Goal: Information Seeking & Learning: Learn about a topic

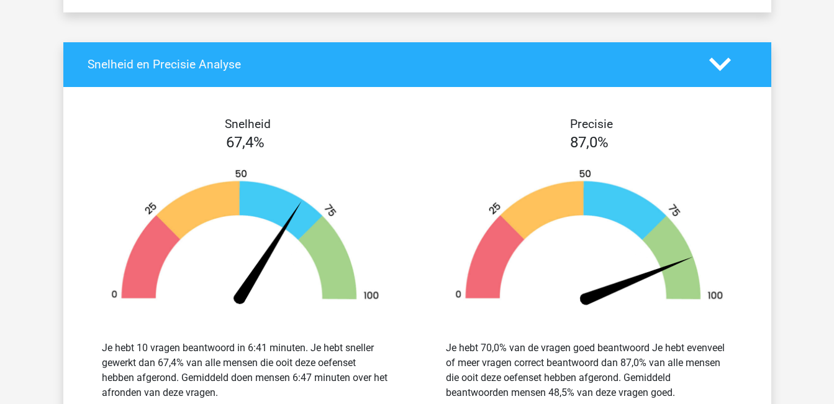
click at [449, 294] on img at bounding box center [589, 239] width 307 height 142
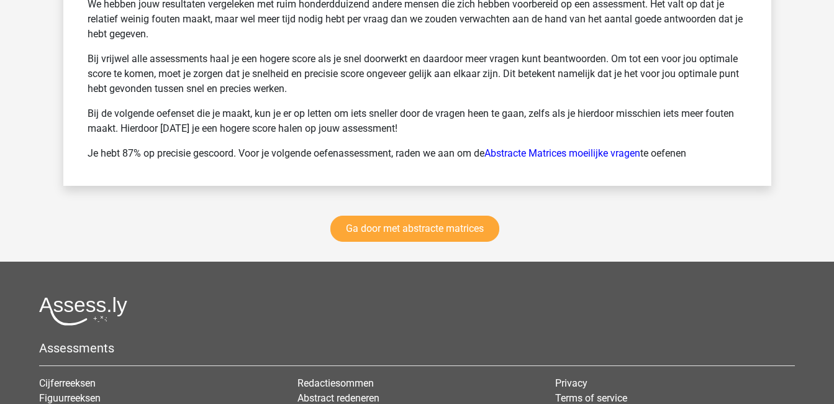
scroll to position [1781, 0]
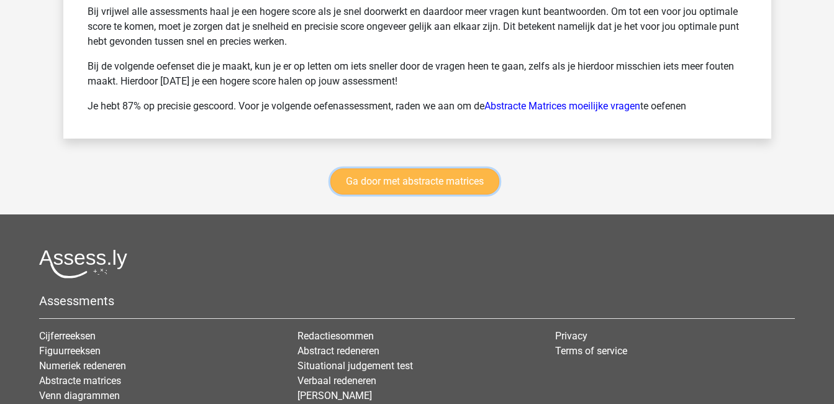
click at [418, 181] on link "Ga door met abstracte matrices" at bounding box center [415, 181] width 169 height 26
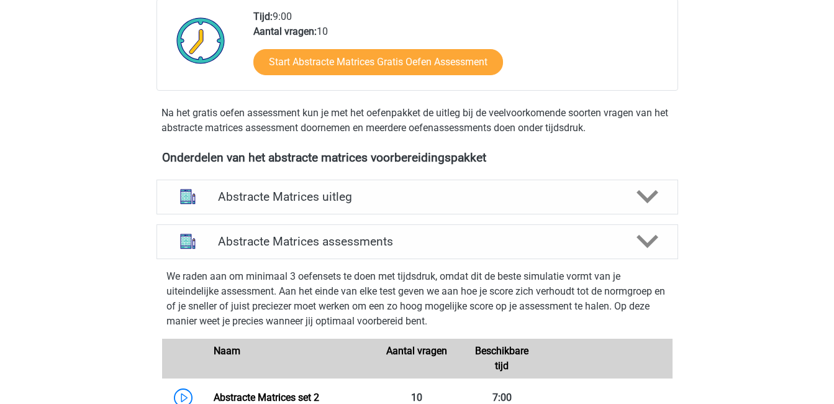
scroll to position [334, 0]
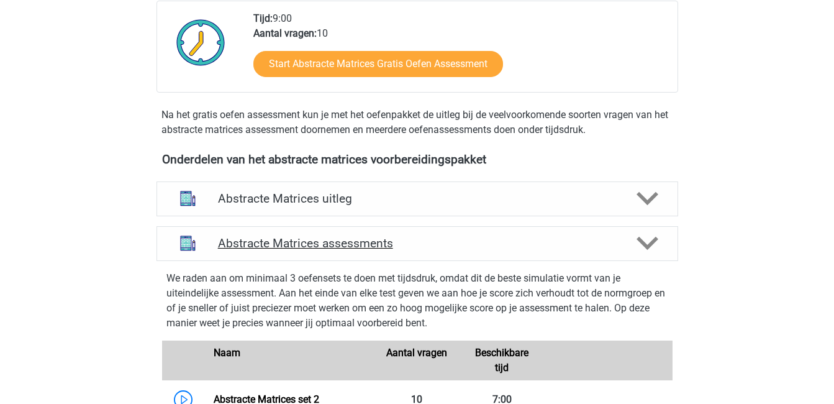
click at [657, 235] on icon at bounding box center [648, 243] width 22 height 22
click at [654, 244] on icon at bounding box center [648, 243] width 22 height 22
click at [639, 242] on icon at bounding box center [648, 243] width 22 height 22
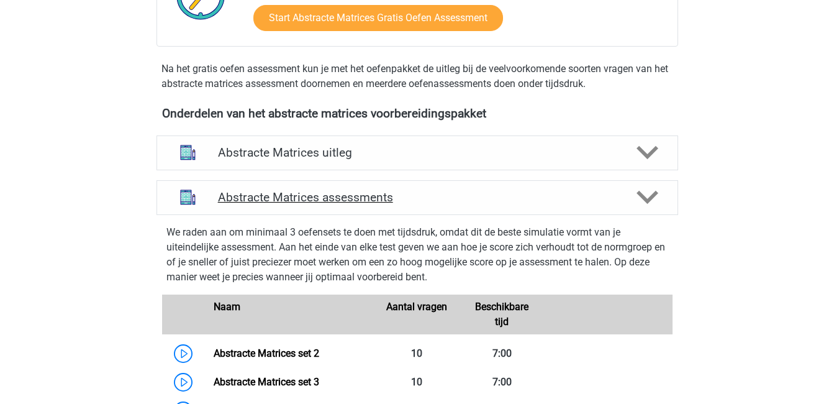
scroll to position [381, 0]
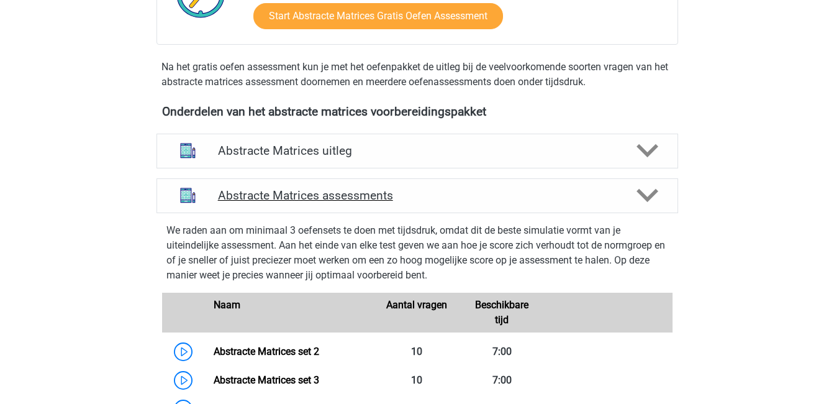
click at [293, 198] on h4 "Abstracte Matrices assessments" at bounding box center [417, 195] width 399 height 14
click at [653, 199] on icon at bounding box center [648, 196] width 22 height 22
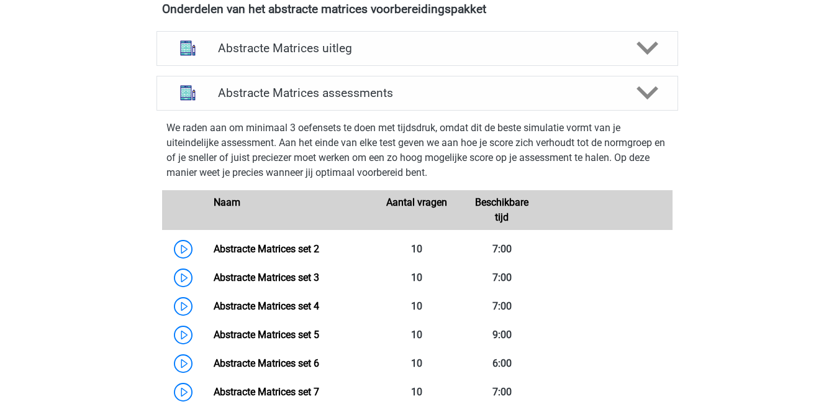
scroll to position [483, 0]
click at [651, 94] on polygon at bounding box center [648, 94] width 22 height 14
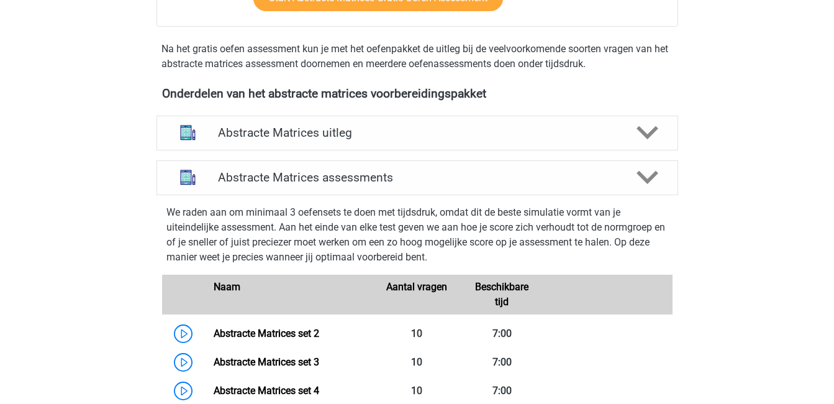
scroll to position [399, 0]
click at [650, 133] on polygon at bounding box center [648, 134] width 22 height 14
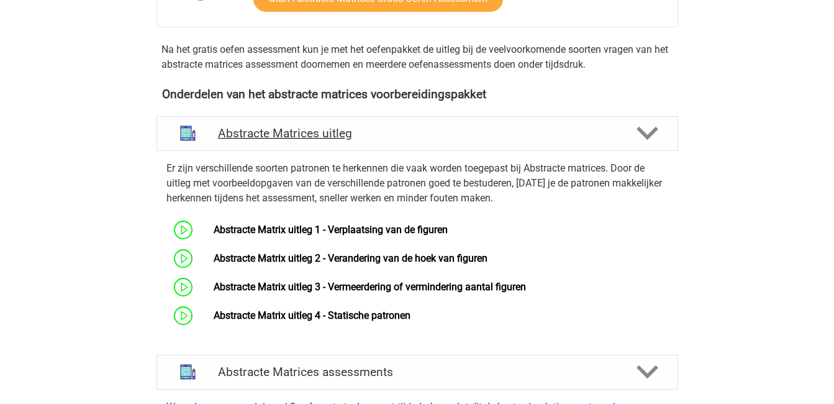
click at [650, 133] on polygon at bounding box center [648, 134] width 22 height 14
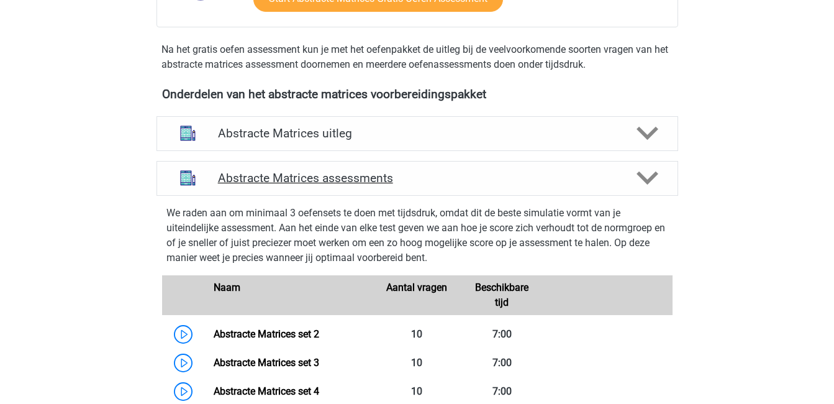
click at [651, 182] on icon at bounding box center [648, 178] width 22 height 22
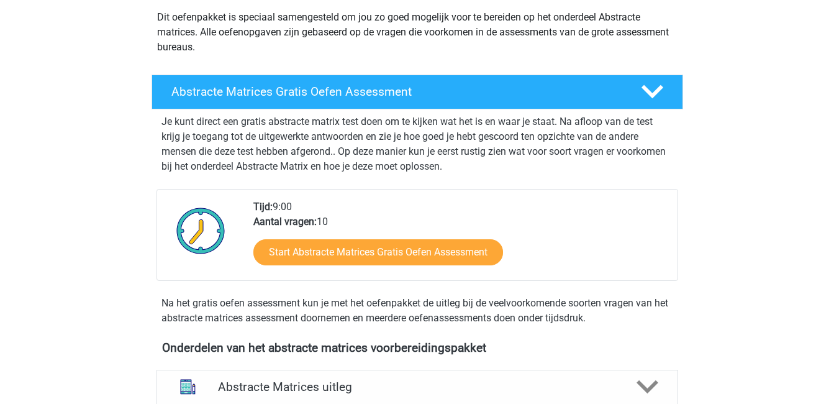
scroll to position [145, 0]
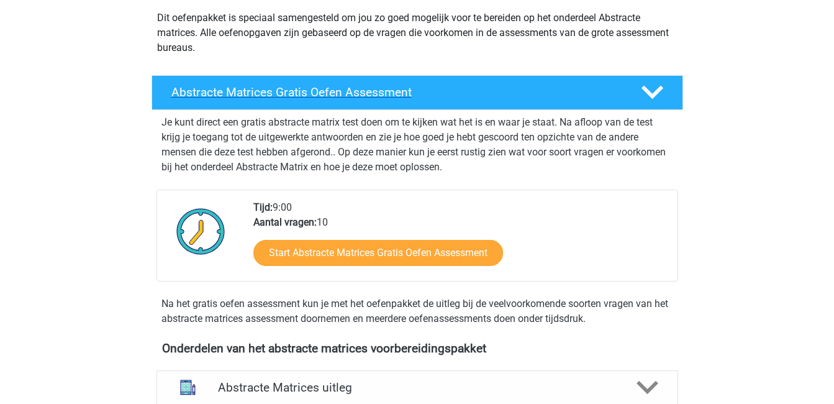
click at [660, 88] on polygon at bounding box center [653, 93] width 22 height 14
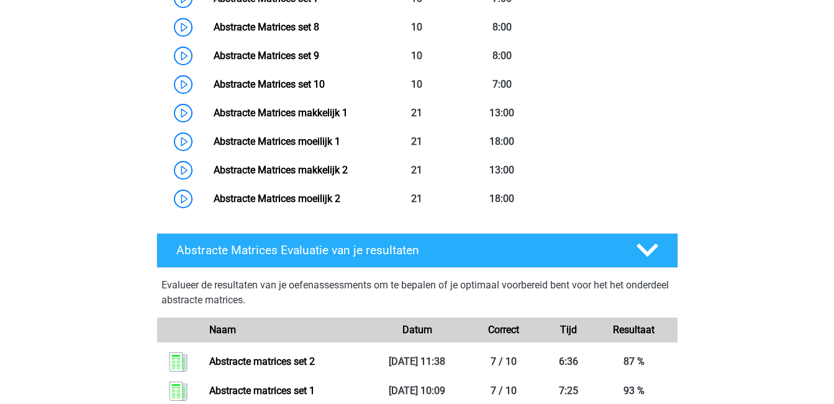
scroll to position [638, 0]
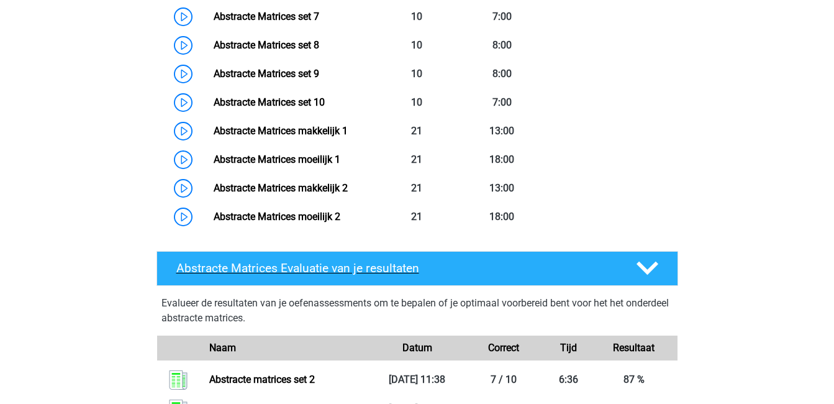
click at [654, 267] on polygon at bounding box center [648, 269] width 22 height 14
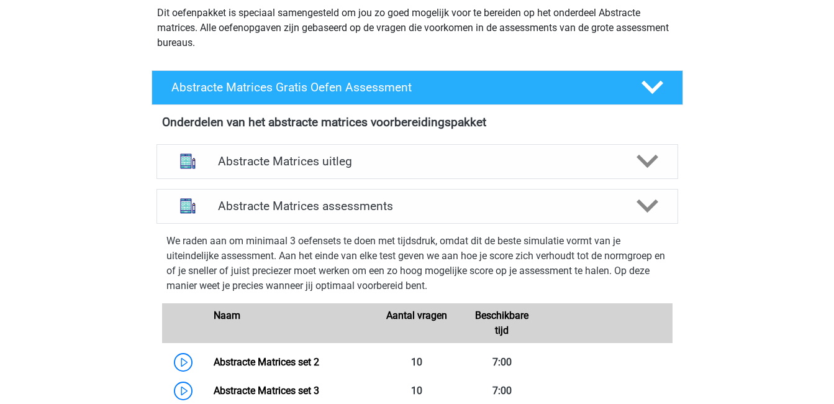
scroll to position [0, 0]
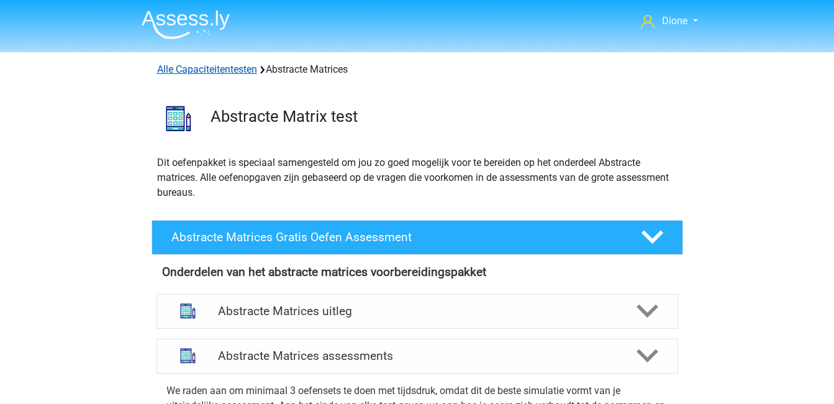
click at [226, 67] on link "Alle Capaciteitentesten" at bounding box center [207, 69] width 100 height 12
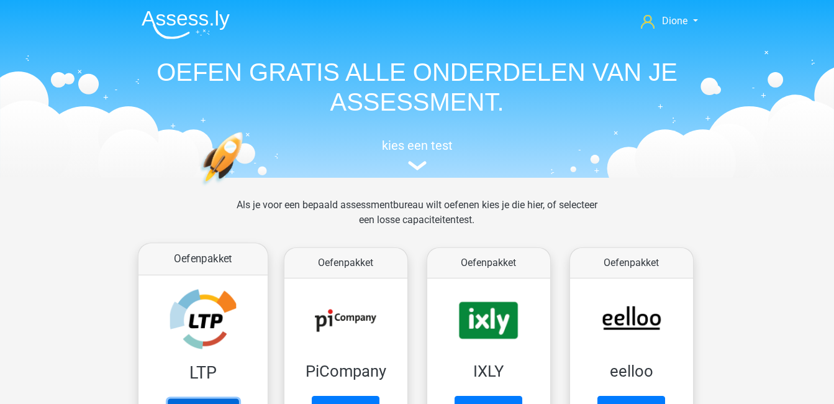
click at [224, 398] on link "Oefenen" at bounding box center [202, 411] width 71 height 27
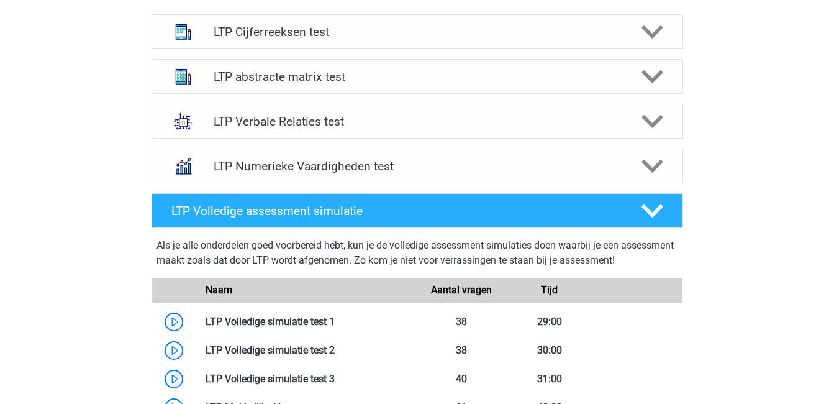
scroll to position [510, 0]
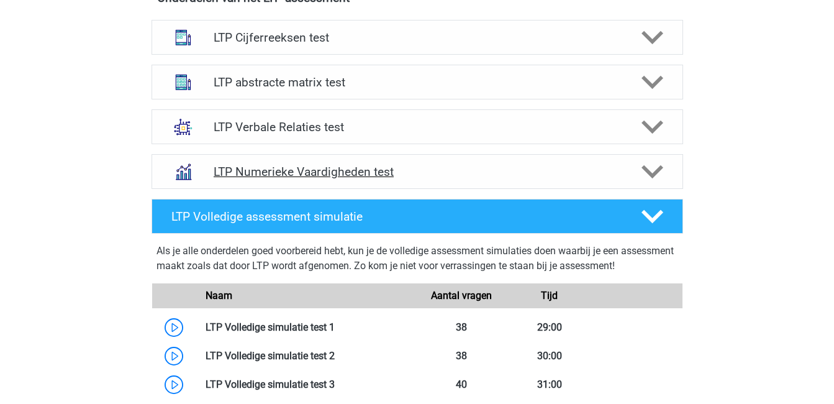
click at [344, 173] on h4 "LTP Numerieke Vaardigheden test" at bounding box center [417, 172] width 407 height 14
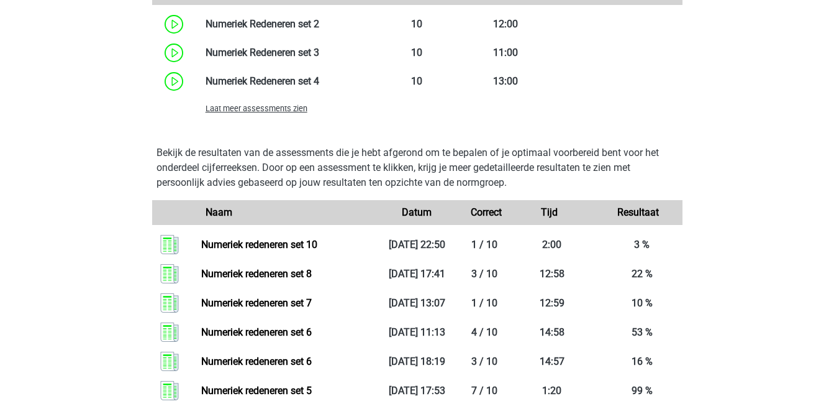
scroll to position [1016, 0]
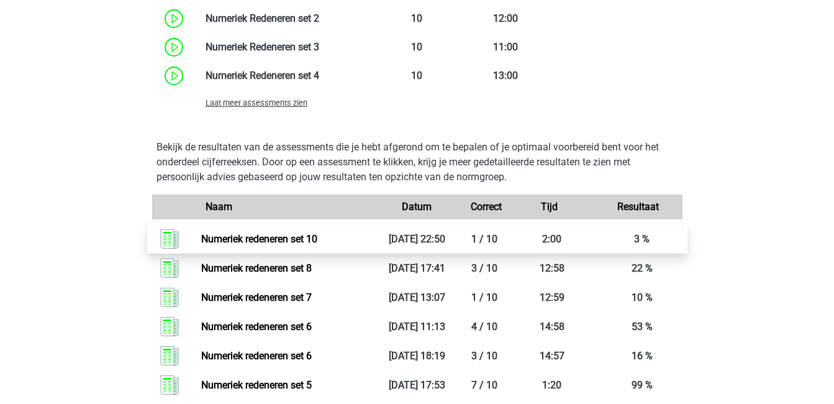
click at [317, 234] on link "Numeriek redeneren set 10" at bounding box center [259, 239] width 116 height 12
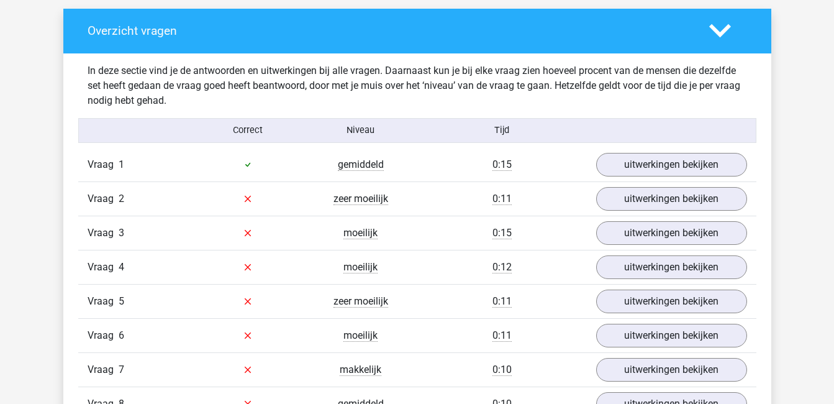
scroll to position [677, 0]
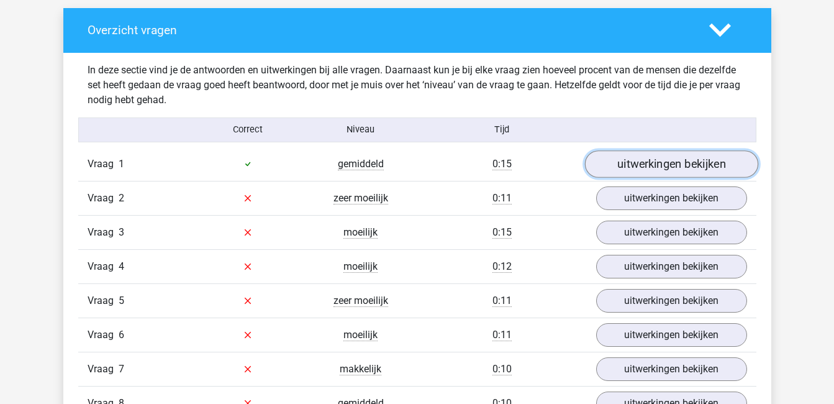
click at [653, 167] on link "uitwerkingen bekijken" at bounding box center [671, 163] width 173 height 27
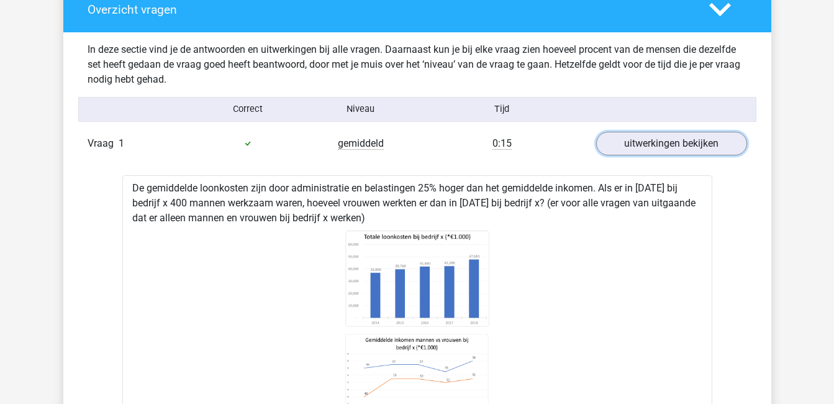
scroll to position [697, 0]
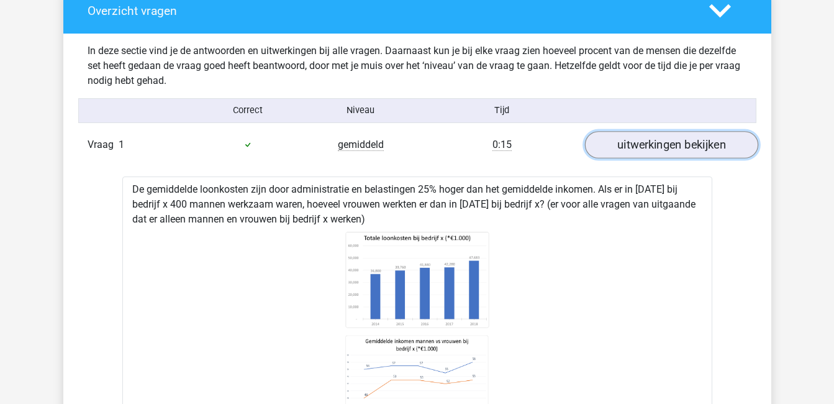
click at [654, 133] on link "uitwerkingen bekijken" at bounding box center [671, 144] width 173 height 27
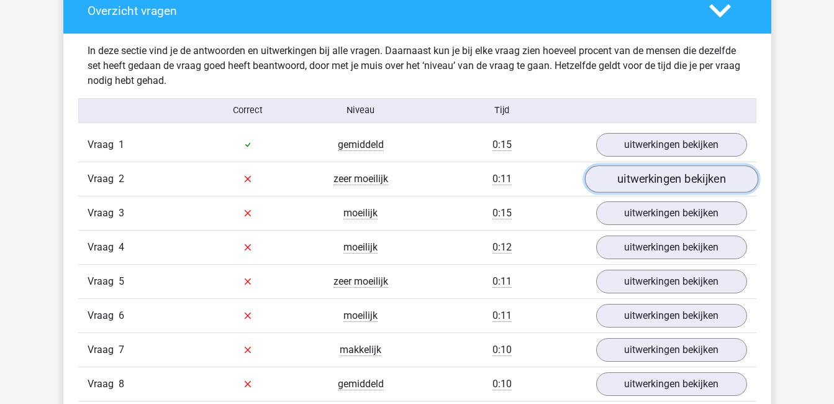
click at [660, 178] on link "uitwerkingen bekijken" at bounding box center [671, 178] width 173 height 27
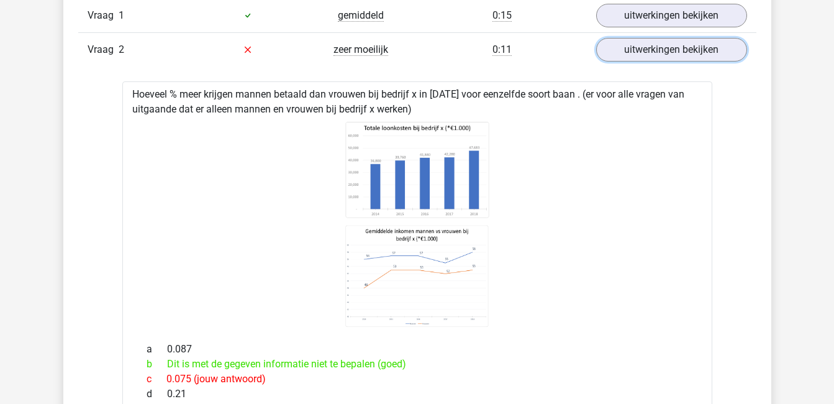
scroll to position [825, 0]
click at [644, 53] on link "uitwerkingen bekijken" at bounding box center [671, 50] width 173 height 27
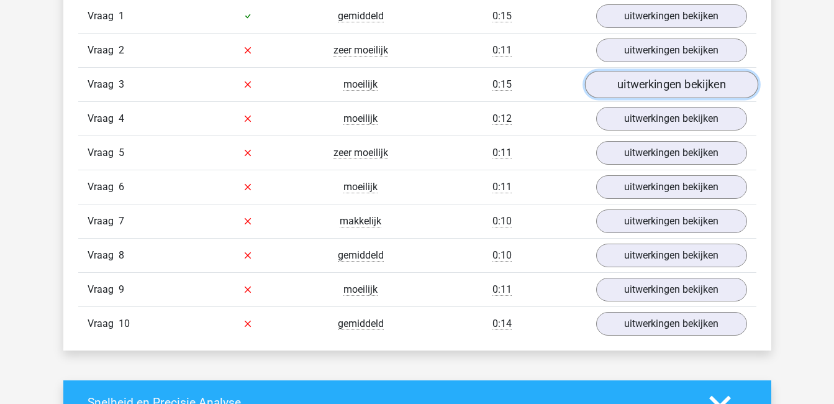
click at [652, 84] on link "uitwerkingen bekijken" at bounding box center [671, 84] width 173 height 27
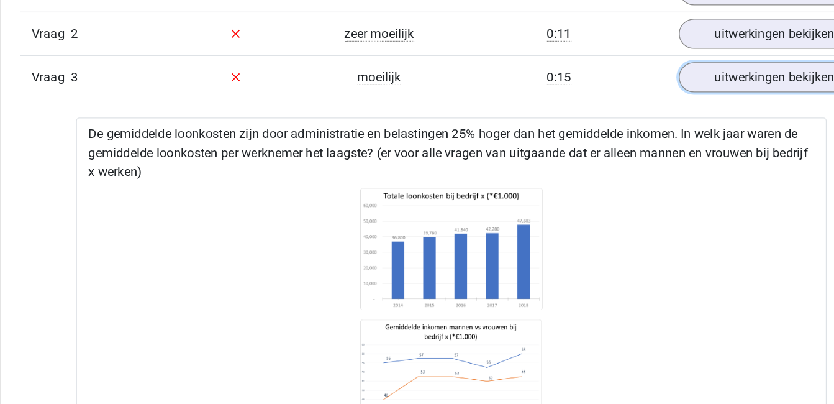
scroll to position [844, 0]
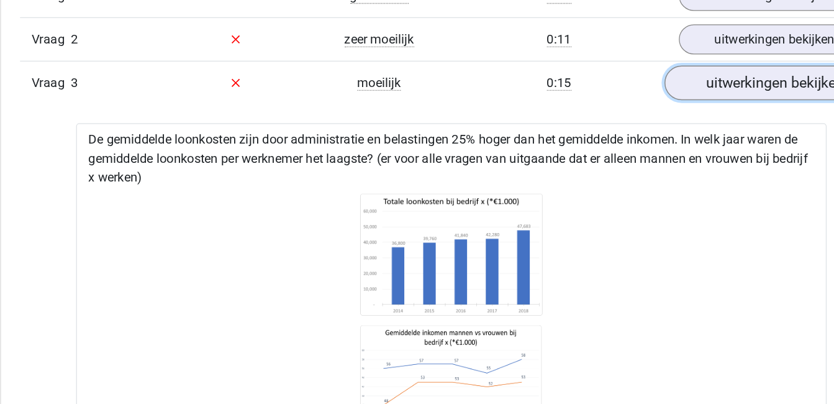
click at [622, 68] on link "uitwerkingen bekijken" at bounding box center [671, 65] width 173 height 27
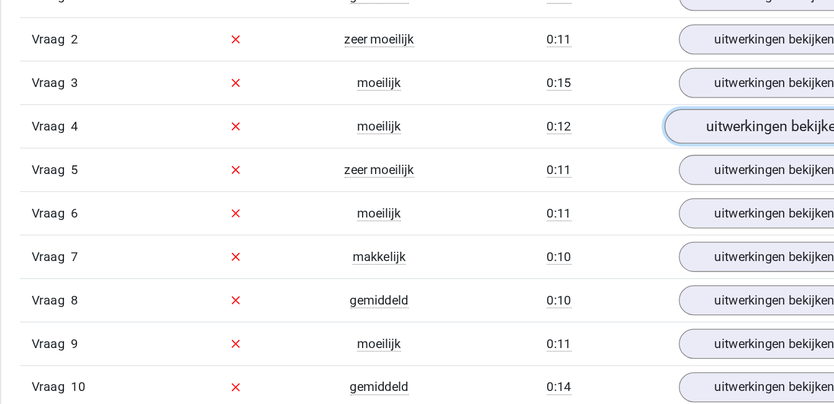
click at [627, 102] on link "uitwerkingen bekijken" at bounding box center [671, 99] width 173 height 27
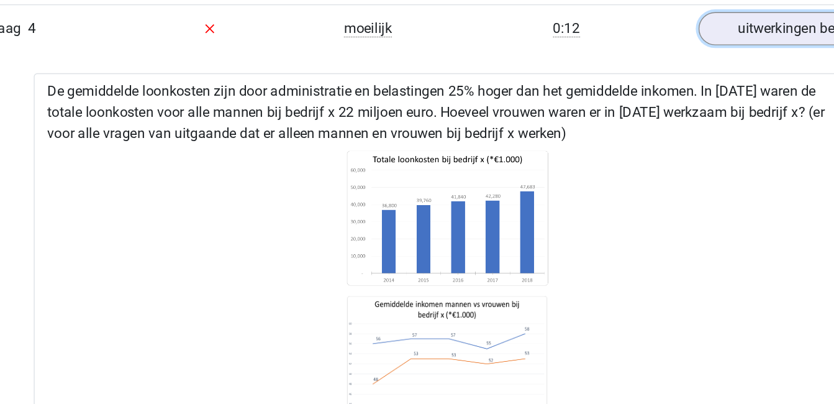
scroll to position [809, 0]
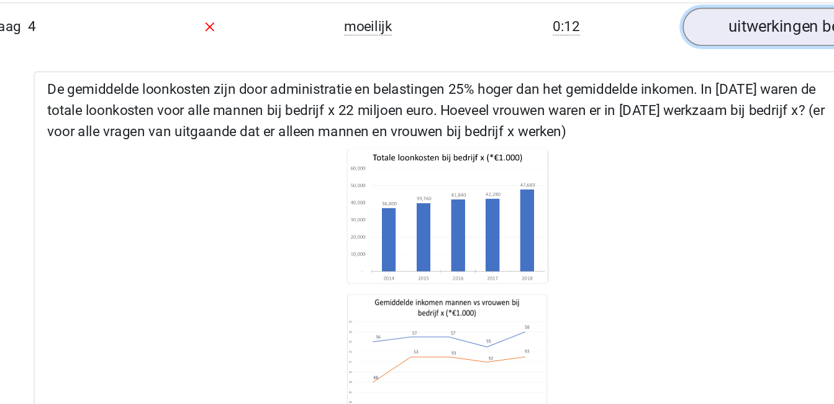
click at [659, 137] on link "uitwerkingen bekijken" at bounding box center [671, 134] width 173 height 27
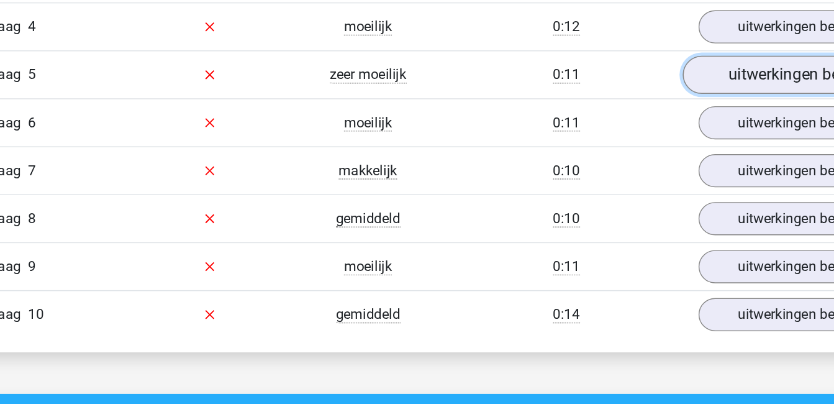
click at [660, 168] on link "uitwerkingen bekijken" at bounding box center [671, 168] width 173 height 27
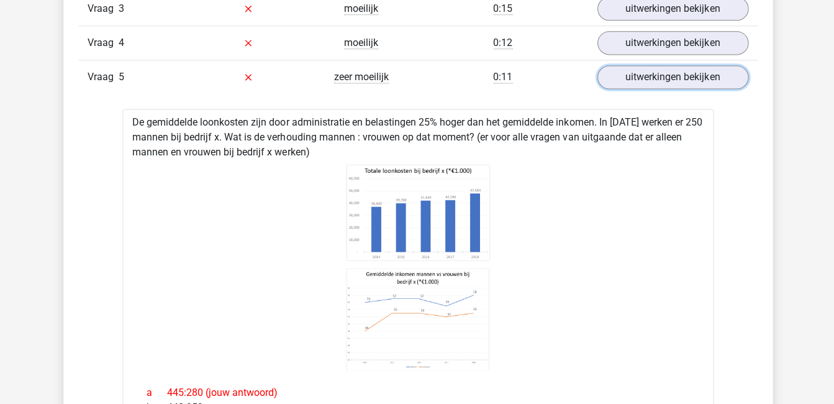
scroll to position [900, 0]
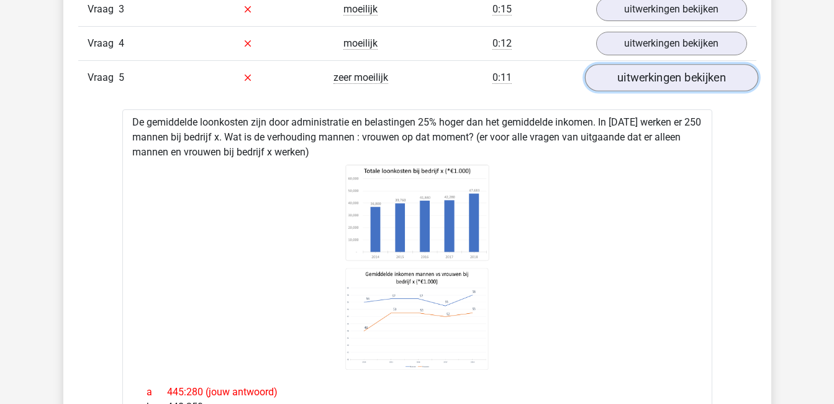
click at [687, 84] on link "uitwerkingen bekijken" at bounding box center [671, 77] width 173 height 27
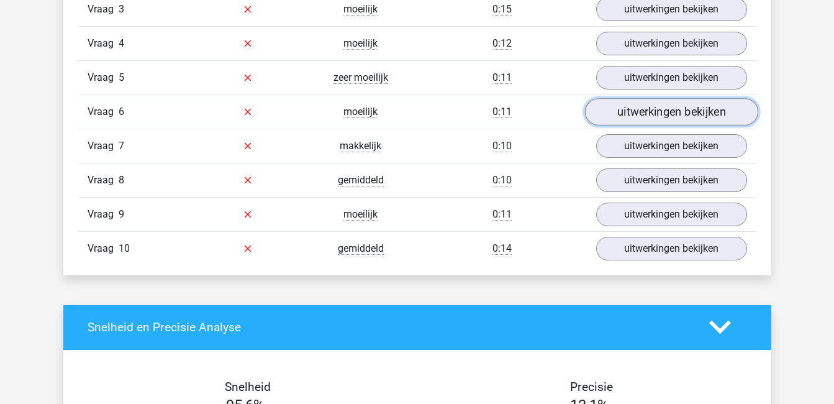
click at [687, 112] on link "uitwerkingen bekijken" at bounding box center [671, 111] width 173 height 27
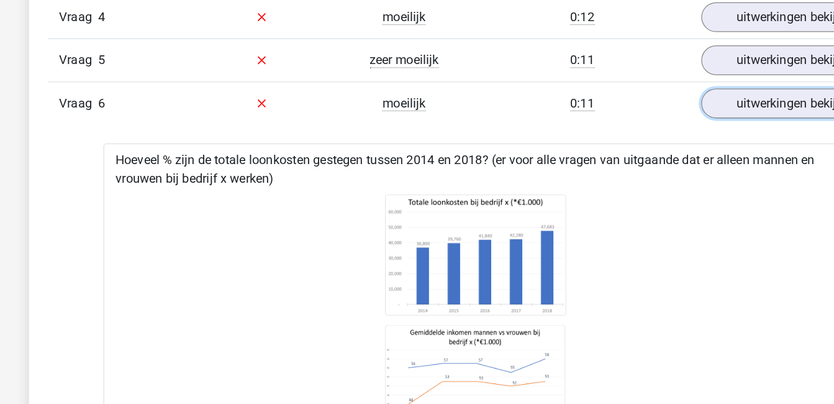
scroll to position [929, 0]
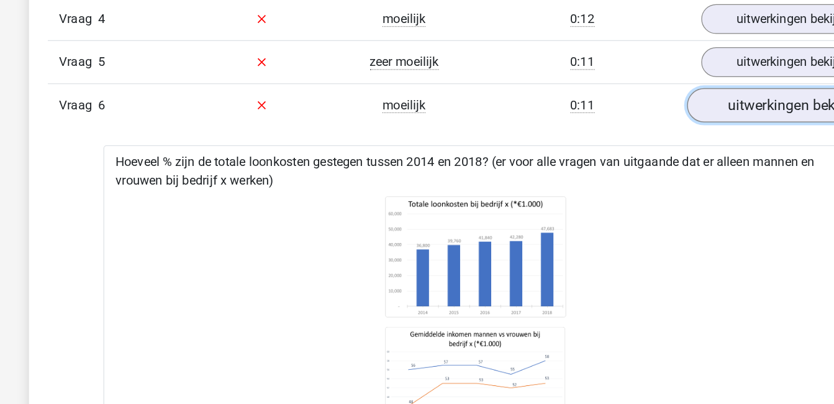
click at [624, 78] on link "uitwerkingen bekijken" at bounding box center [671, 83] width 173 height 27
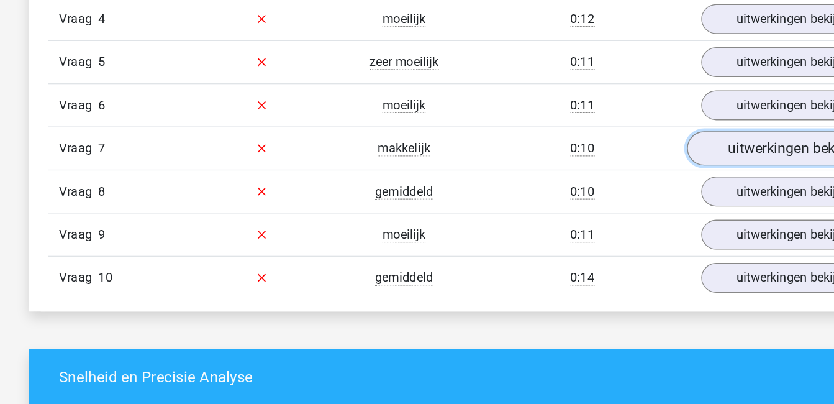
click at [632, 114] on link "uitwerkingen bekijken" at bounding box center [671, 117] width 173 height 27
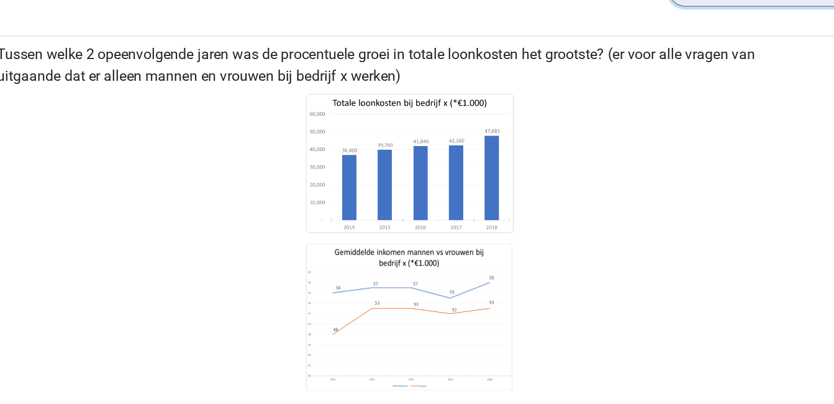
scroll to position [928, 0]
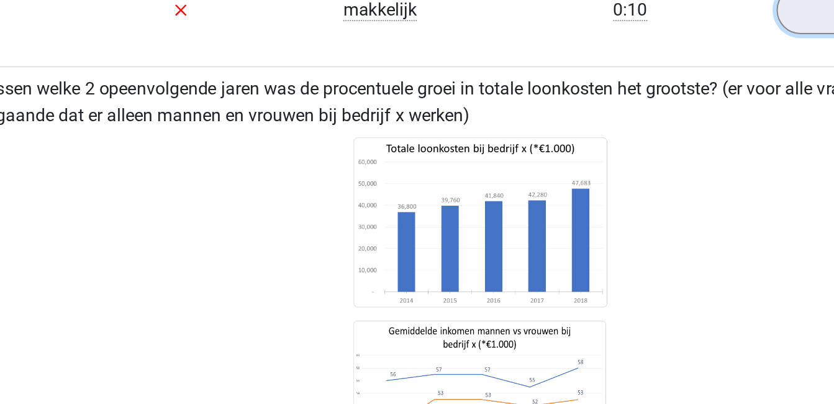
click at [614, 120] on link "uitwerkingen bekijken" at bounding box center [671, 118] width 173 height 27
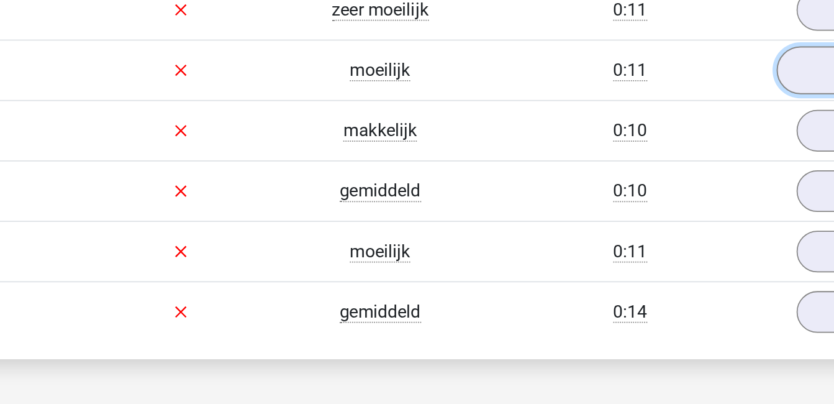
click at [608, 85] on link "uitwerkingen bekijken" at bounding box center [671, 84] width 173 height 27
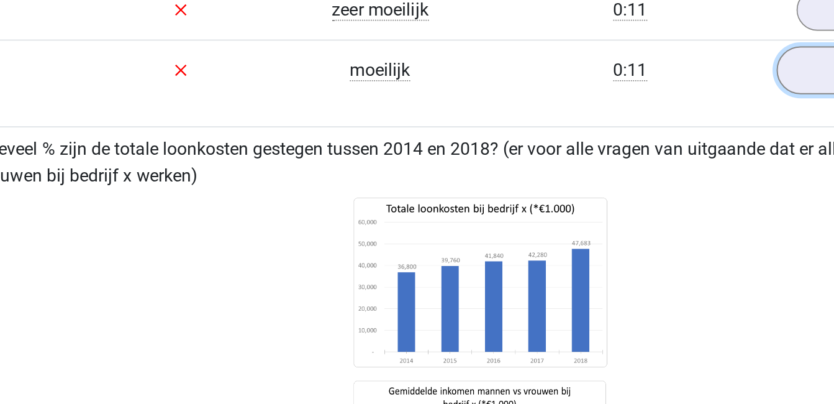
click at [606, 84] on link "uitwerkingen bekijken" at bounding box center [671, 84] width 173 height 27
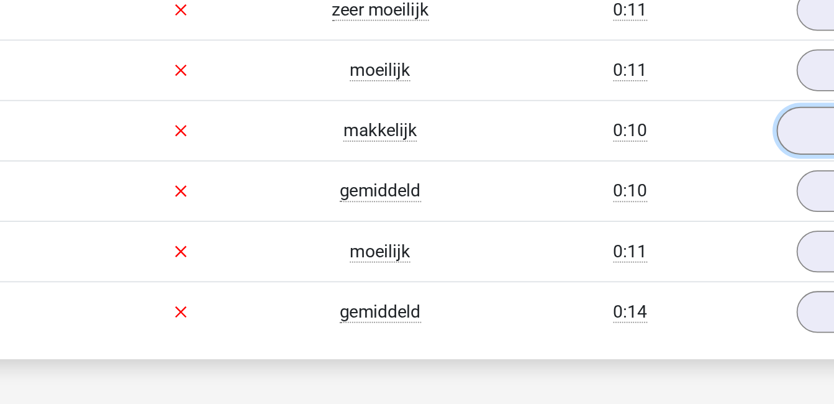
click at [610, 114] on link "uitwerkingen bekijken" at bounding box center [671, 118] width 173 height 27
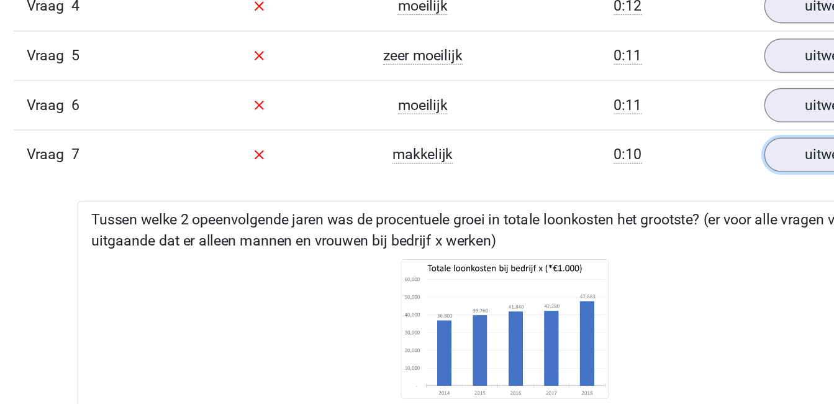
scroll to position [939, 0]
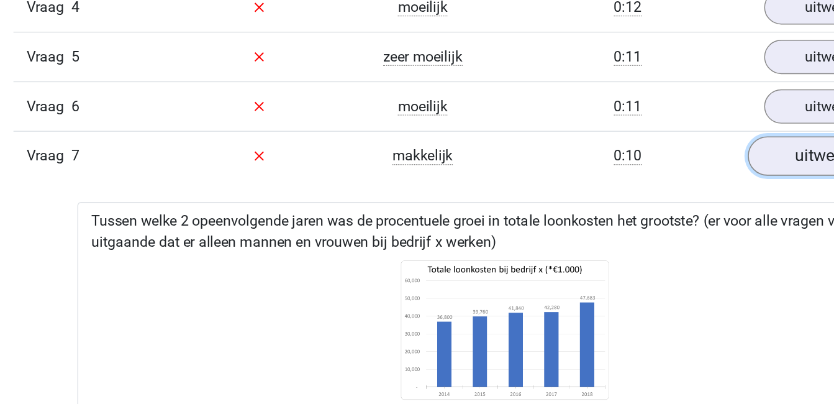
click at [639, 107] on link "uitwerkingen bekijken" at bounding box center [671, 107] width 173 height 27
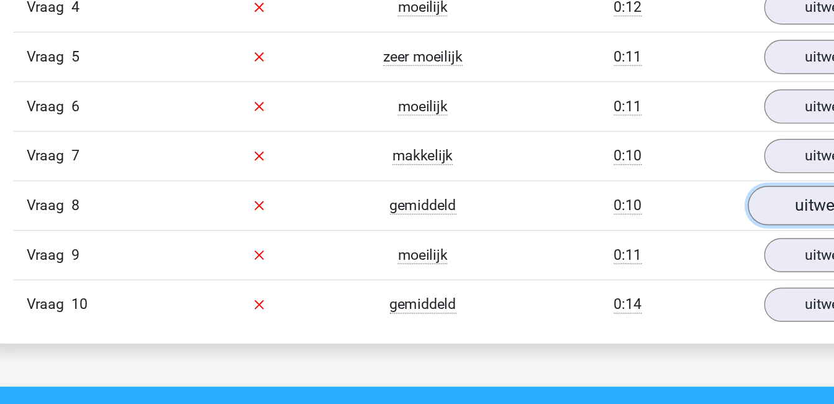
click at [635, 146] on link "uitwerkingen bekijken" at bounding box center [671, 141] width 173 height 27
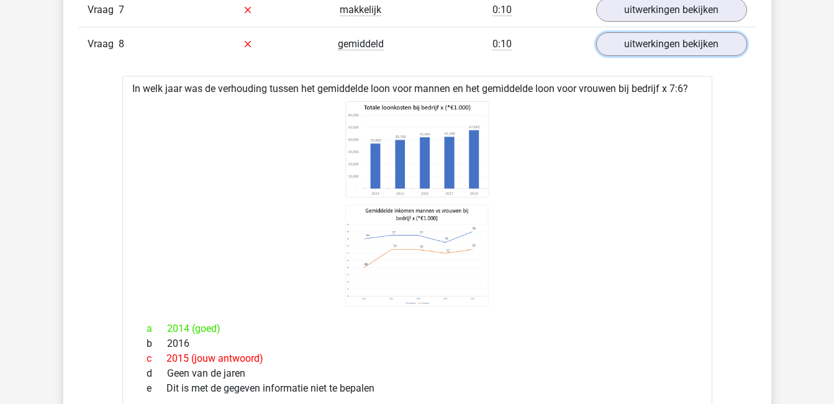
scroll to position [1035, 0]
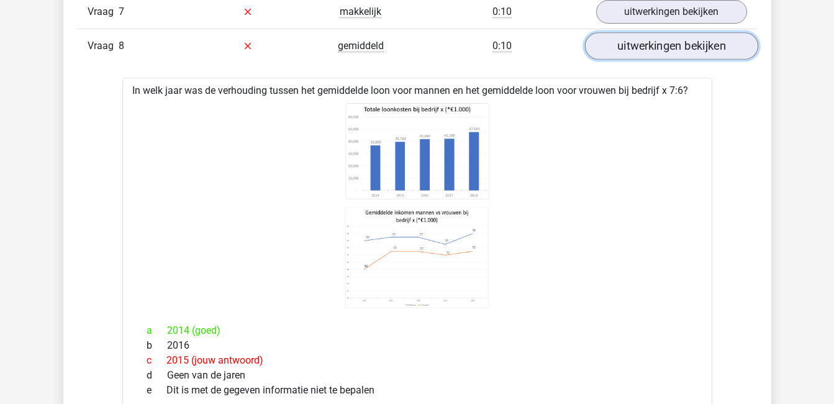
click at [710, 52] on link "uitwerkingen bekijken" at bounding box center [671, 45] width 173 height 27
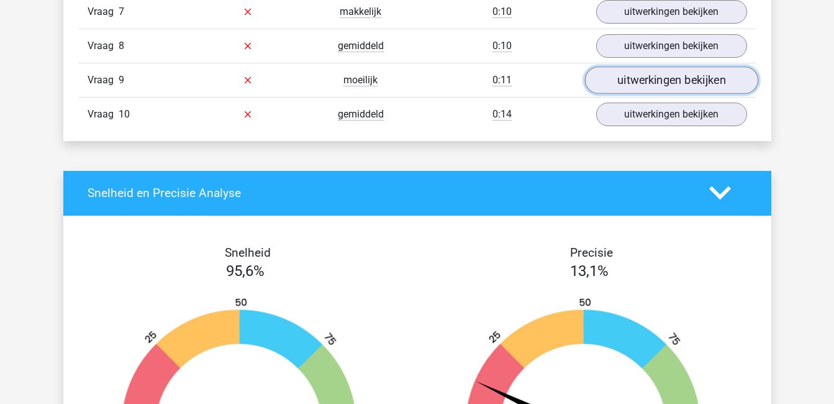
click at [704, 75] on link "uitwerkingen bekijken" at bounding box center [671, 79] width 173 height 27
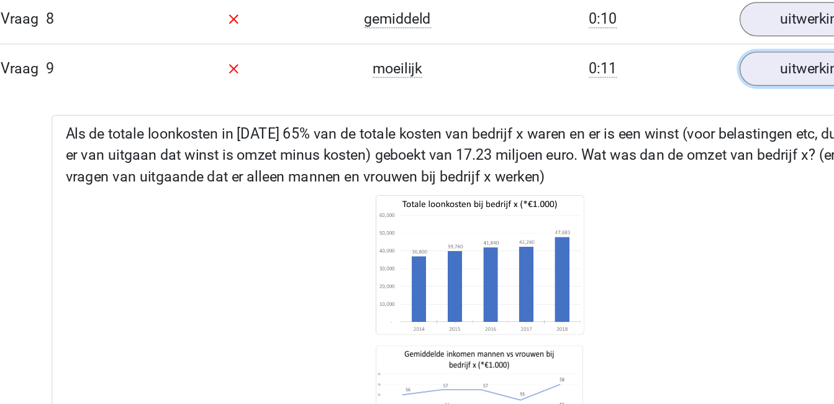
scroll to position [1066, 0]
click at [637, 55] on link "uitwerkingen bekijken" at bounding box center [671, 48] width 173 height 27
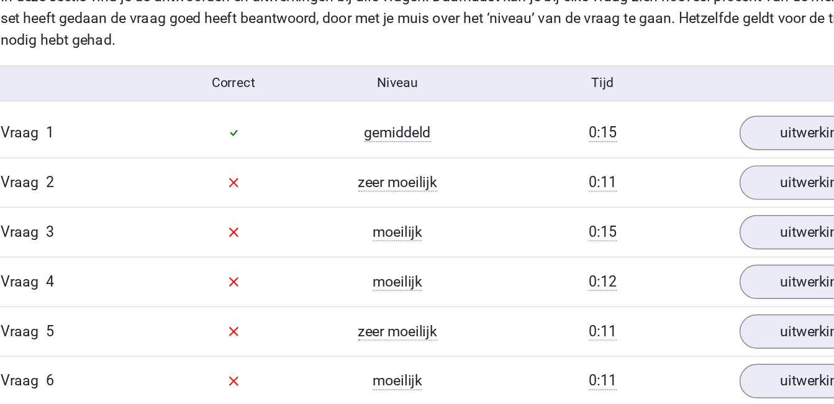
scroll to position [749, 0]
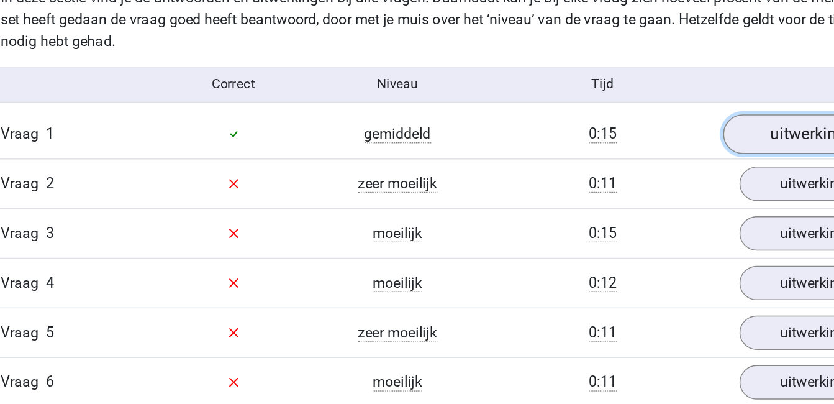
click at [637, 101] on link "uitwerkingen bekijken" at bounding box center [671, 92] width 173 height 27
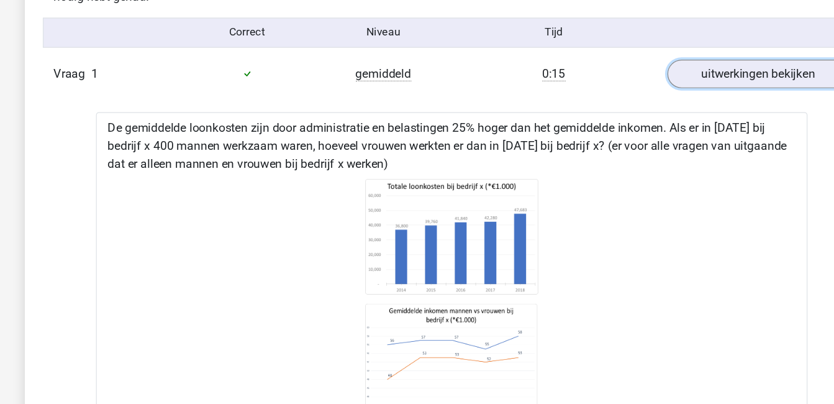
scroll to position [769, 0]
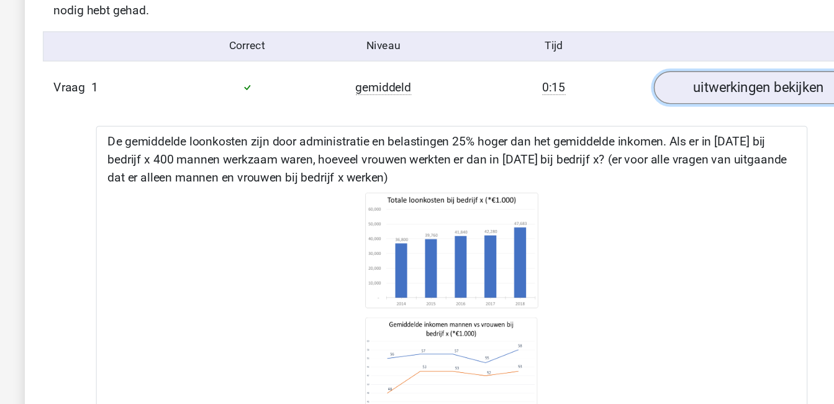
click at [637, 75] on link "uitwerkingen bekijken" at bounding box center [671, 72] width 173 height 27
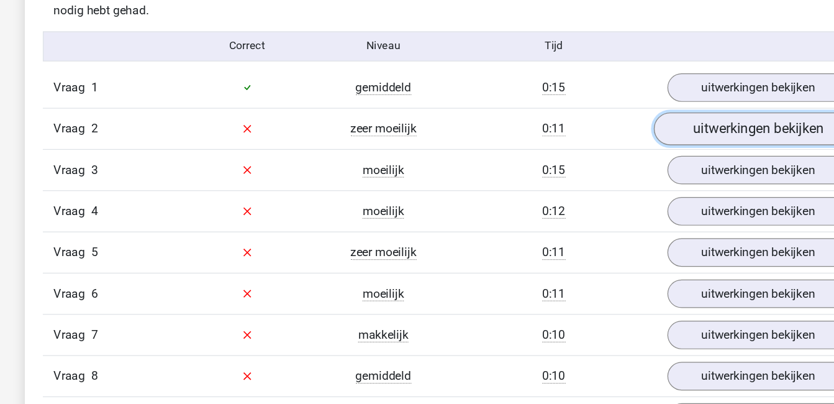
click at [636, 104] on link "uitwerkingen bekijken" at bounding box center [671, 106] width 173 height 27
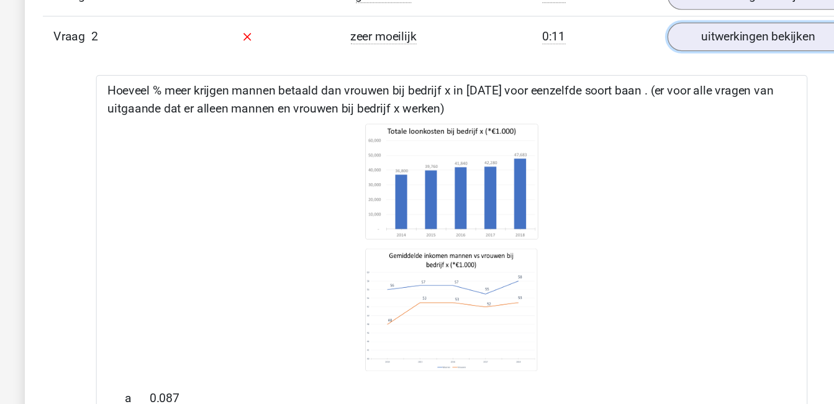
scroll to position [840, 0]
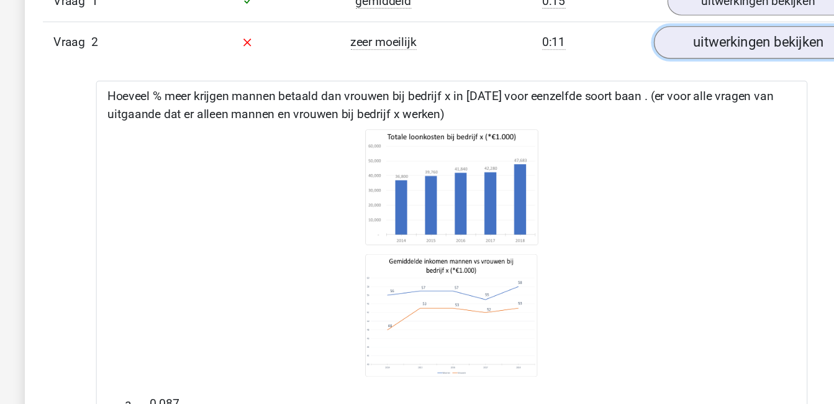
click at [694, 38] on link "uitwerkingen bekijken" at bounding box center [671, 35] width 173 height 27
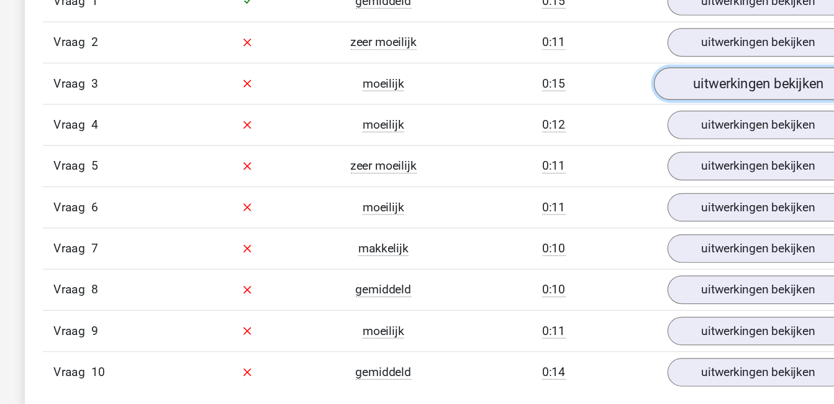
click at [676, 74] on link "uitwerkingen bekijken" at bounding box center [671, 69] width 173 height 27
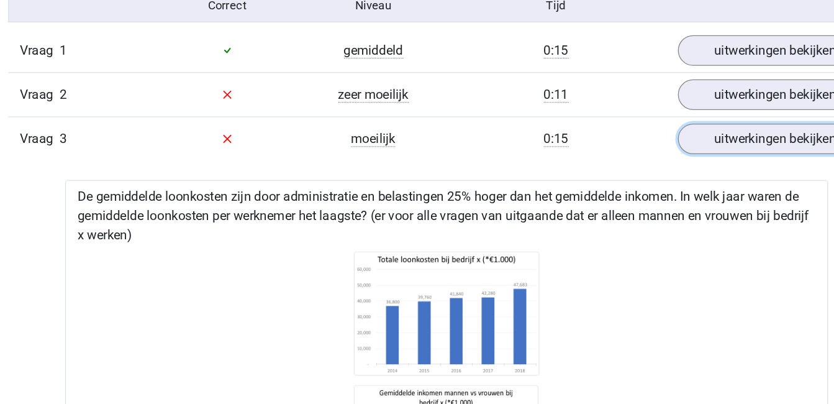
scroll to position [713, 0]
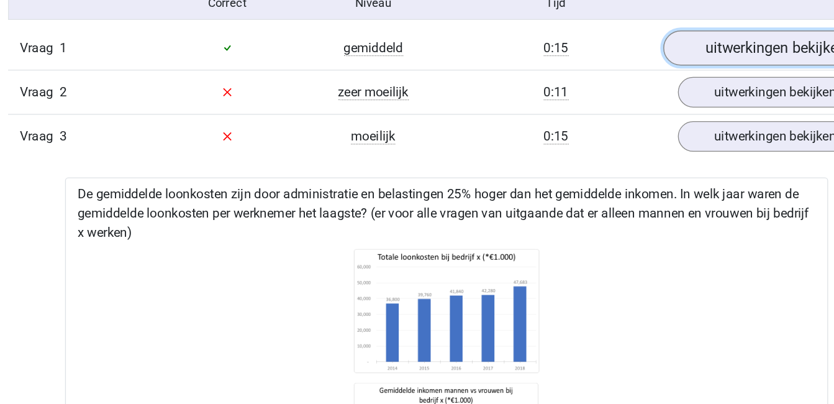
click at [636, 134] on link "uitwerkingen bekijken" at bounding box center [671, 128] width 173 height 27
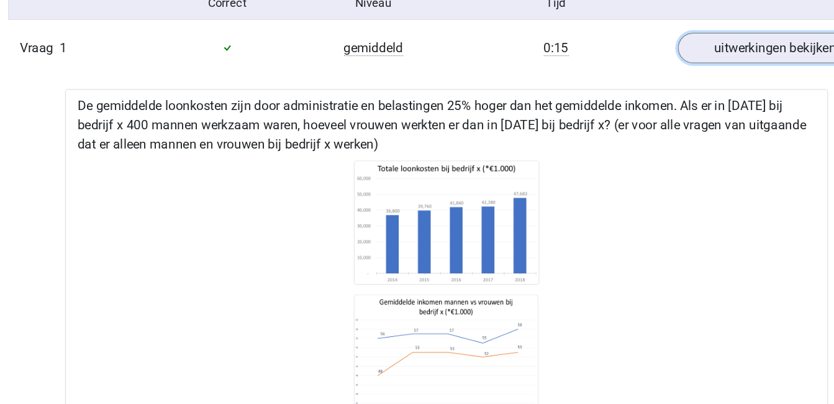
scroll to position [712, 0]
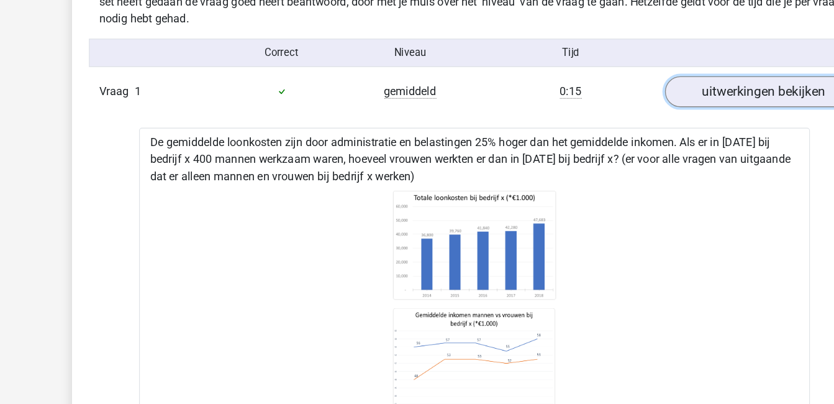
click at [669, 125] on link "uitwerkingen bekijken" at bounding box center [671, 129] width 173 height 27
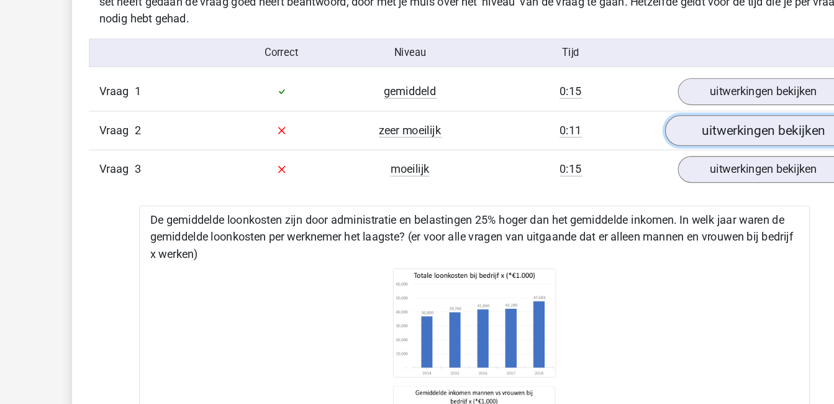
click at [662, 157] on link "uitwerkingen bekijken" at bounding box center [671, 163] width 173 height 27
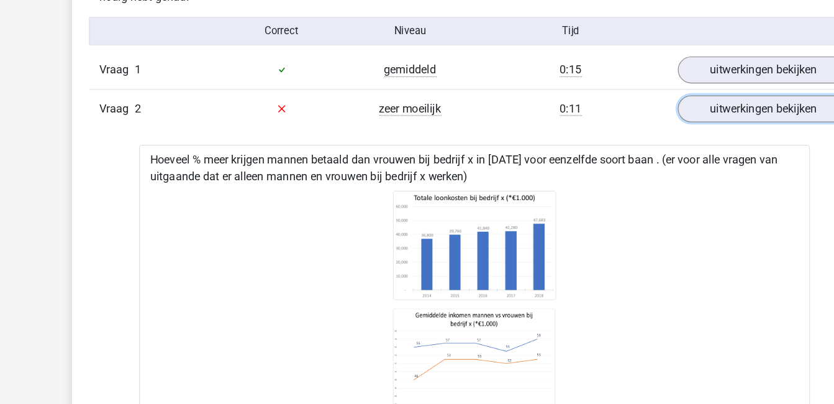
scroll to position [732, 0]
click at [644, 252] on icon at bounding box center [417, 318] width 550 height 205
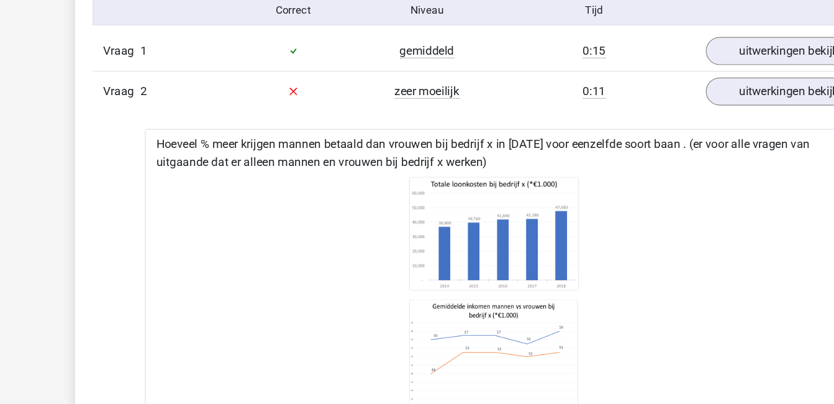
scroll to position [798, 0]
click at [656, 83] on link "uitwerkingen bekijken" at bounding box center [671, 77] width 173 height 27
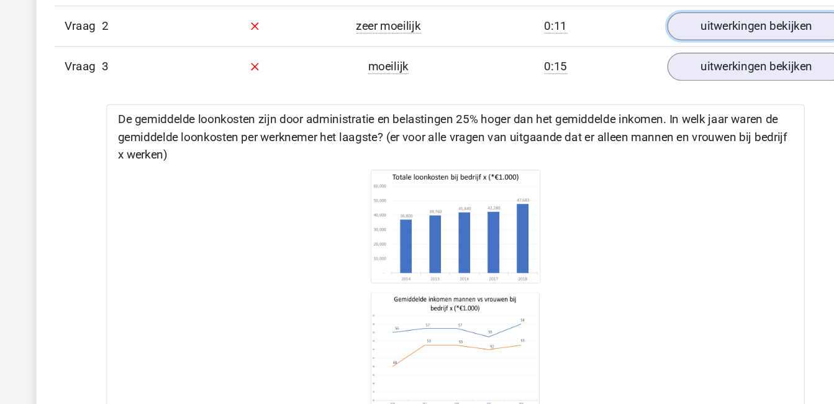
scroll to position [677, 0]
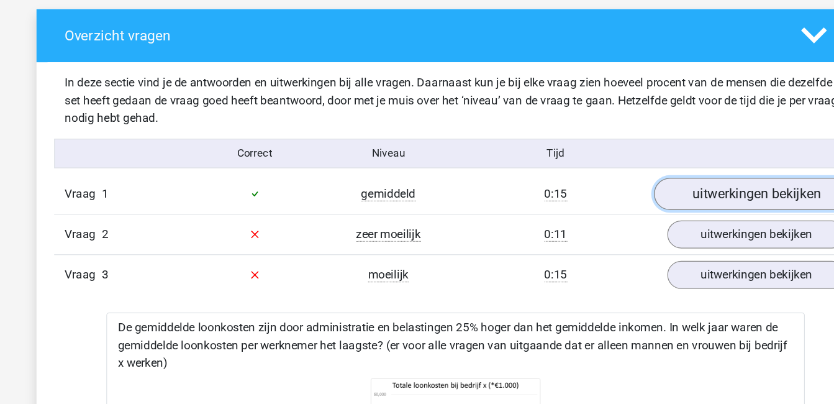
click at [704, 159] on link "uitwerkingen bekijken" at bounding box center [671, 163] width 173 height 27
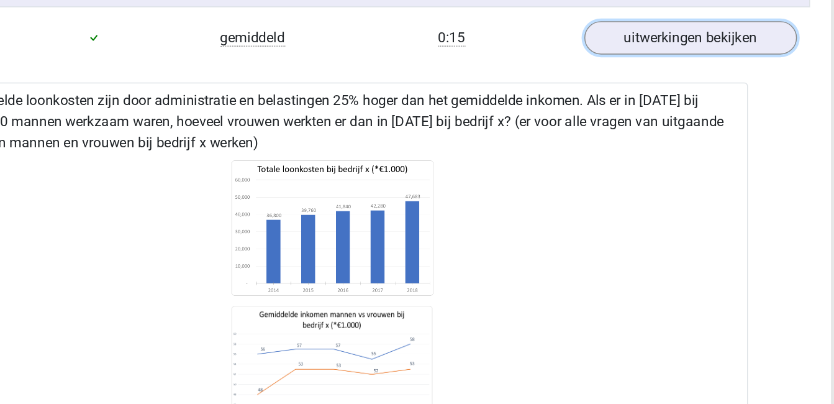
scroll to position [721, 0]
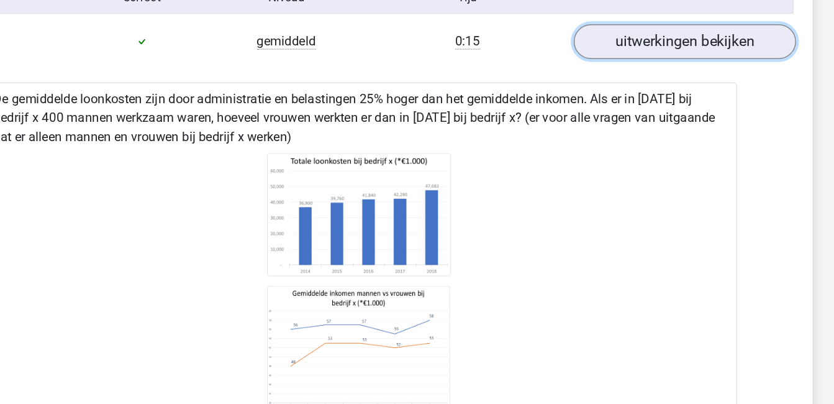
click at [659, 118] on link "uitwerkingen bekijken" at bounding box center [671, 120] width 173 height 27
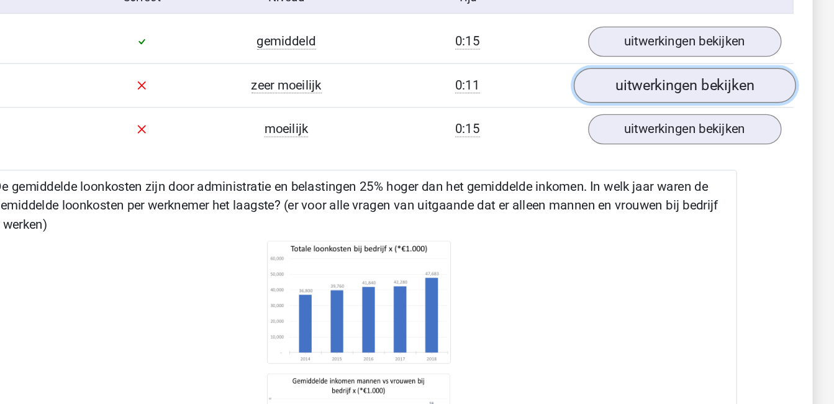
click at [665, 154] on link "uitwerkingen bekijken" at bounding box center [671, 154] width 173 height 27
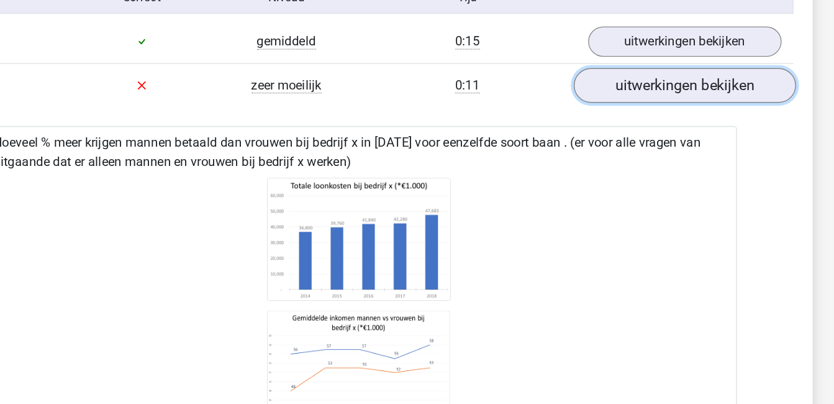
click at [628, 158] on link "uitwerkingen bekijken" at bounding box center [671, 154] width 173 height 27
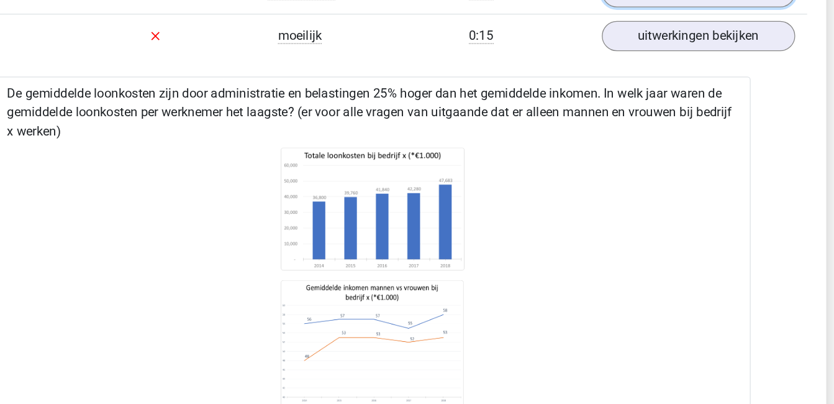
scroll to position [800, 0]
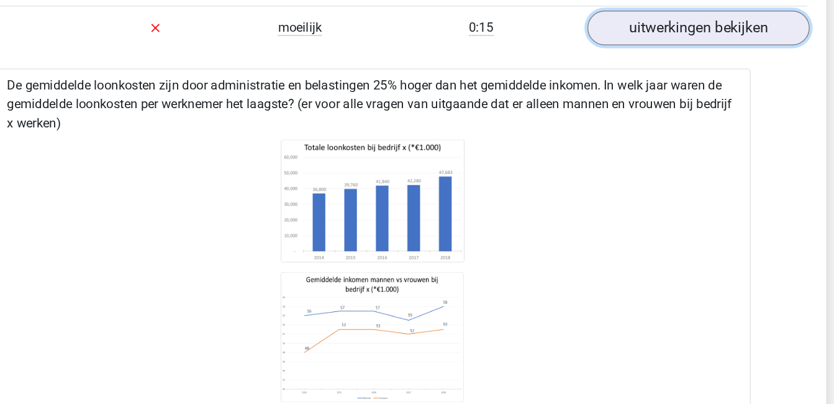
click at [676, 106] on link "uitwerkingen bekijken" at bounding box center [671, 109] width 173 height 27
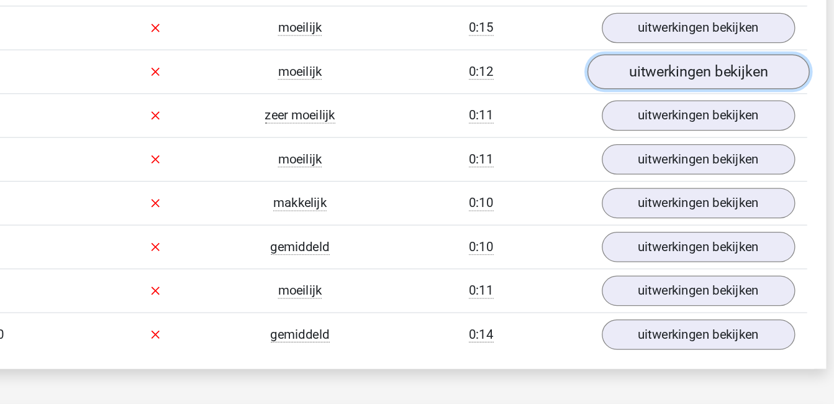
click at [688, 142] on link "uitwerkingen bekijken" at bounding box center [671, 143] width 173 height 27
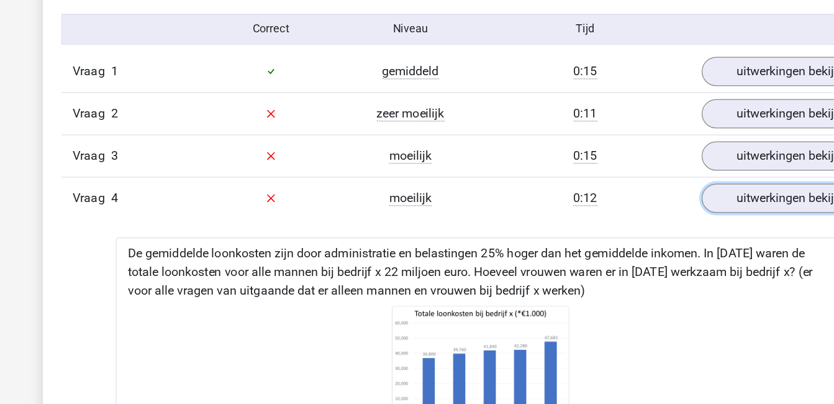
scroll to position [783, 0]
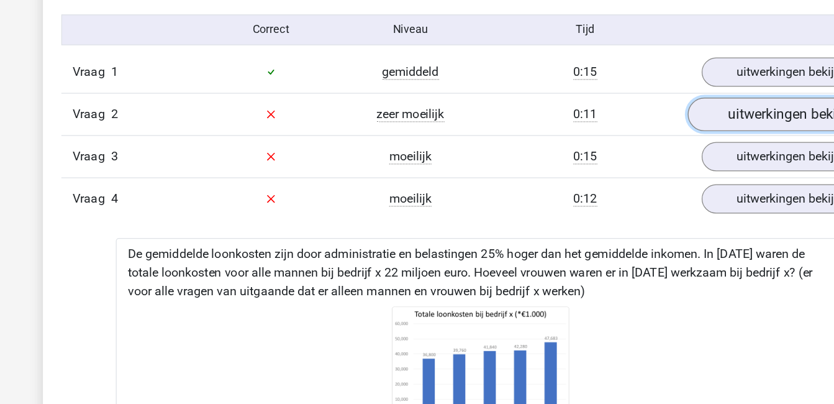
click at [639, 91] on link "uitwerkingen bekijken" at bounding box center [671, 92] width 173 height 27
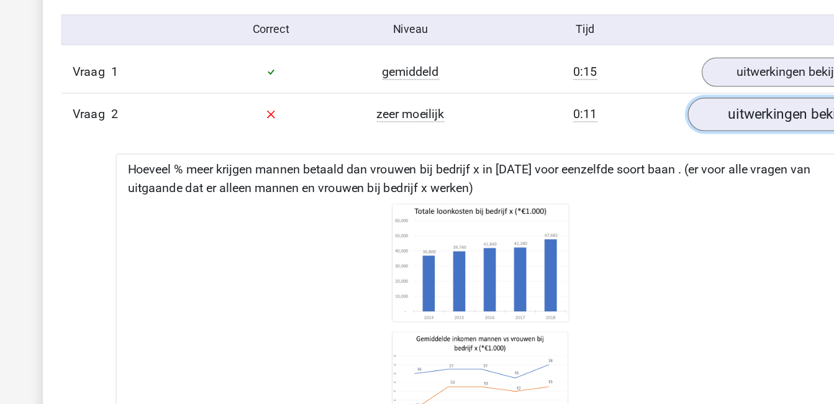
click at [639, 91] on link "uitwerkingen bekijken" at bounding box center [671, 92] width 173 height 27
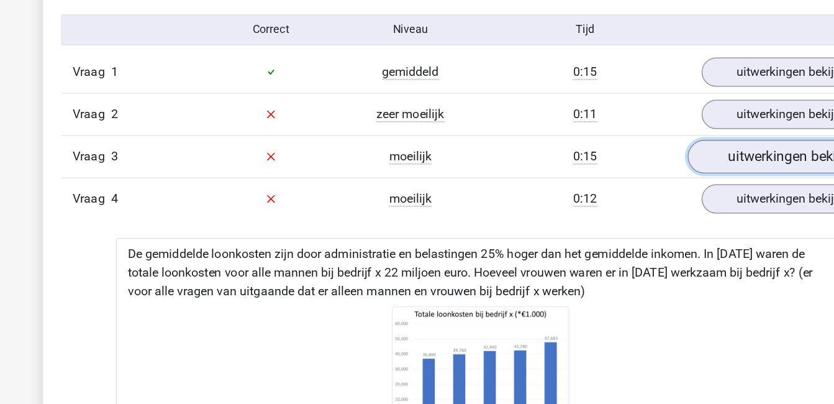
click at [651, 130] on link "uitwerkingen bekijken" at bounding box center [671, 126] width 173 height 27
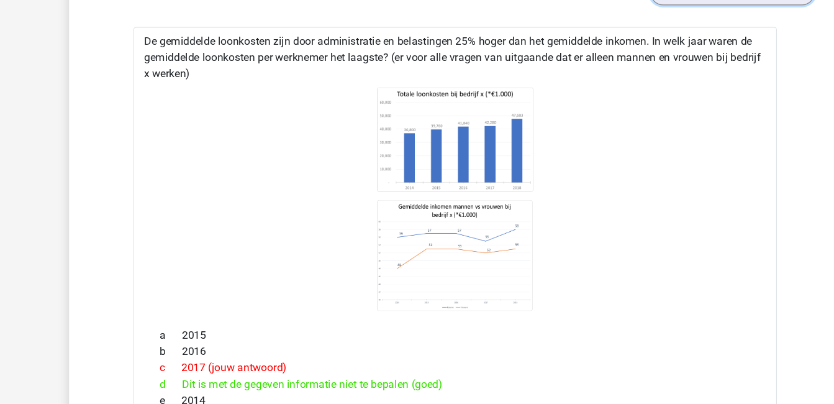
scroll to position [842, 0]
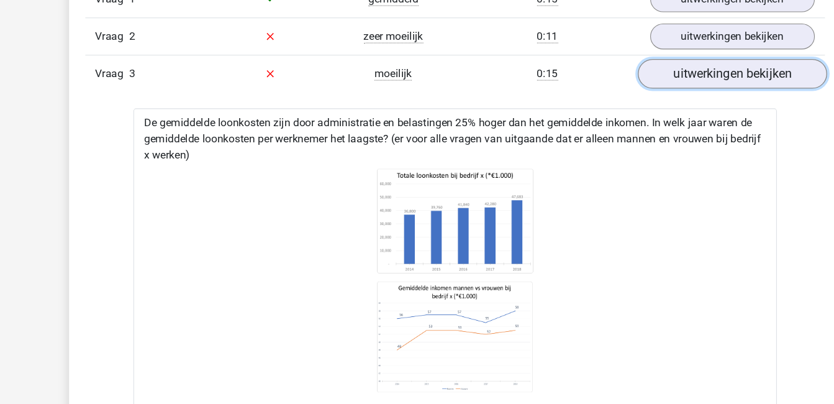
click at [663, 70] on link "uitwerkingen bekijken" at bounding box center [671, 67] width 173 height 27
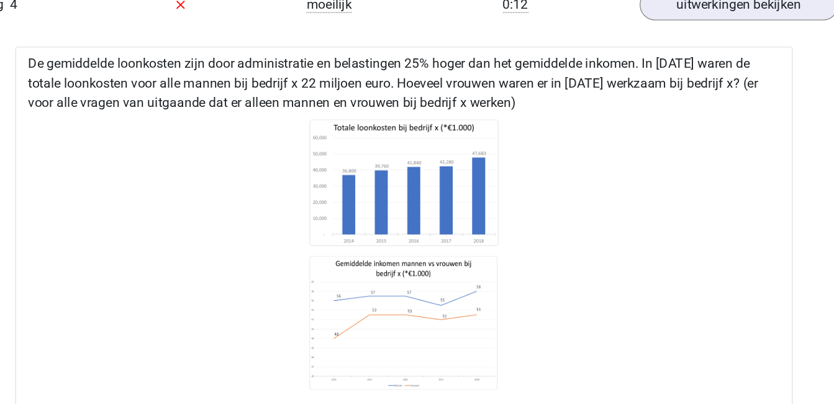
scroll to position [869, 0]
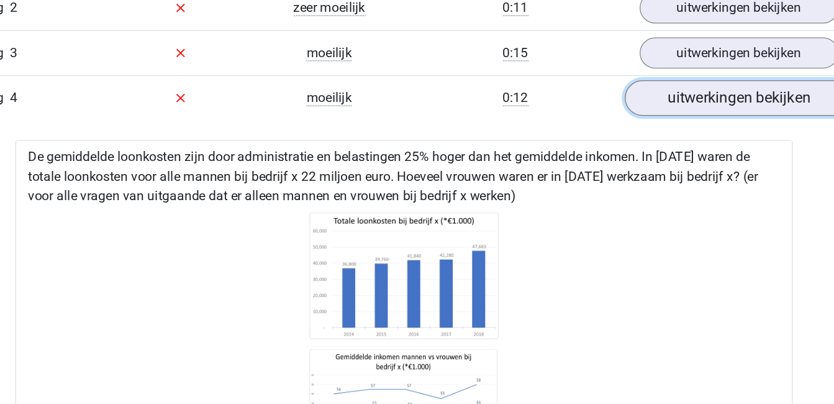
click at [685, 74] on link "uitwerkingen bekijken" at bounding box center [671, 74] width 173 height 27
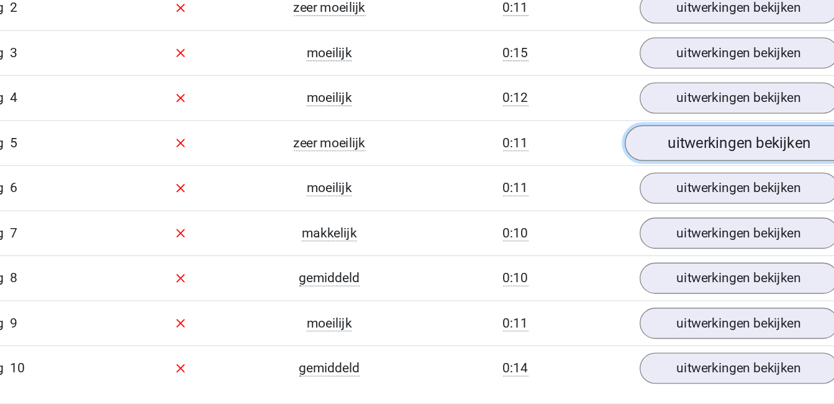
click at [679, 110] on link "uitwerkingen bekijken" at bounding box center [671, 108] width 173 height 27
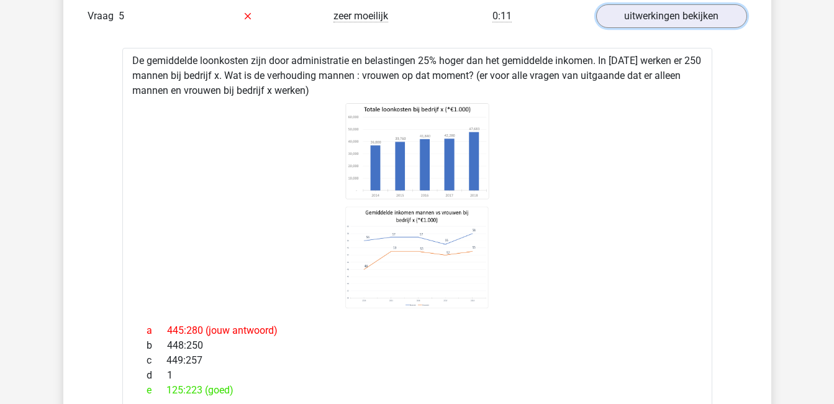
scroll to position [965, 0]
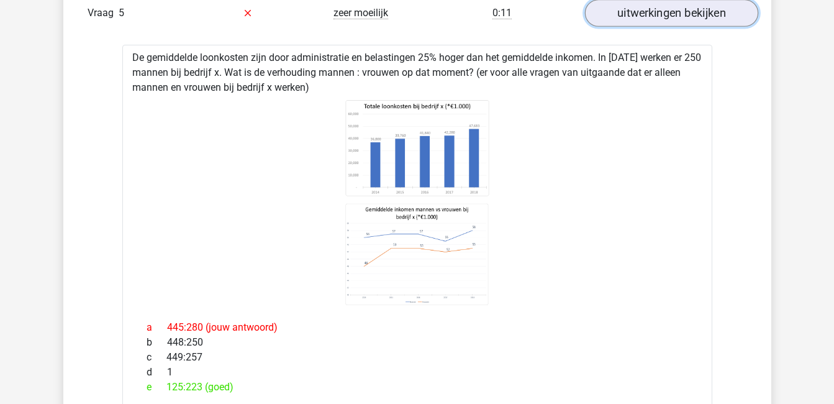
click at [674, 14] on link "uitwerkingen bekijken" at bounding box center [671, 12] width 173 height 27
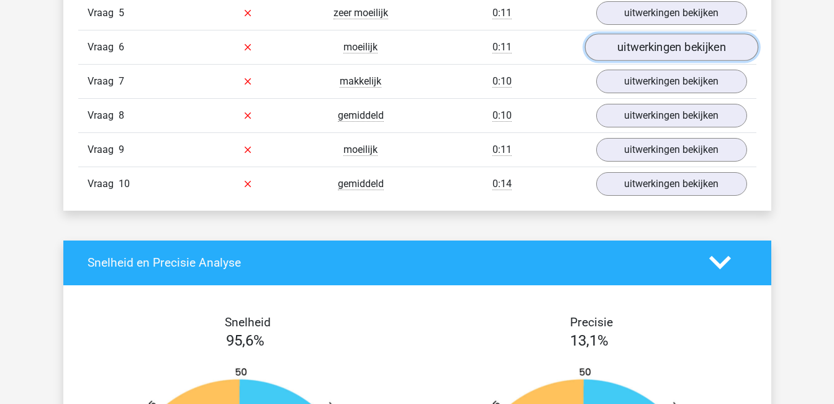
click at [678, 47] on link "uitwerkingen bekijken" at bounding box center [671, 47] width 173 height 27
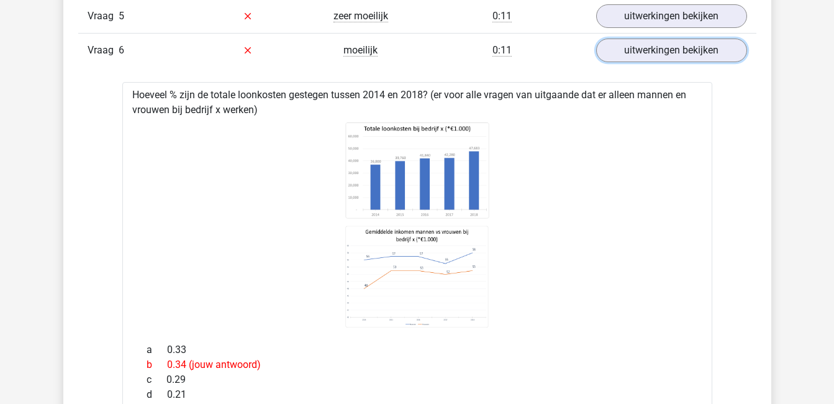
scroll to position [911, 0]
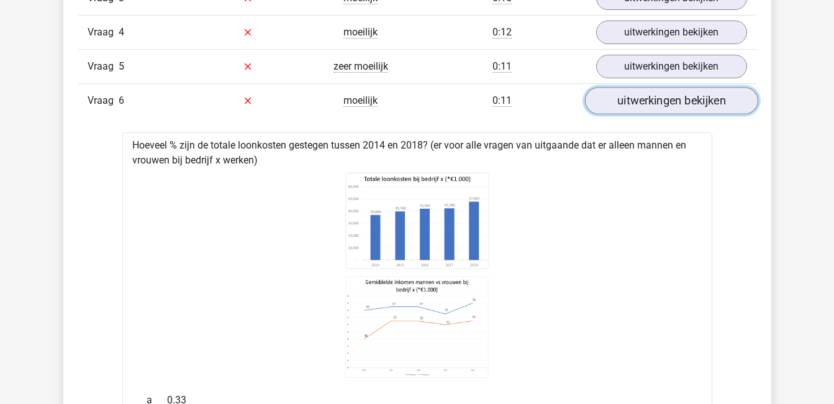
click at [688, 99] on link "uitwerkingen bekijken" at bounding box center [671, 100] width 173 height 27
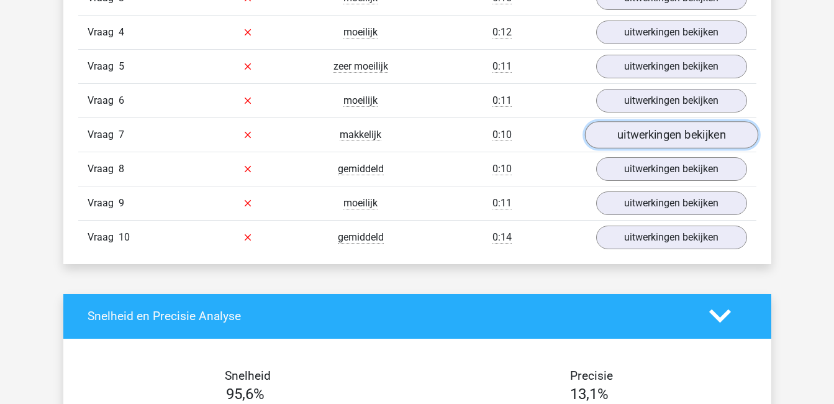
click at [688, 132] on link "uitwerkingen bekijken" at bounding box center [671, 134] width 173 height 27
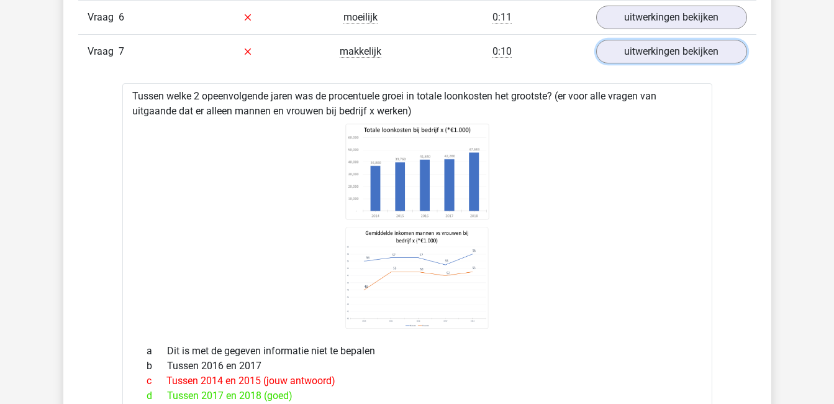
scroll to position [994, 0]
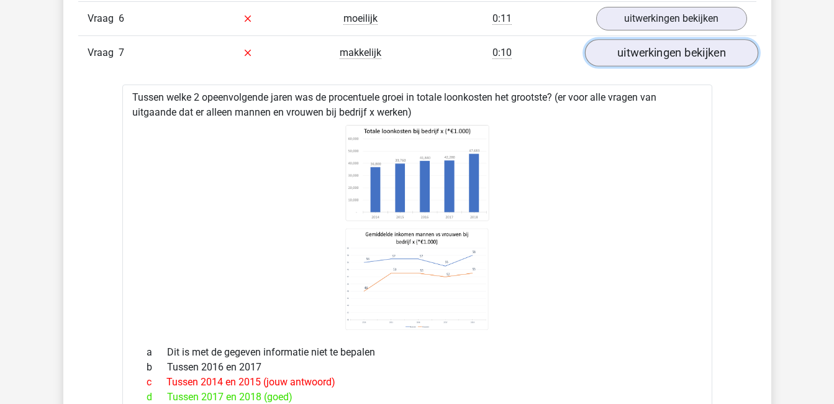
click at [656, 46] on link "uitwerkingen bekijken" at bounding box center [671, 52] width 173 height 27
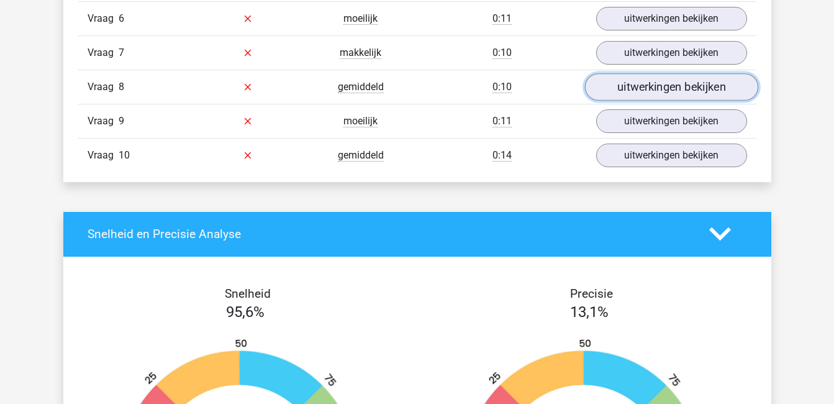
click at [661, 85] on link "uitwerkingen bekijken" at bounding box center [671, 86] width 173 height 27
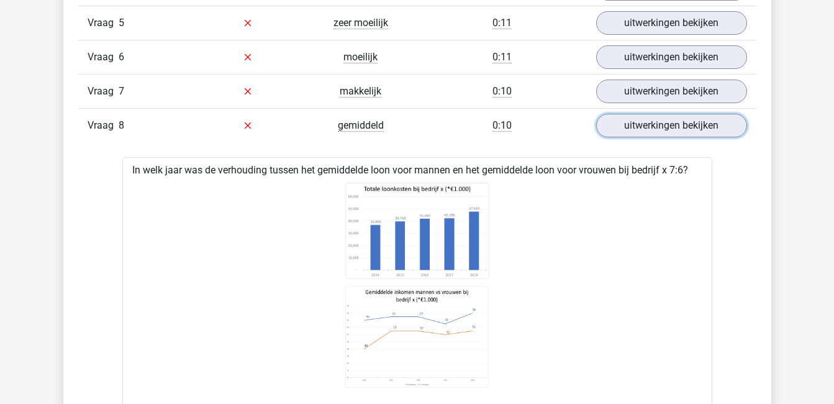
scroll to position [954, 0]
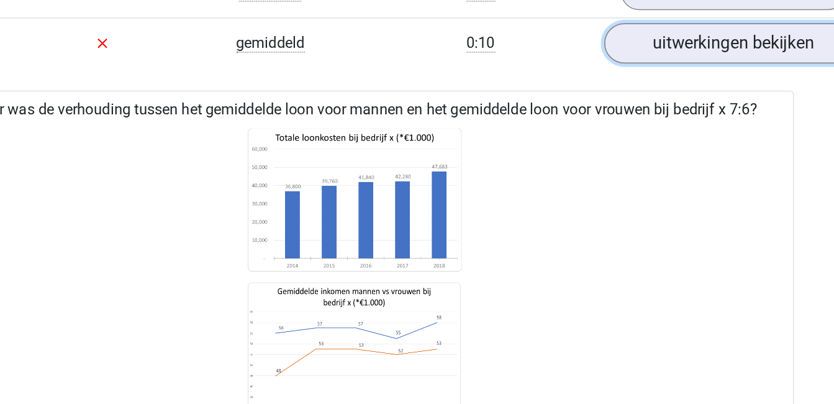
click at [676, 124] on link "uitwerkingen bekijken" at bounding box center [671, 125] width 173 height 27
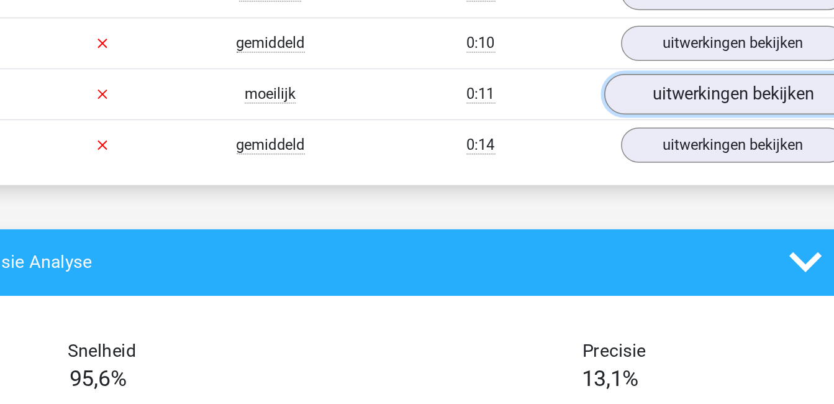
click at [675, 155] on link "uitwerkingen bekijken" at bounding box center [671, 160] width 173 height 27
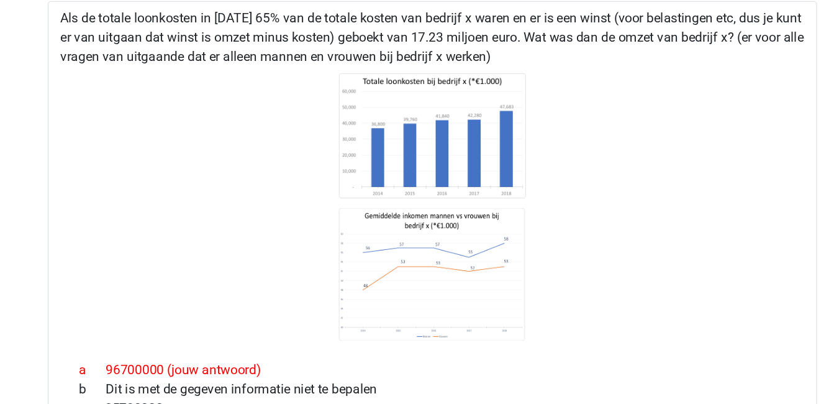
scroll to position [1108, 0]
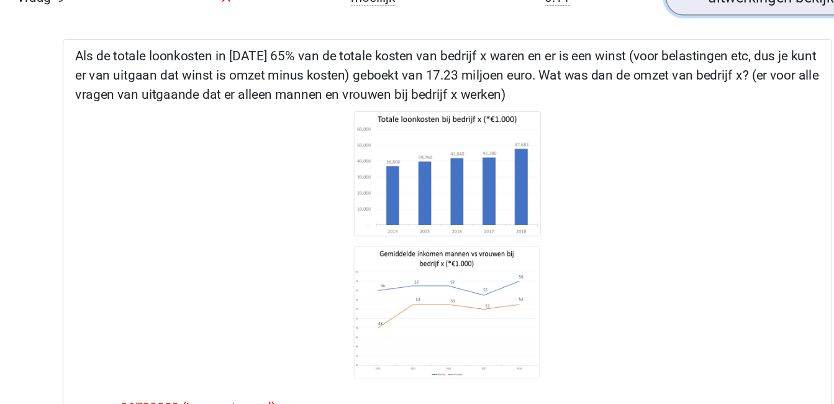
click at [644, 14] on link "uitwerkingen bekijken" at bounding box center [671, 6] width 173 height 27
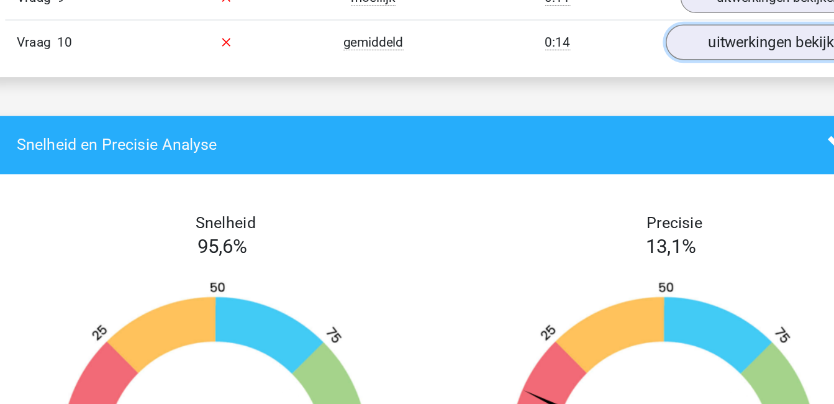
click at [647, 45] on link "uitwerkingen bekijken" at bounding box center [671, 40] width 173 height 27
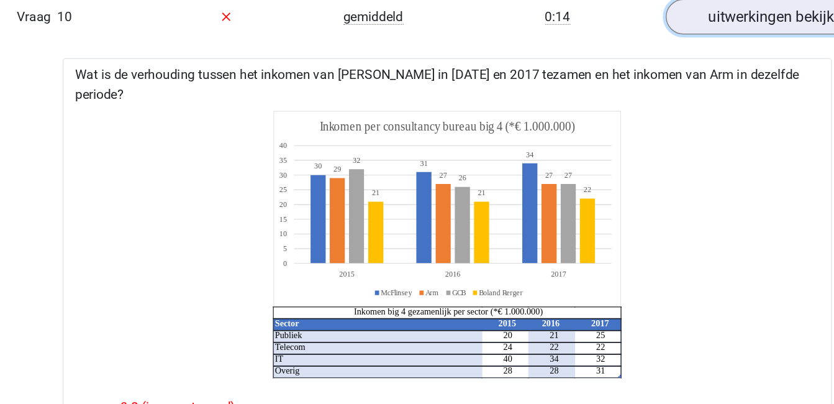
click at [661, 46] on link "uitwerkingen bekijken" at bounding box center [671, 40] width 173 height 27
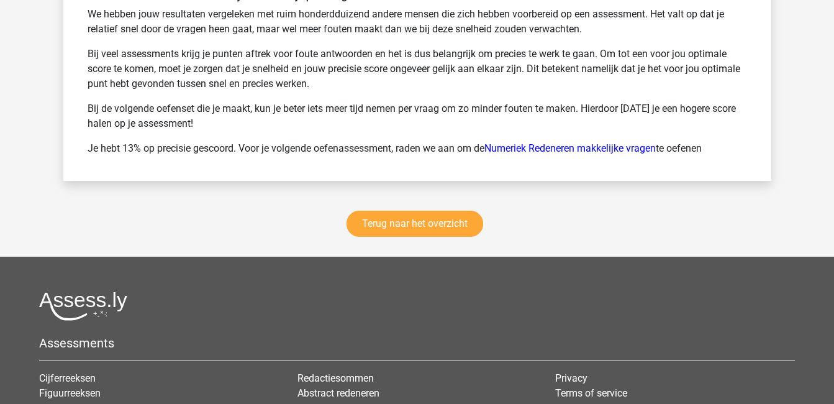
scroll to position [1691, 0]
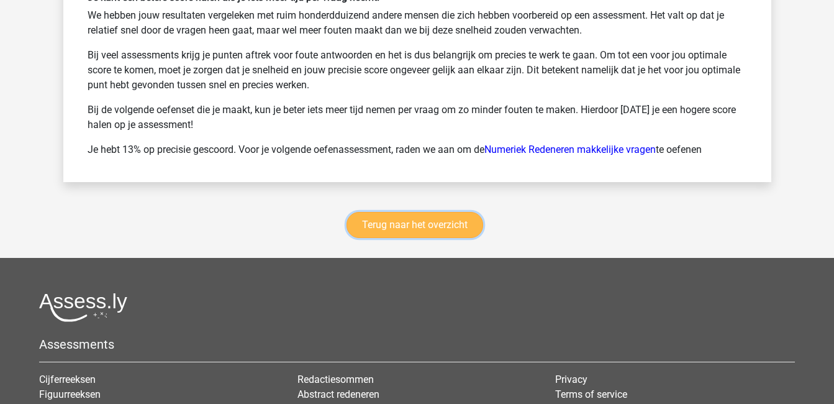
click at [436, 224] on link "Terug naar het overzicht" at bounding box center [415, 225] width 137 height 26
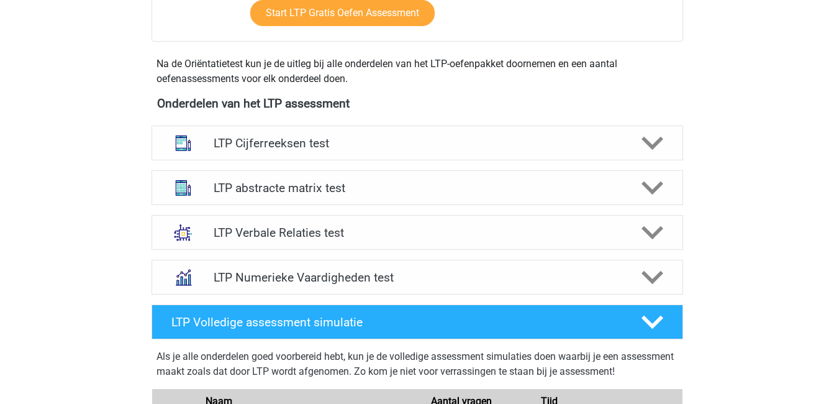
scroll to position [409, 0]
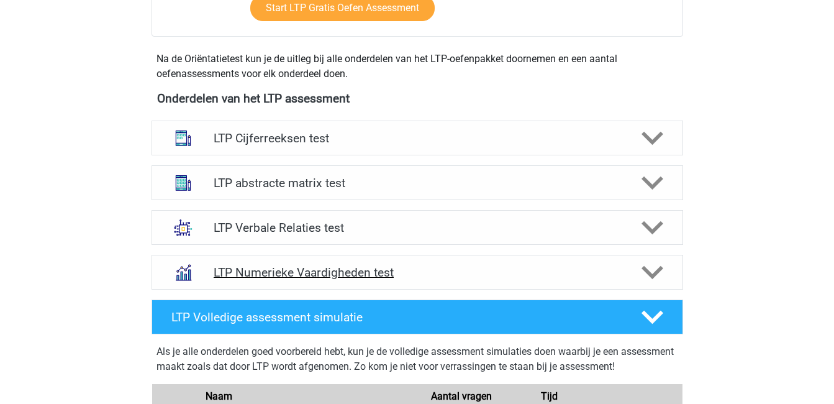
click at [658, 273] on polygon at bounding box center [653, 273] width 22 height 14
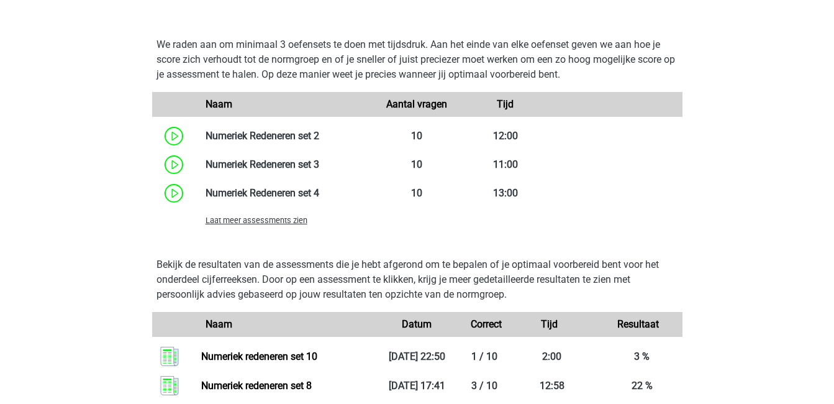
scroll to position [900, 0]
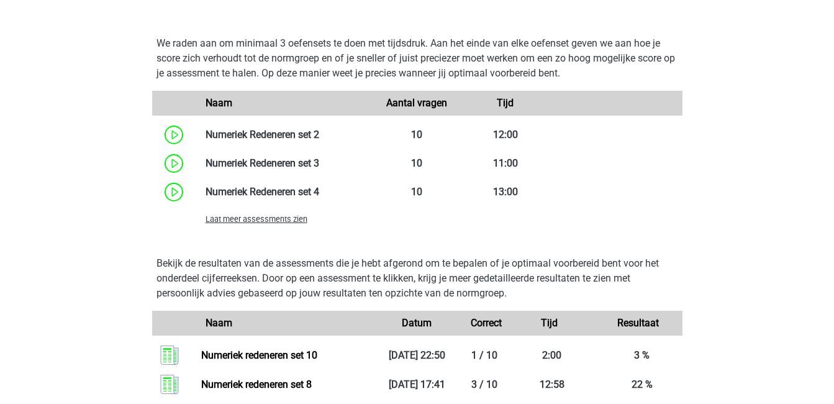
click at [245, 224] on span "Laat meer assessments zien" at bounding box center [257, 218] width 102 height 9
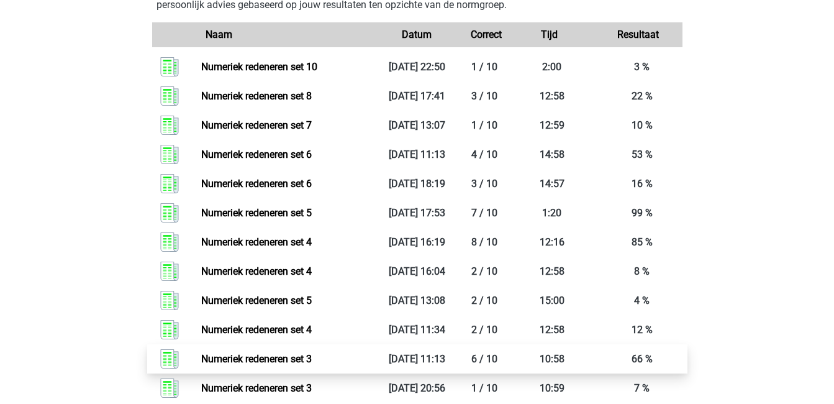
scroll to position [1359, 0]
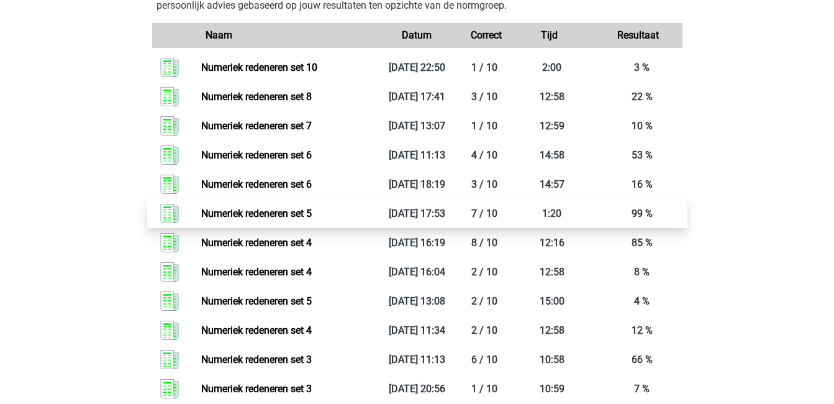
click at [312, 219] on link "Numeriek redeneren set 5" at bounding box center [256, 214] width 111 height 12
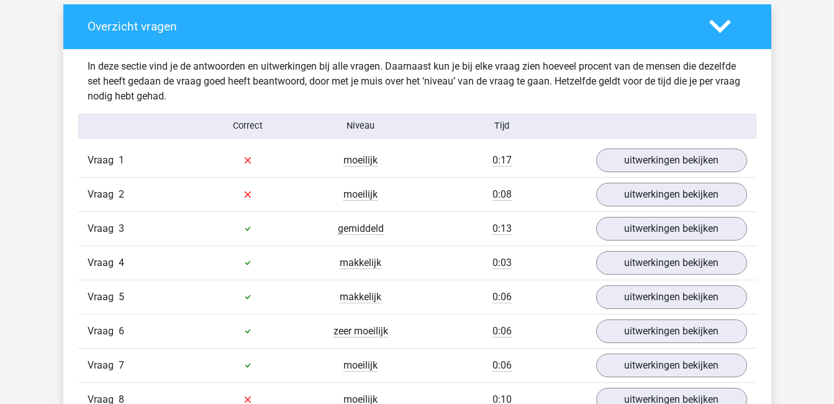
scroll to position [680, 0]
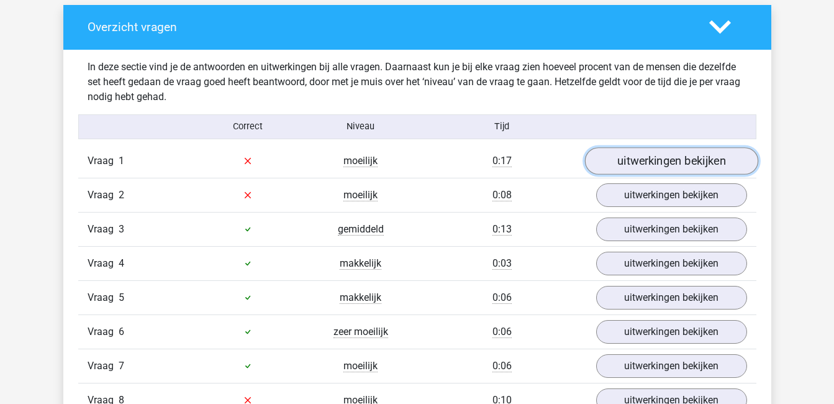
click at [649, 167] on link "uitwerkingen bekijken" at bounding box center [671, 160] width 173 height 27
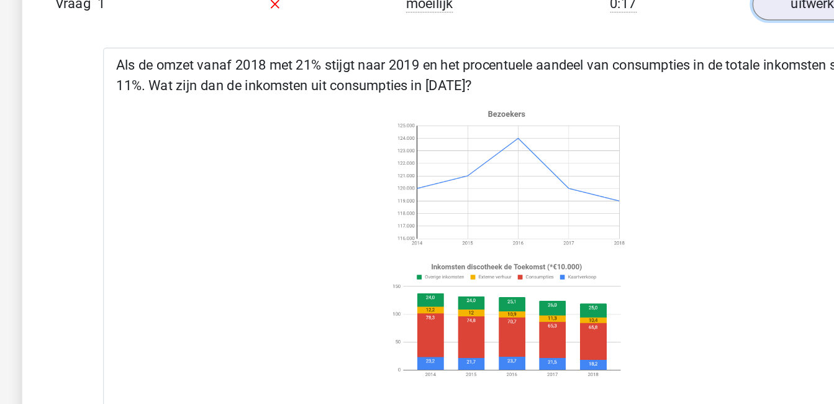
scroll to position [728, 0]
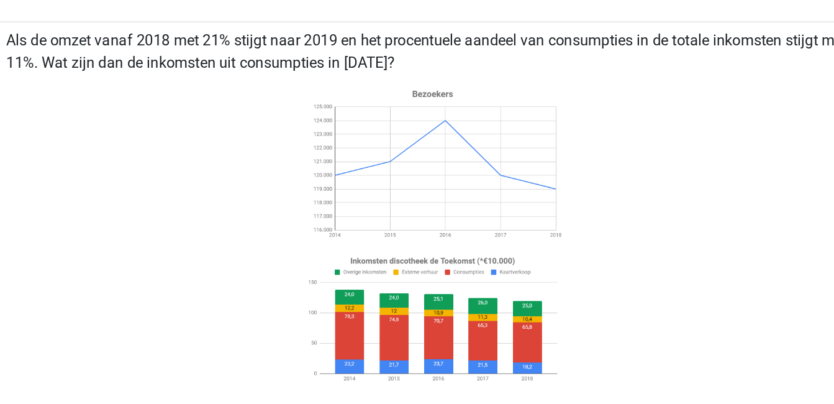
click at [477, 268] on image at bounding box center [417, 239] width 176 height 109
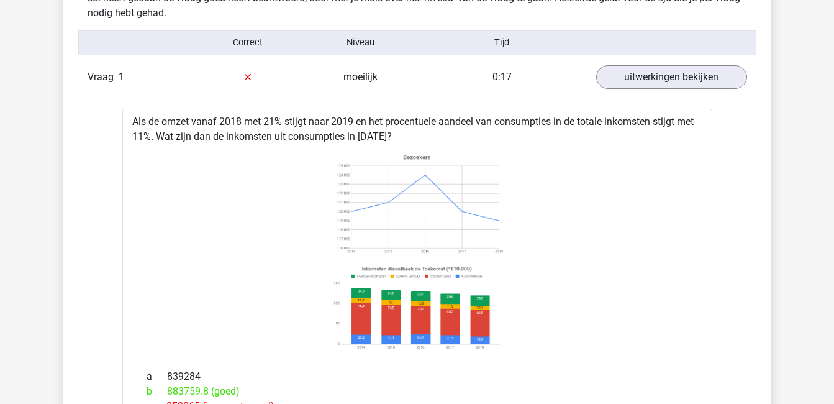
scroll to position [764, 0]
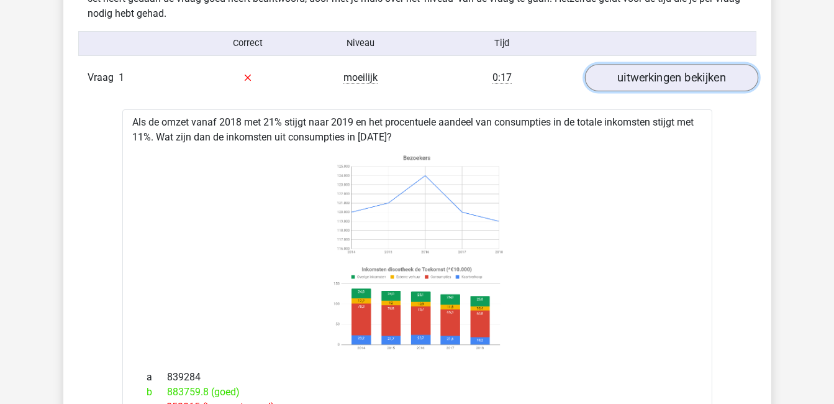
click at [651, 78] on link "uitwerkingen bekijken" at bounding box center [671, 77] width 173 height 27
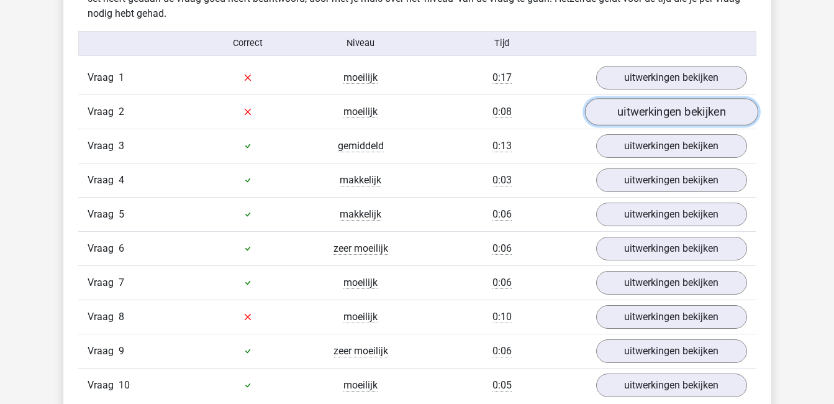
click at [661, 109] on link "uitwerkingen bekijken" at bounding box center [671, 111] width 173 height 27
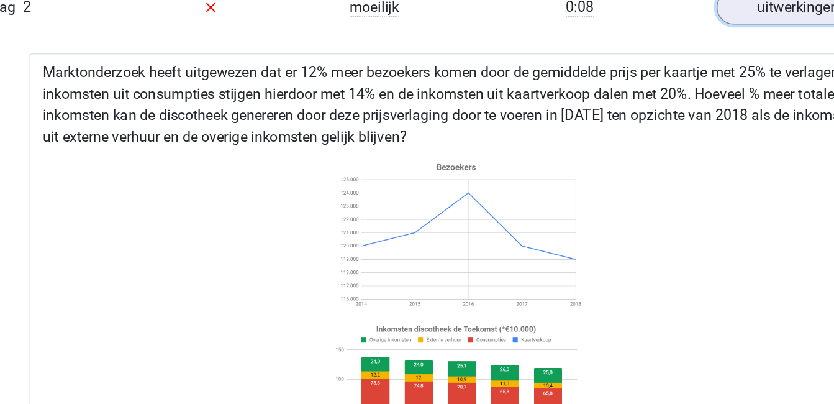
scroll to position [870, 0]
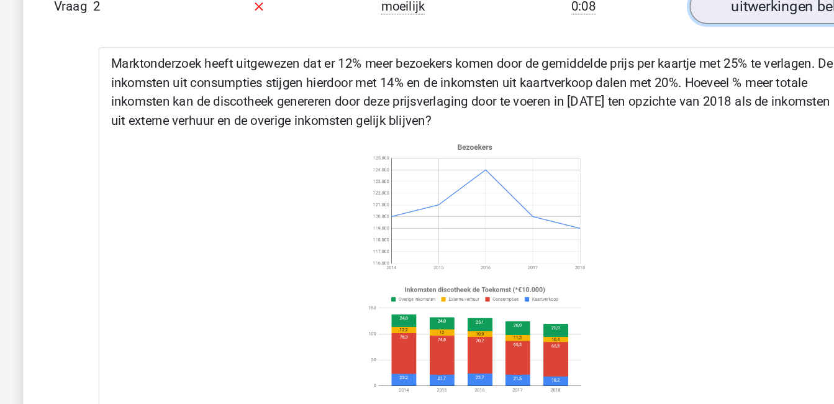
click at [645, 12] on link "uitwerkingen bekijken" at bounding box center [671, 5] width 173 height 27
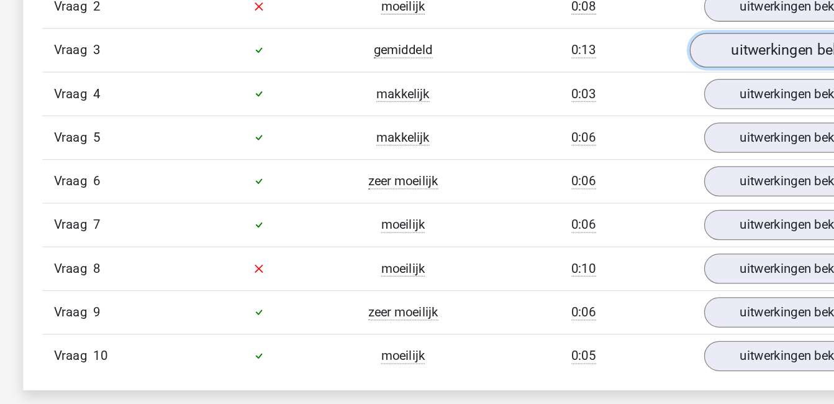
click at [649, 35] on link "uitwerkingen bekijken" at bounding box center [671, 39] width 173 height 27
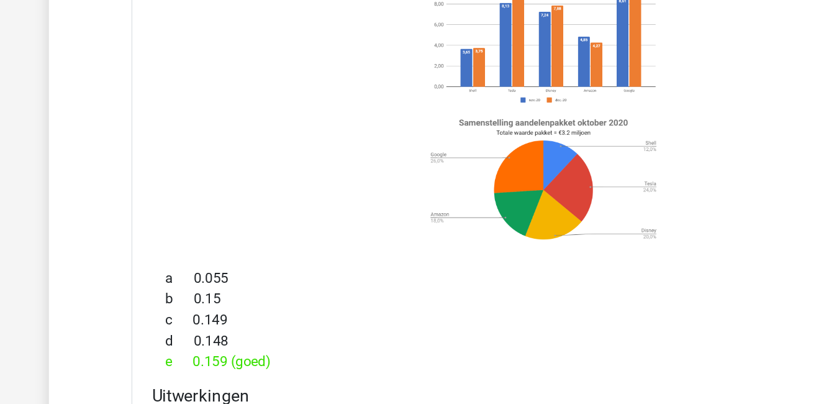
scroll to position [882, 0]
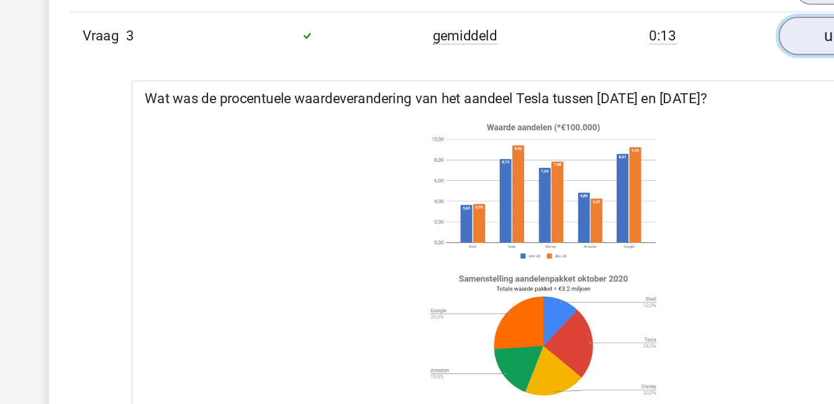
click at [610, 25] on link "uitwerkingen bekijken" at bounding box center [671, 27] width 173 height 27
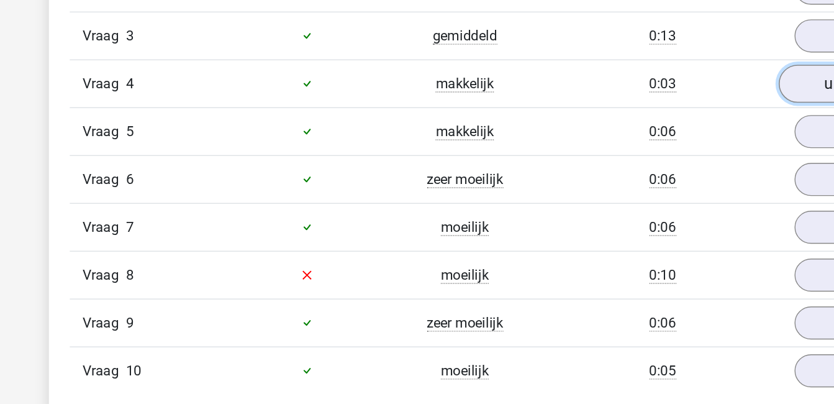
click at [611, 57] on link "uitwerkingen bekijken" at bounding box center [671, 61] width 173 height 27
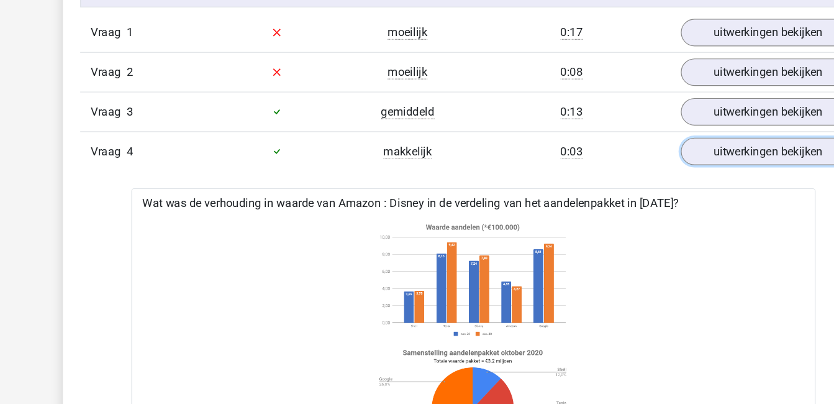
scroll to position [761, 0]
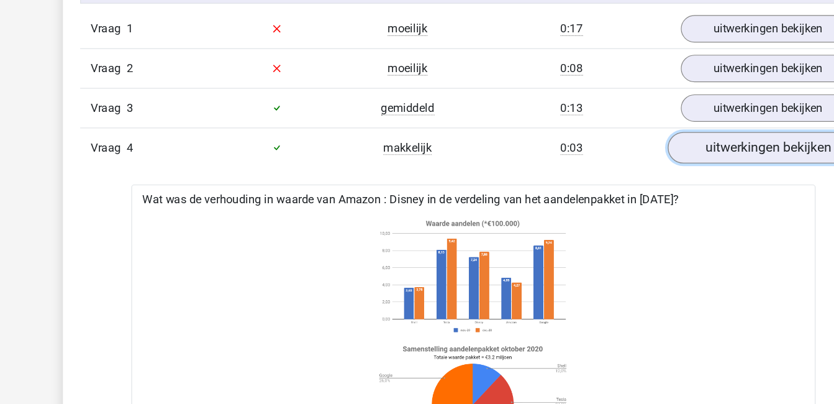
click at [672, 181] on link "uitwerkingen bekijken" at bounding box center [671, 182] width 173 height 27
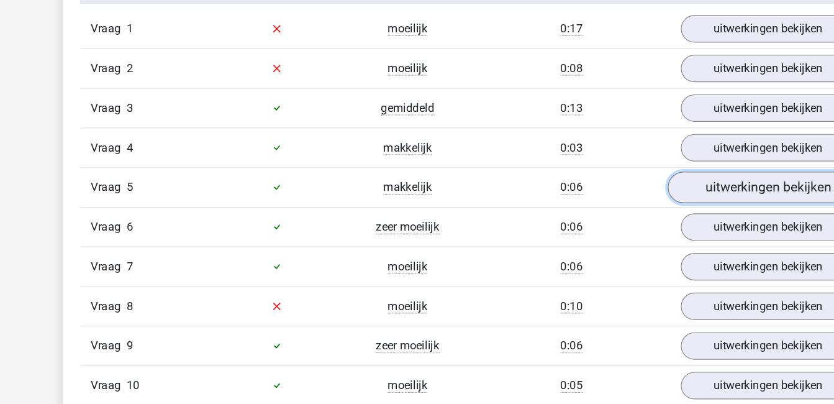
click at [665, 214] on link "uitwerkingen bekijken" at bounding box center [671, 216] width 173 height 27
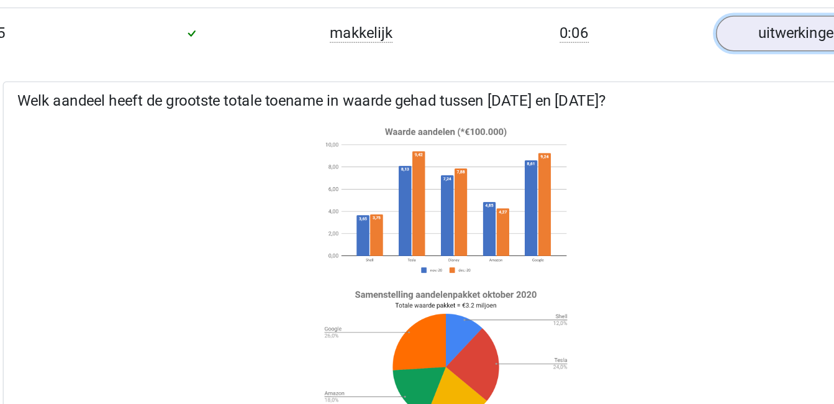
scroll to position [950, 0]
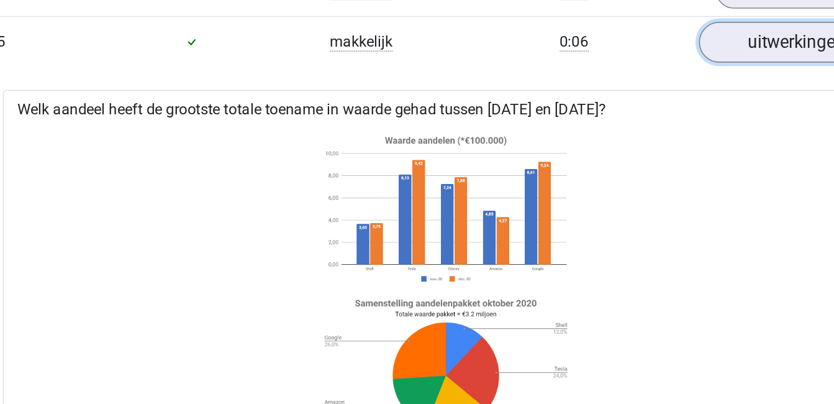
click at [652, 34] on link "uitwerkingen bekijken" at bounding box center [671, 27] width 173 height 27
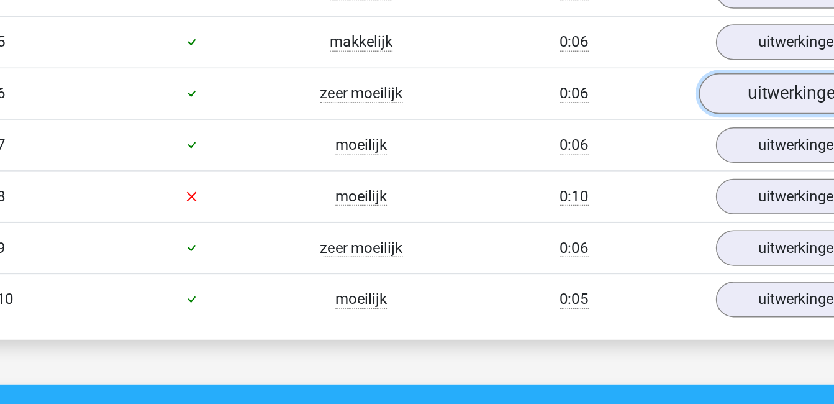
click at [652, 58] on link "uitwerkingen bekijken" at bounding box center [671, 61] width 173 height 27
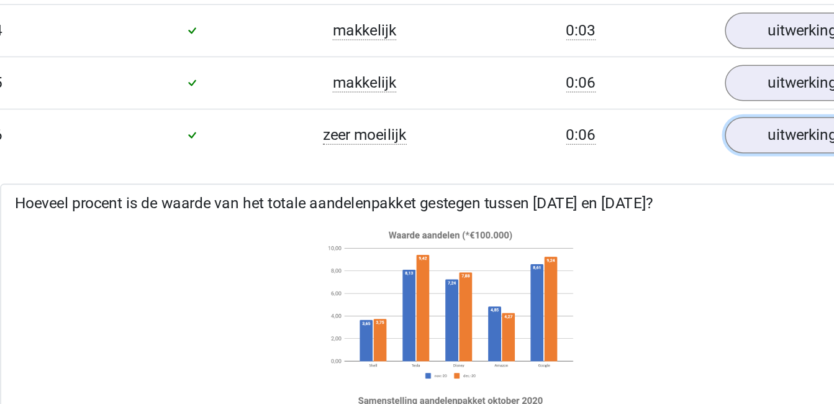
scroll to position [893, 0]
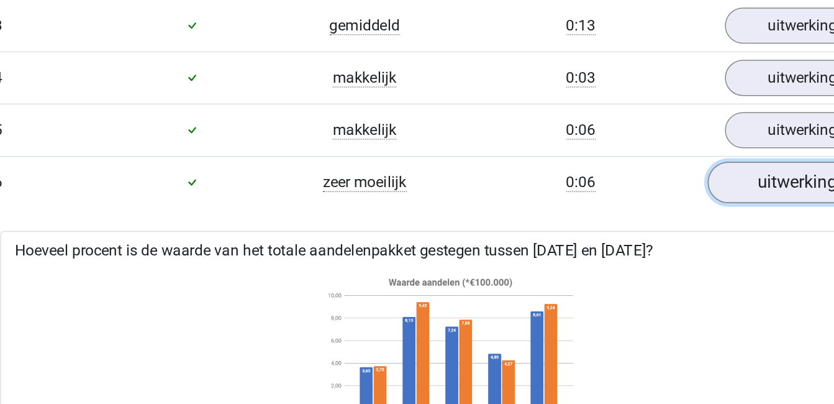
click at [647, 121] on link "uitwerkingen bekijken" at bounding box center [671, 119] width 173 height 27
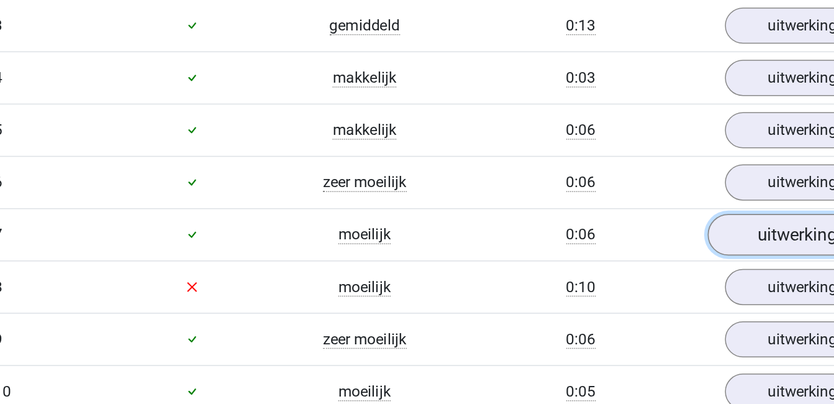
click at [647, 152] on link "uitwerkingen bekijken" at bounding box center [671, 153] width 173 height 27
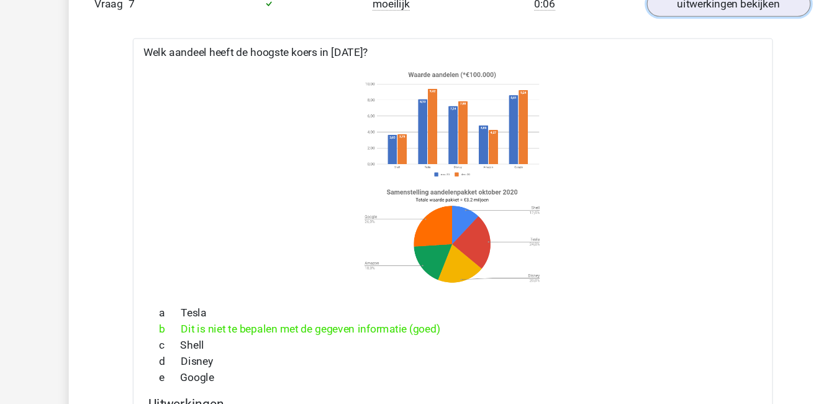
scroll to position [1013, 0]
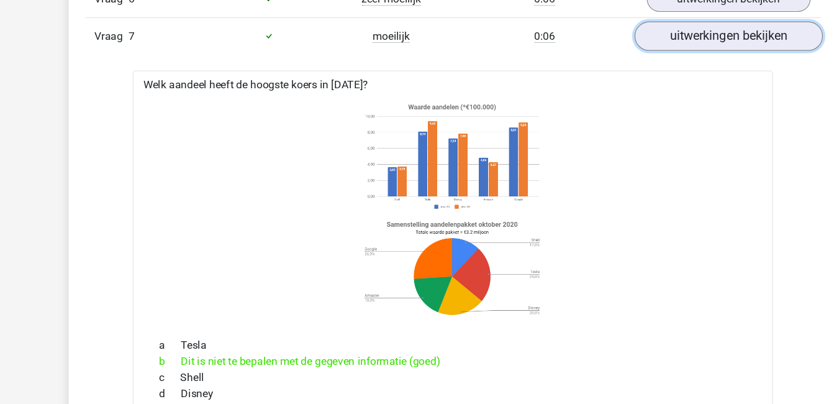
click at [652, 27] on link "uitwerkingen bekijken" at bounding box center [671, 33] width 173 height 27
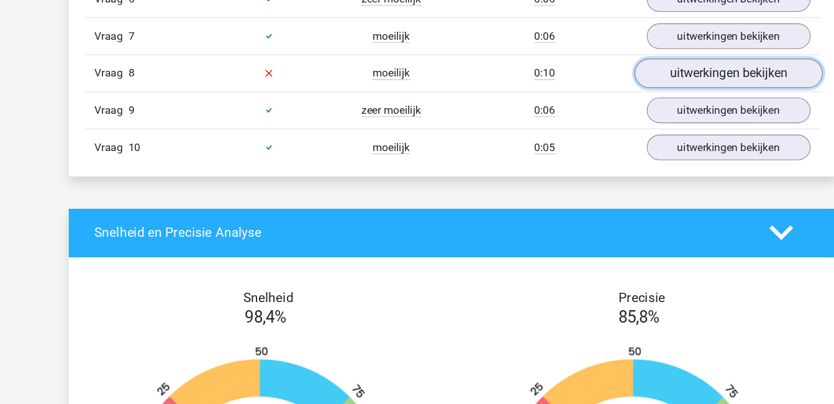
click at [653, 67] on link "uitwerkingen bekijken" at bounding box center [671, 67] width 173 height 27
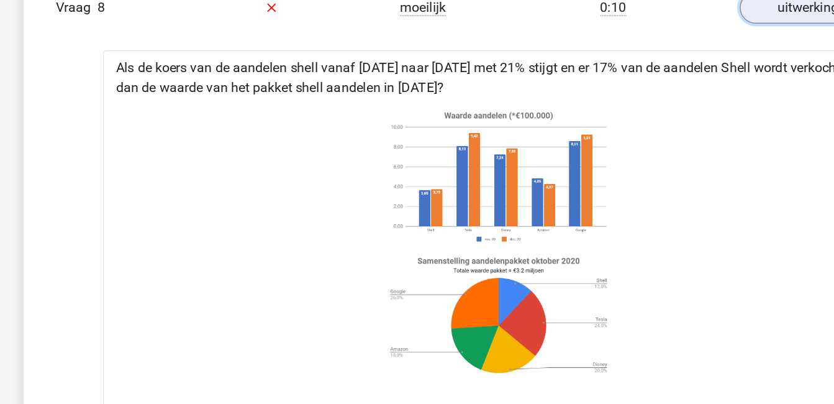
scroll to position [1072, 0]
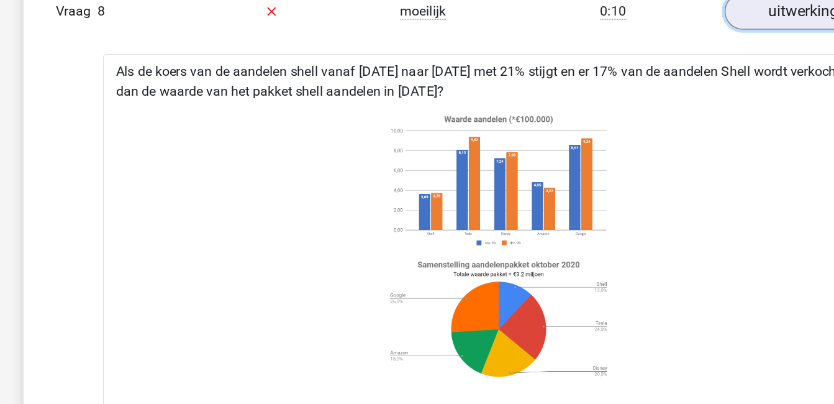
click at [614, 10] on link "uitwerkingen bekijken" at bounding box center [671, 8] width 173 height 27
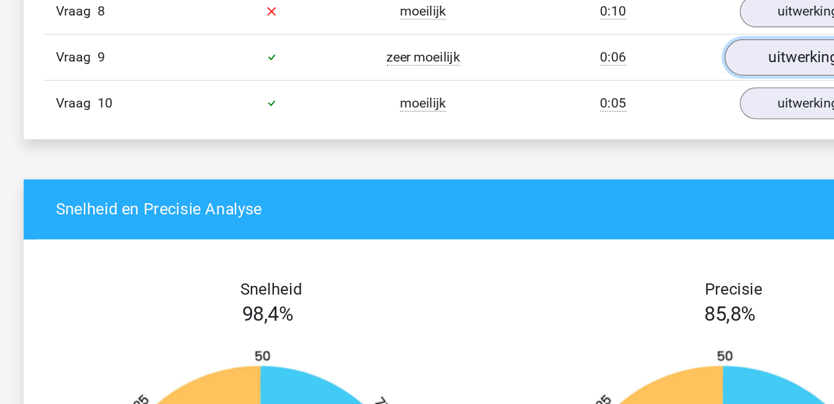
click at [616, 40] on link "uitwerkingen bekijken" at bounding box center [671, 42] width 173 height 27
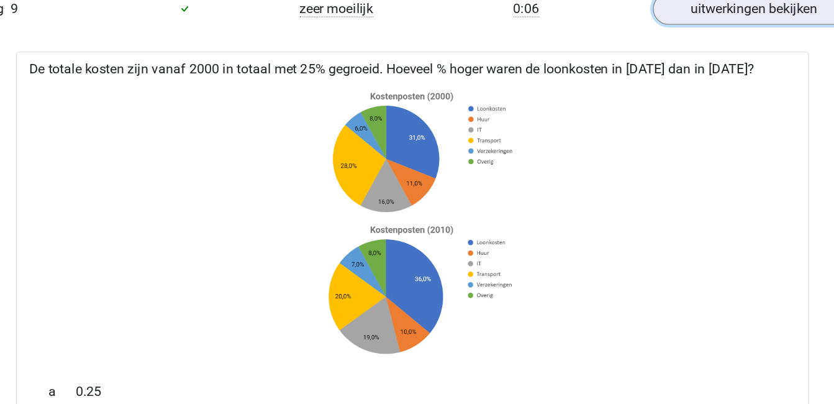
scroll to position [1104, 0]
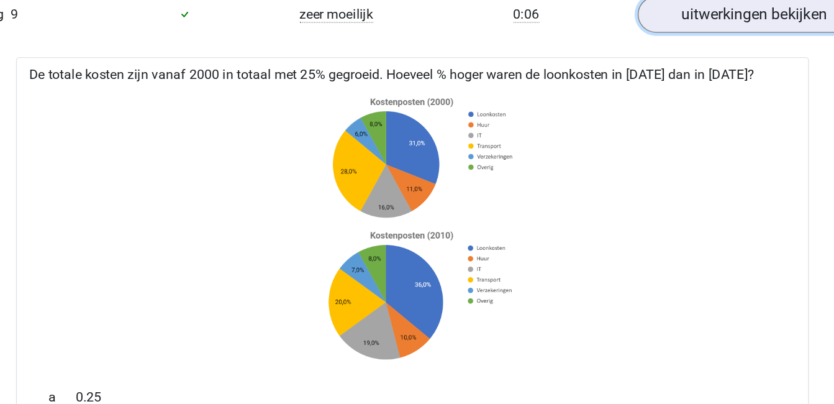
click at [678, 4] on link "uitwerkingen bekijken" at bounding box center [671, 10] width 173 height 27
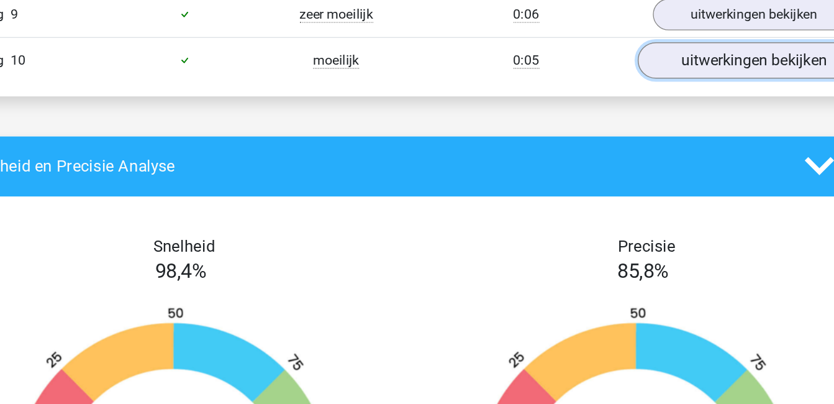
click at [680, 45] on link "uitwerkingen bekijken" at bounding box center [671, 44] width 173 height 27
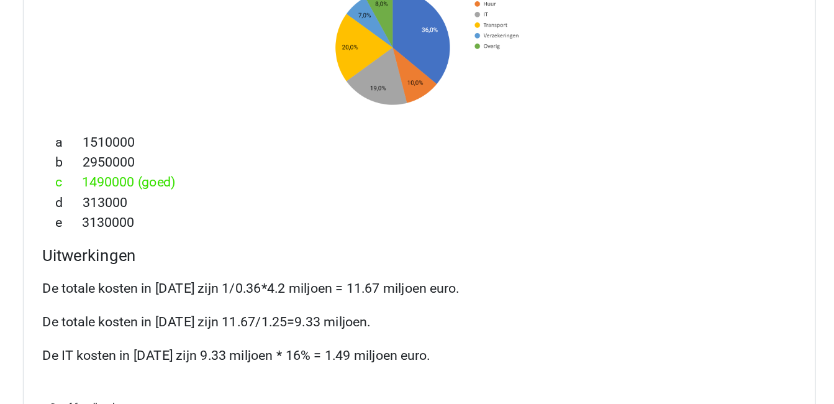
scroll to position [1241, 0]
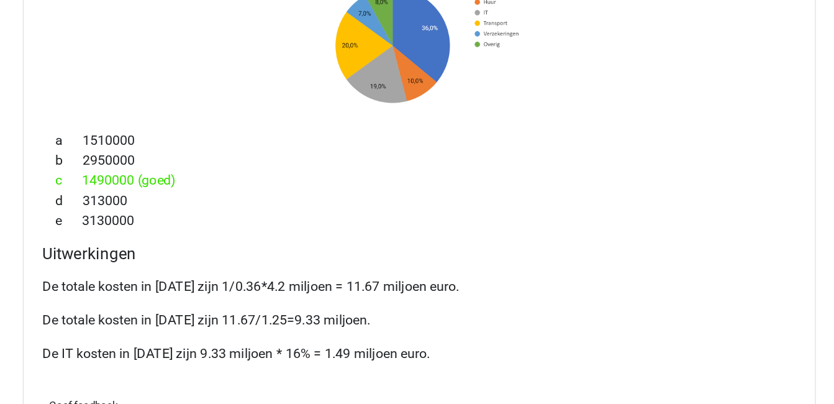
click at [677, 260] on div "e 3130000" at bounding box center [417, 267] width 560 height 15
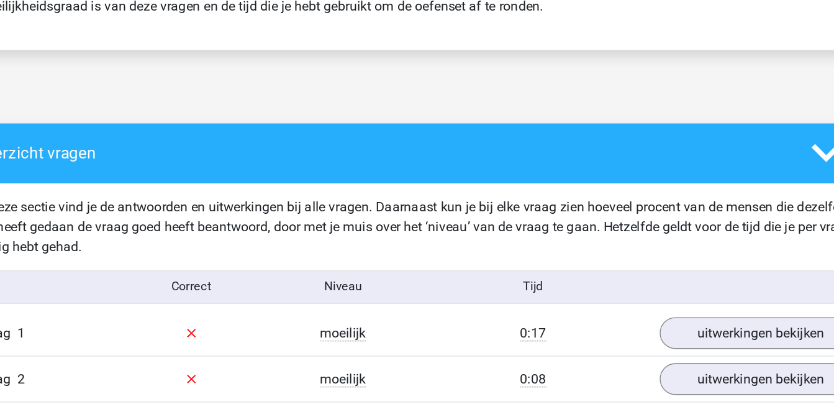
scroll to position [593, 0]
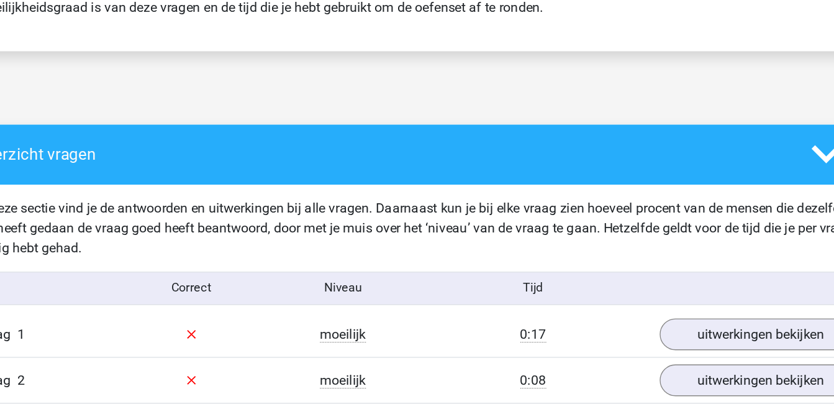
click at [712, 117] on icon at bounding box center [721, 115] width 22 height 22
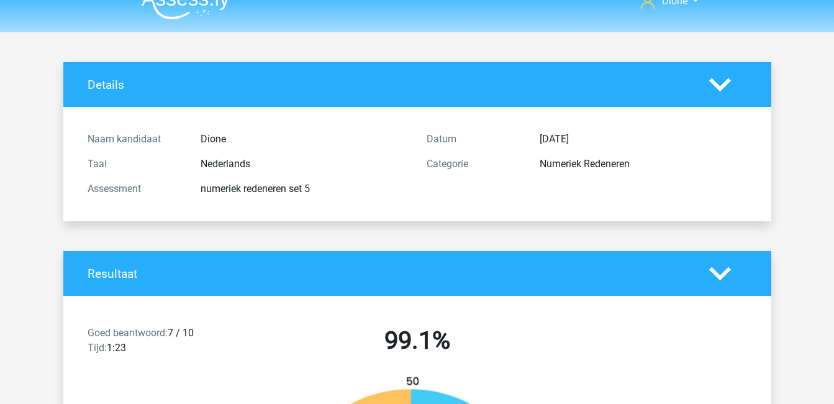
scroll to position [0, 0]
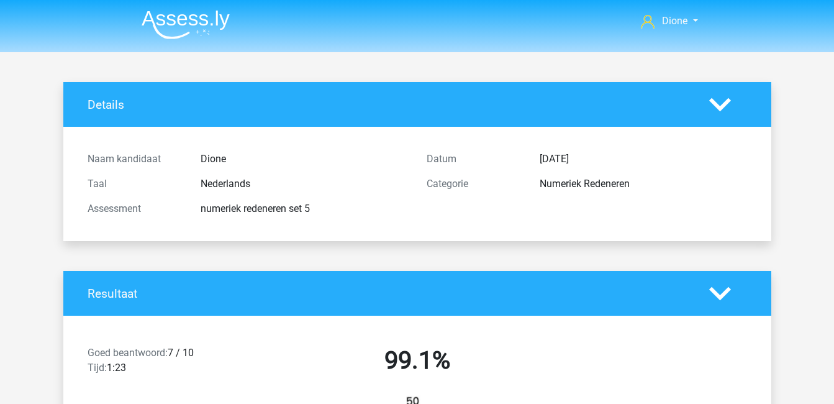
click at [721, 297] on polygon at bounding box center [721, 293] width 22 height 14
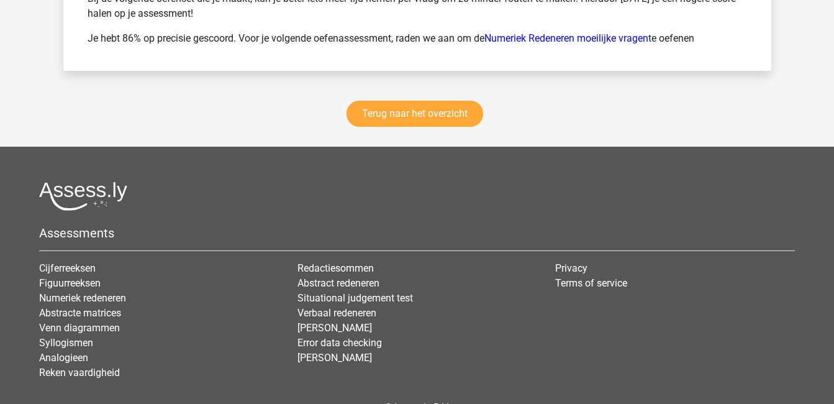
scroll to position [1054, 0]
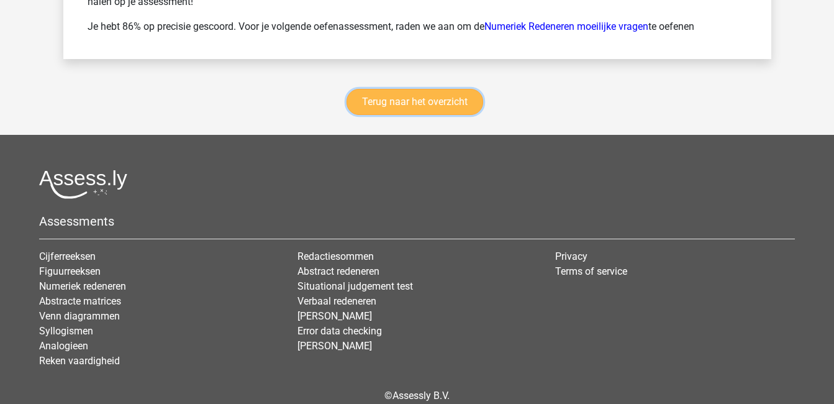
click at [425, 104] on link "Terug naar het overzicht" at bounding box center [415, 102] width 137 height 26
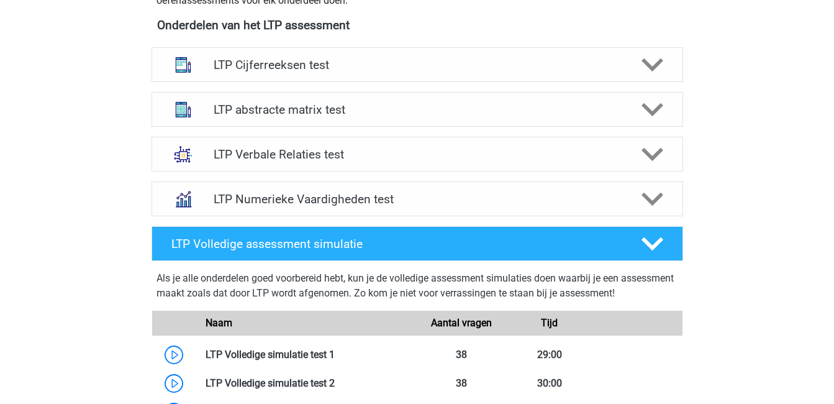
scroll to position [482, 0]
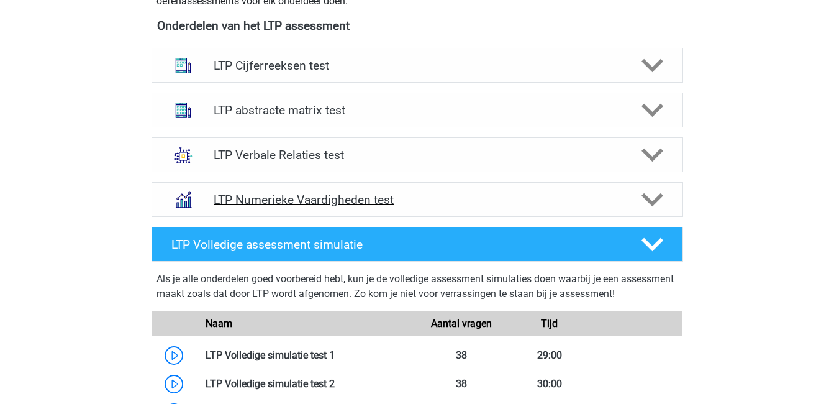
click at [415, 208] on div "LTP Numerieke Vaardigheden test" at bounding box center [418, 199] width 532 height 35
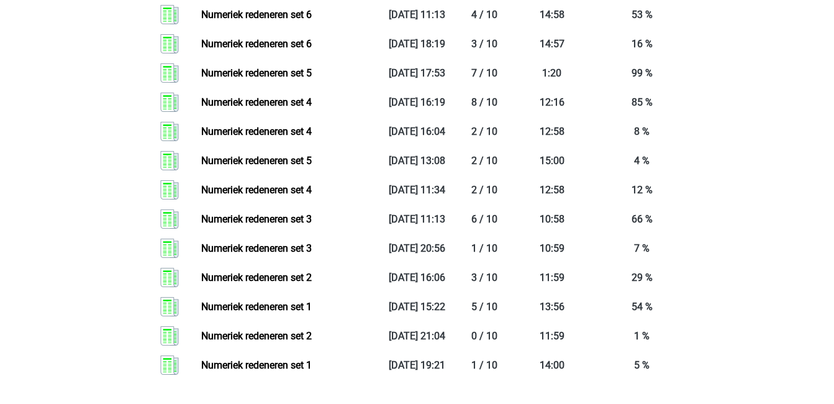
scroll to position [1331, 0]
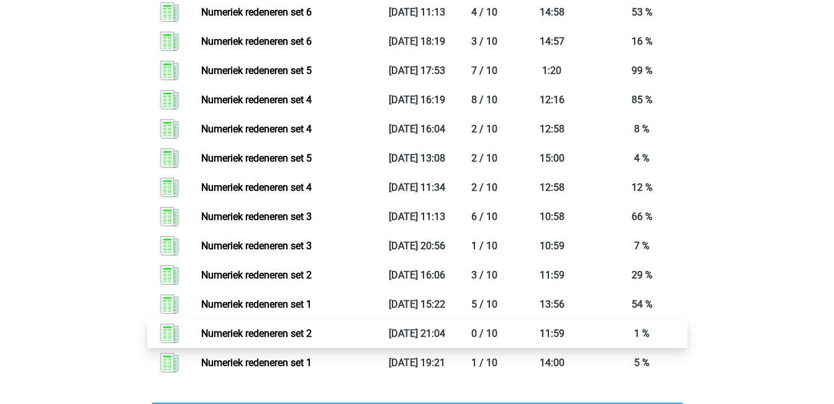
click at [312, 327] on link "Numeriek redeneren set 2" at bounding box center [256, 333] width 111 height 12
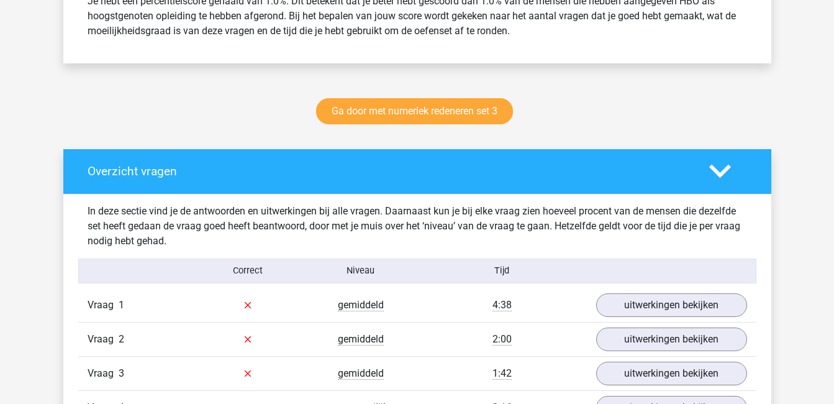
scroll to position [567, 0]
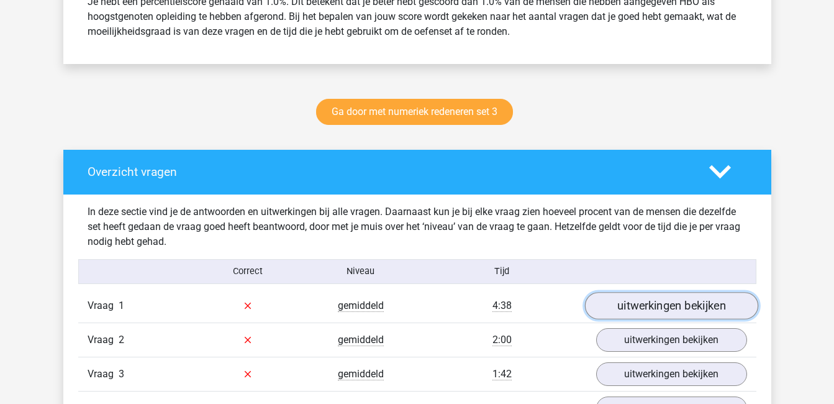
click at [694, 300] on link "uitwerkingen bekijken" at bounding box center [671, 305] width 173 height 27
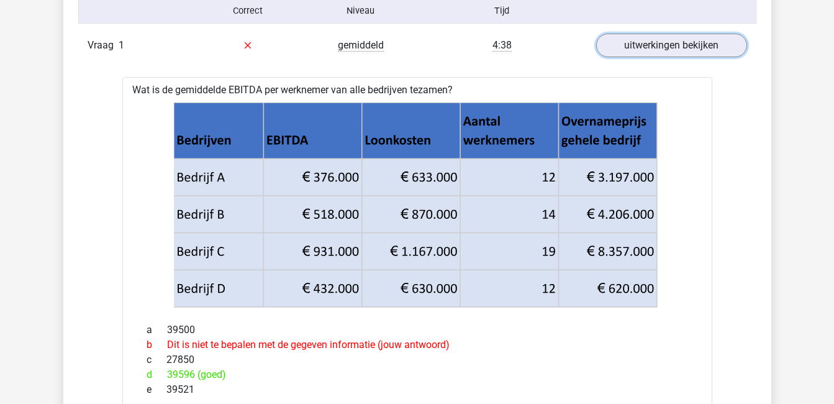
scroll to position [818, 0]
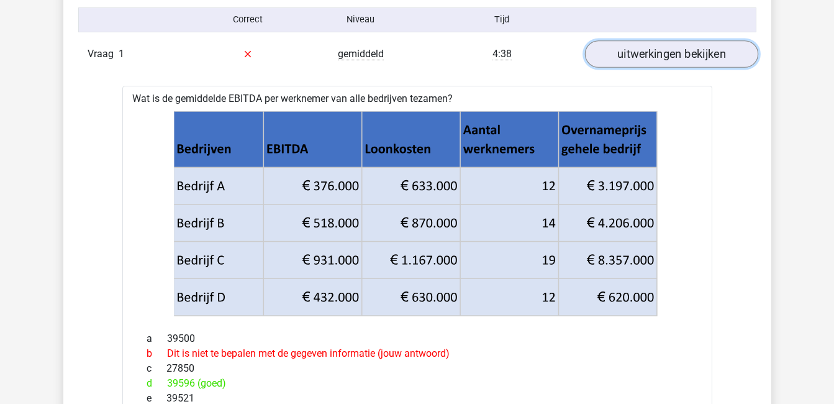
click at [692, 61] on link "uitwerkingen bekijken" at bounding box center [671, 53] width 173 height 27
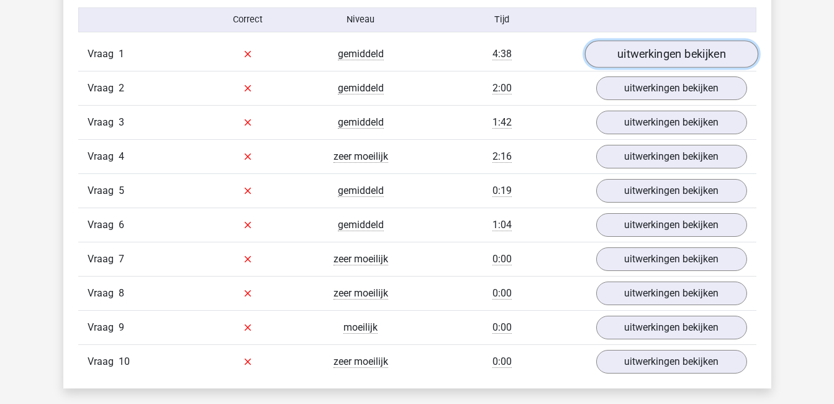
click at [685, 54] on link "uitwerkingen bekijken" at bounding box center [671, 53] width 173 height 27
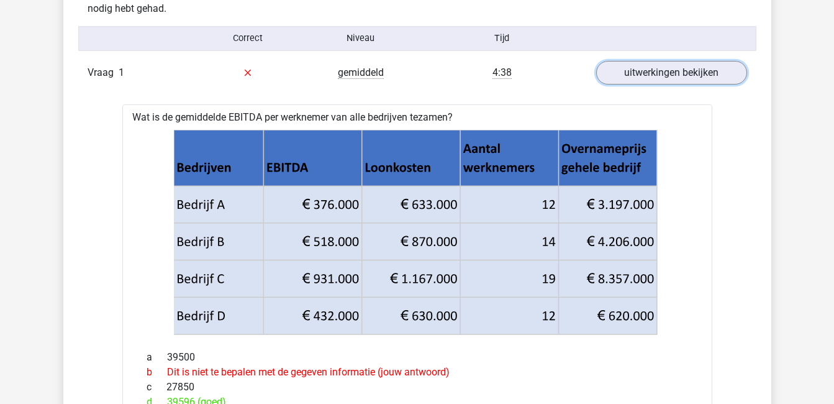
scroll to position [799, 0]
click at [699, 71] on link "uitwerkingen bekijken" at bounding box center [671, 73] width 173 height 27
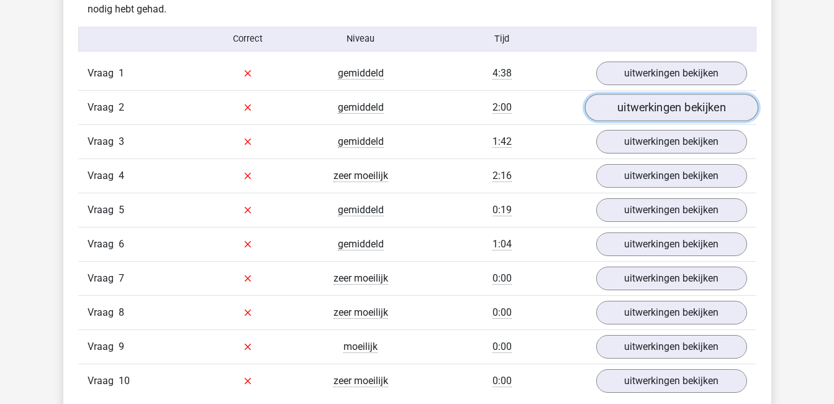
click at [701, 102] on link "uitwerkingen bekijken" at bounding box center [671, 107] width 173 height 27
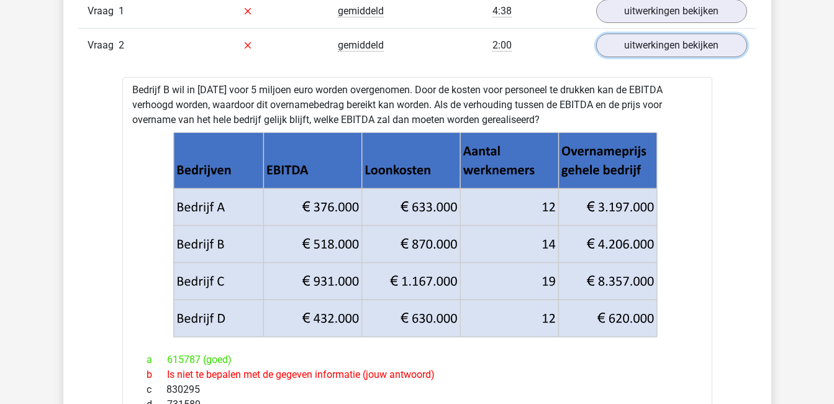
scroll to position [861, 0]
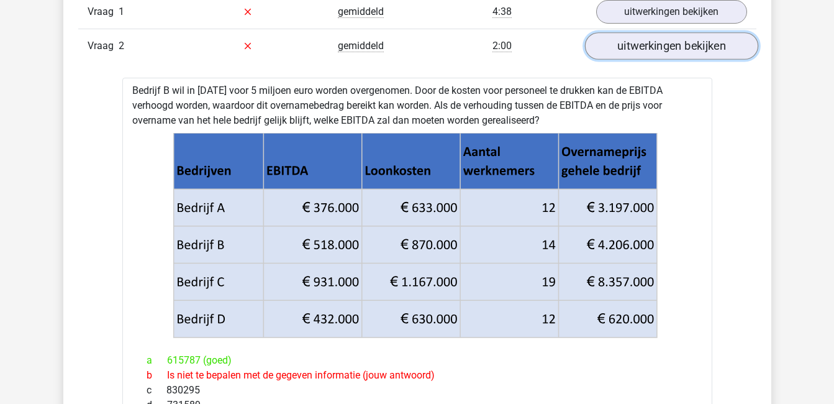
click at [691, 46] on link "uitwerkingen bekijken" at bounding box center [671, 45] width 173 height 27
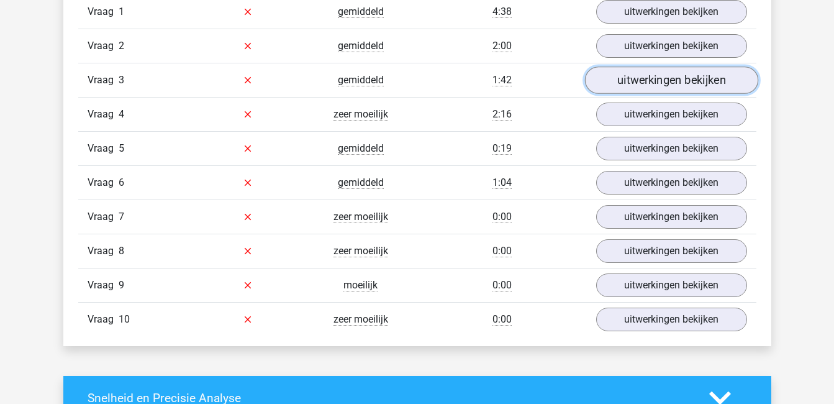
click at [690, 85] on link "uitwerkingen bekijken" at bounding box center [671, 79] width 173 height 27
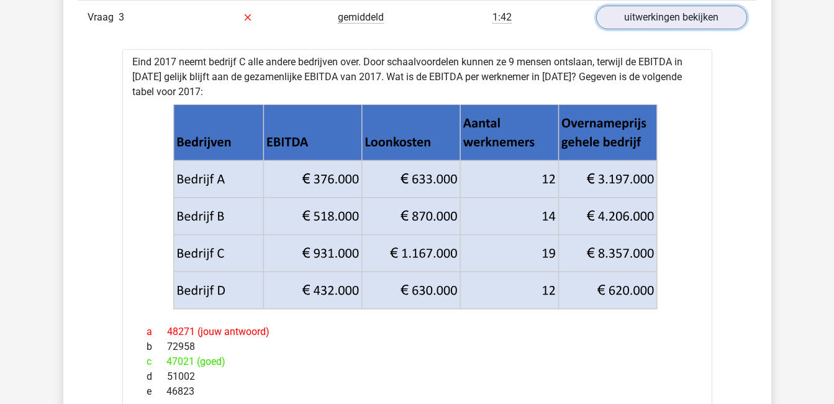
scroll to position [924, 0]
click at [708, 16] on link "uitwerkingen bekijken" at bounding box center [671, 16] width 173 height 27
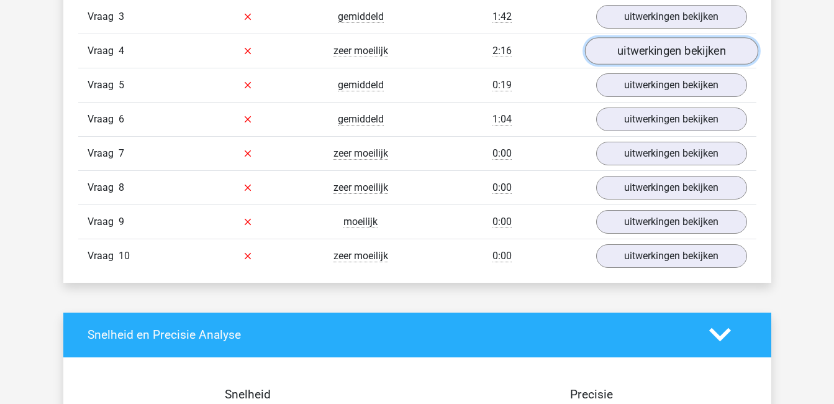
click at [703, 49] on link "uitwerkingen bekijken" at bounding box center [671, 50] width 173 height 27
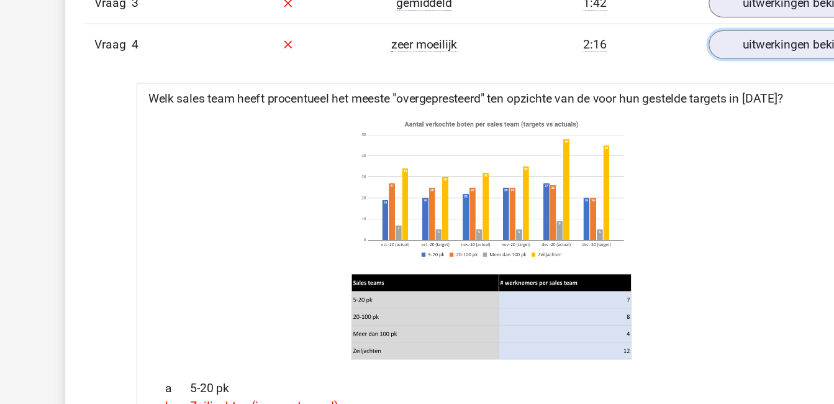
scroll to position [938, 0]
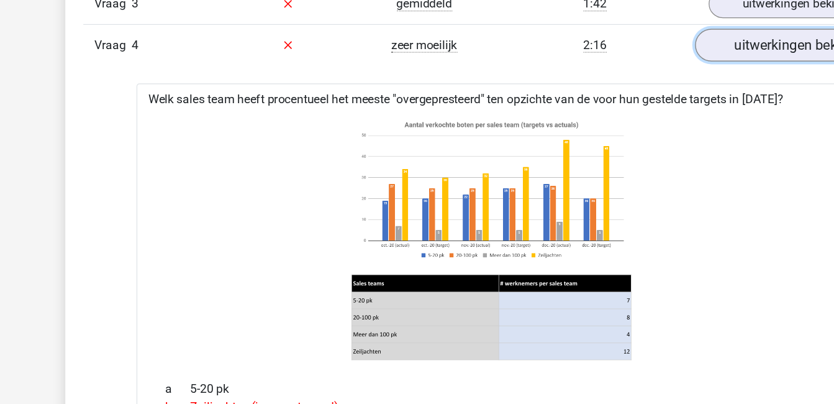
click at [674, 39] on link "uitwerkingen bekijken" at bounding box center [671, 37] width 173 height 27
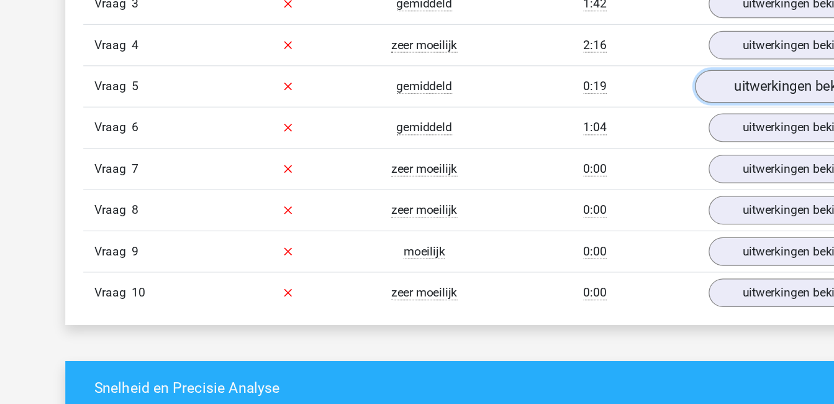
click at [675, 68] on link "uitwerkingen bekijken" at bounding box center [671, 71] width 173 height 27
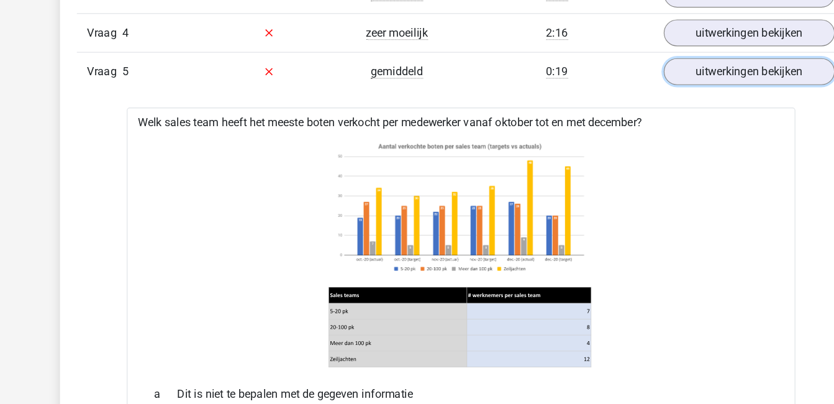
scroll to position [945, 0]
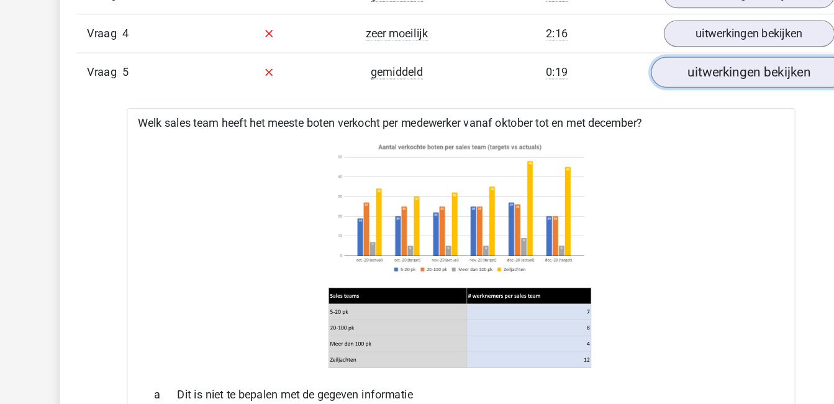
click at [688, 66] on link "uitwerkingen bekijken" at bounding box center [671, 63] width 173 height 27
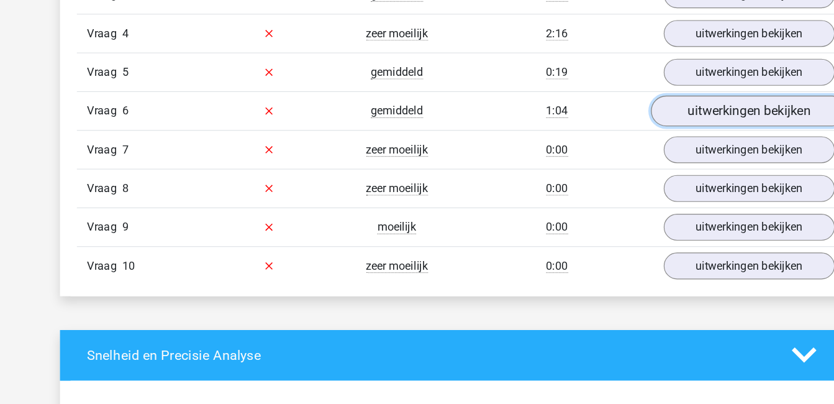
click at [687, 96] on link "uitwerkingen bekijken" at bounding box center [671, 98] width 173 height 27
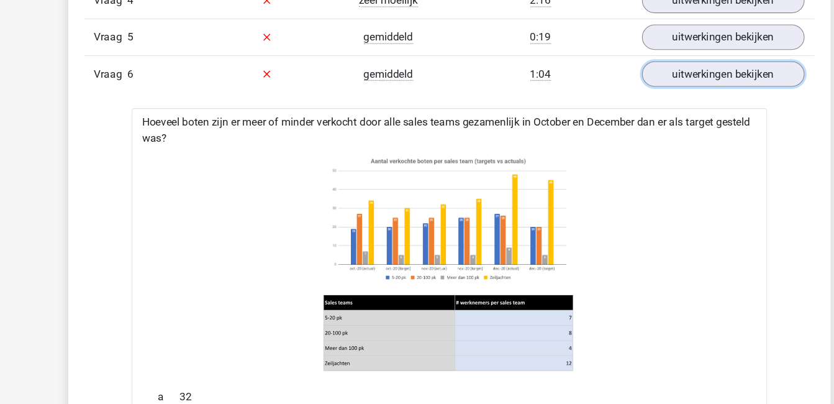
scroll to position [974, 0]
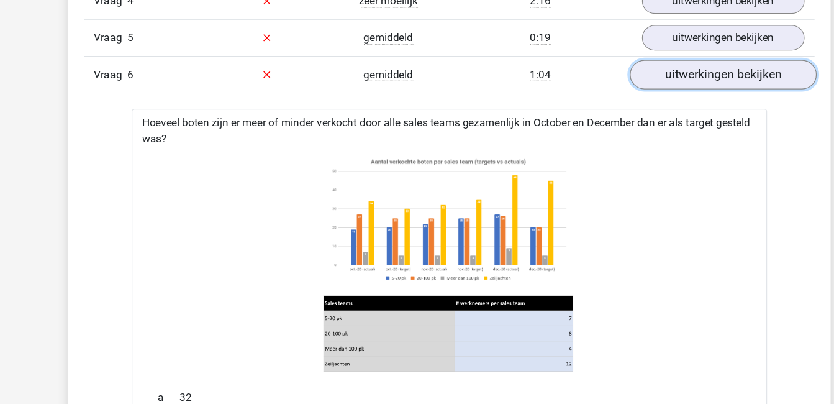
click at [717, 65] on link "uitwerkingen bekijken" at bounding box center [671, 69] width 173 height 27
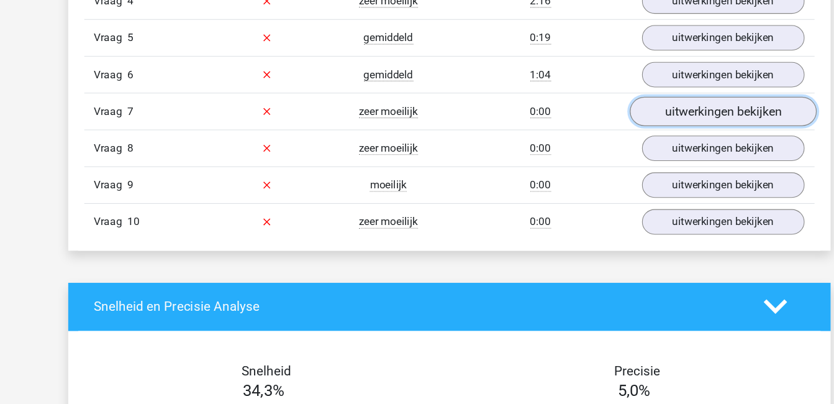
click at [710, 105] on link "uitwerkingen bekijken" at bounding box center [671, 103] width 173 height 27
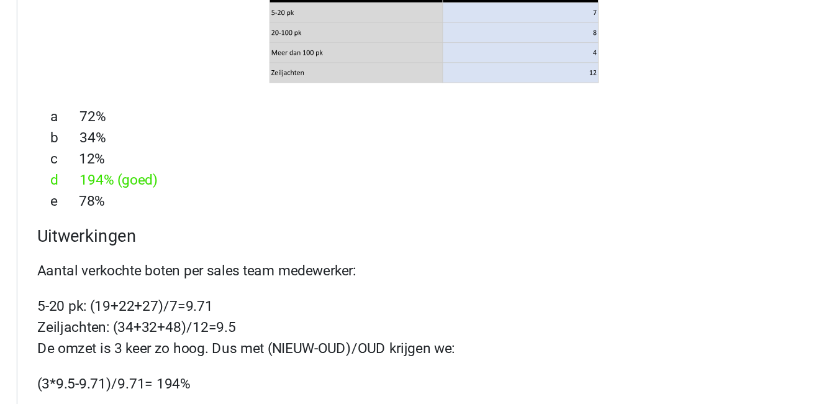
scroll to position [1192, 0]
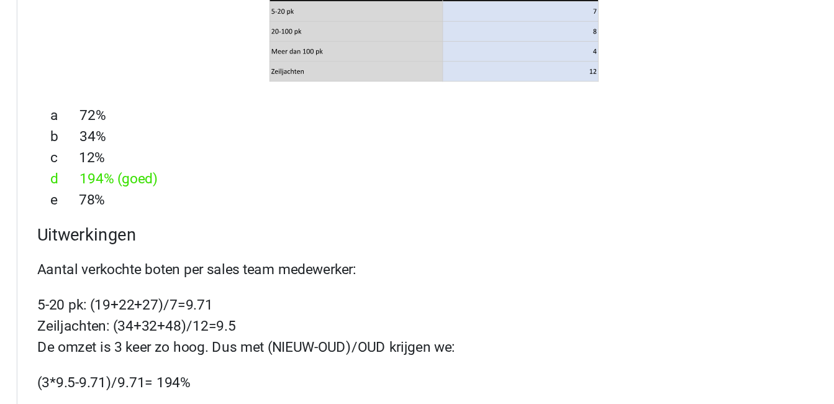
click at [527, 328] on p "5-20 pk: (19+22+27)/7=9.71 Zeiljachten: (34+32+48)/12=9.5 De omzet is 3 keer zo…" at bounding box center [417, 348] width 560 height 45
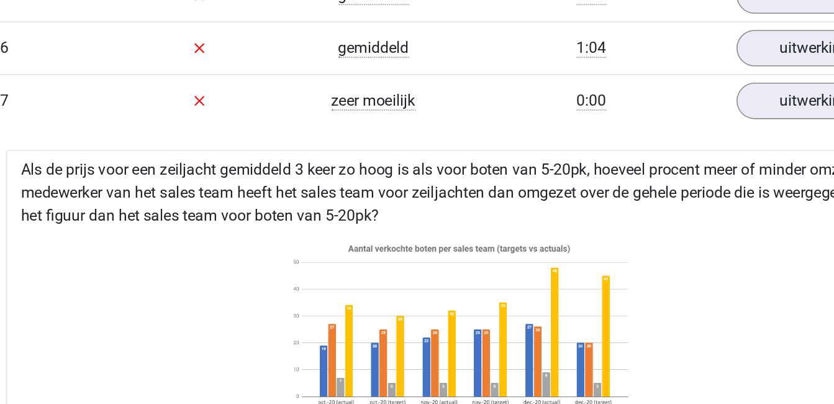
scroll to position [1010, 0]
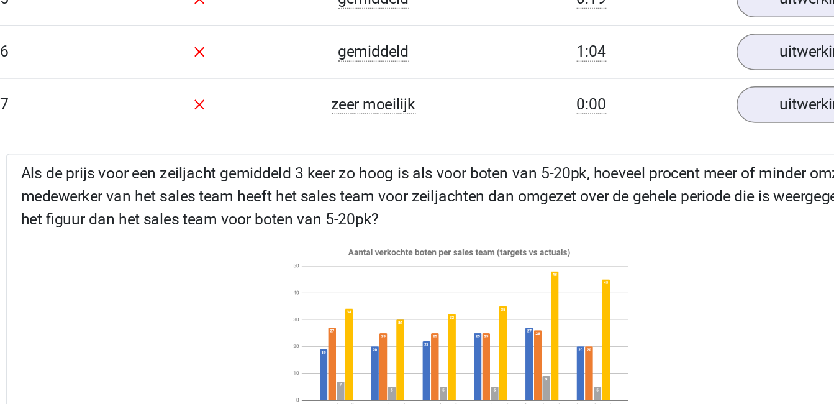
click at [502, 193] on image at bounding box center [417, 218] width 232 height 126
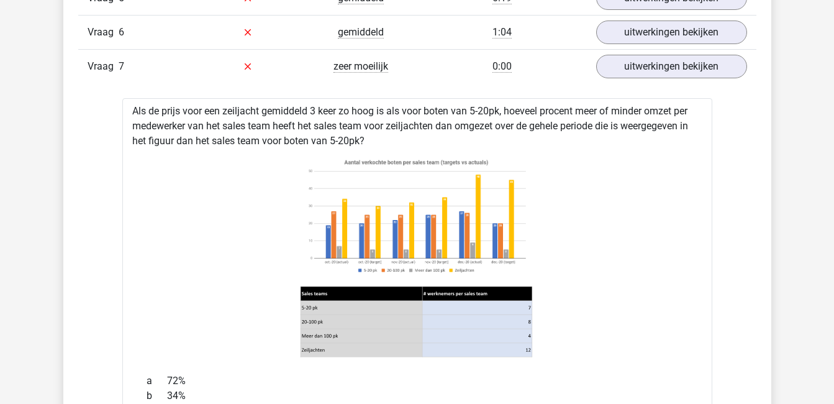
scroll to position [1000, 0]
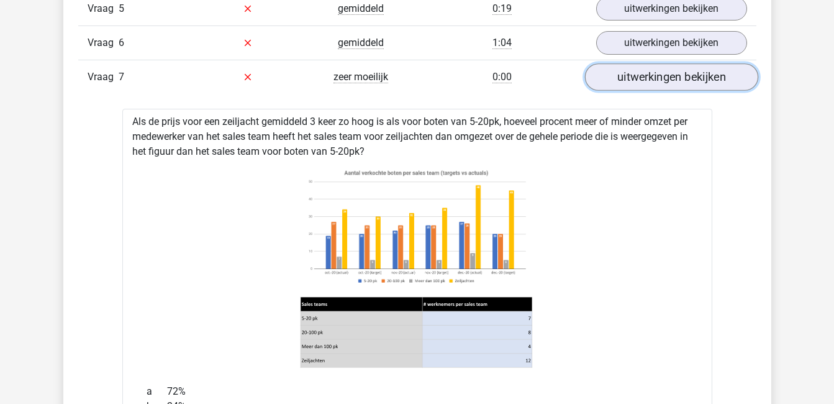
click at [631, 85] on link "uitwerkingen bekijken" at bounding box center [671, 76] width 173 height 27
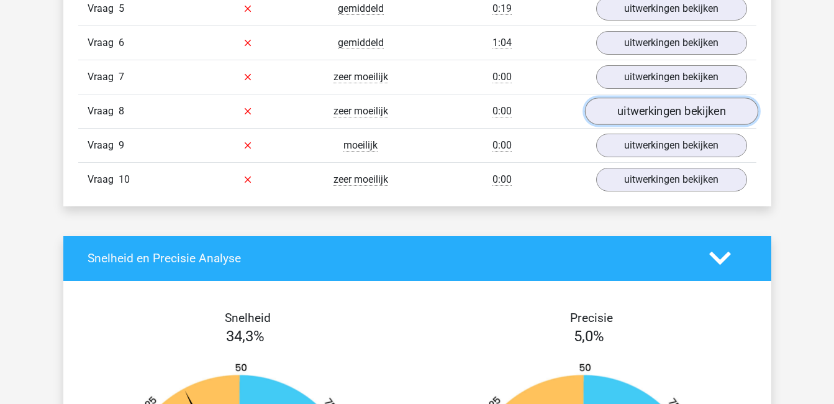
click at [639, 107] on link "uitwerkingen bekijken" at bounding box center [671, 111] width 173 height 27
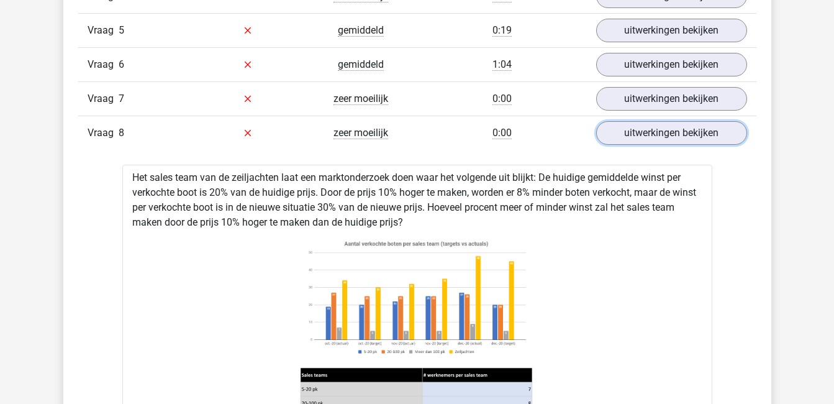
scroll to position [977, 0]
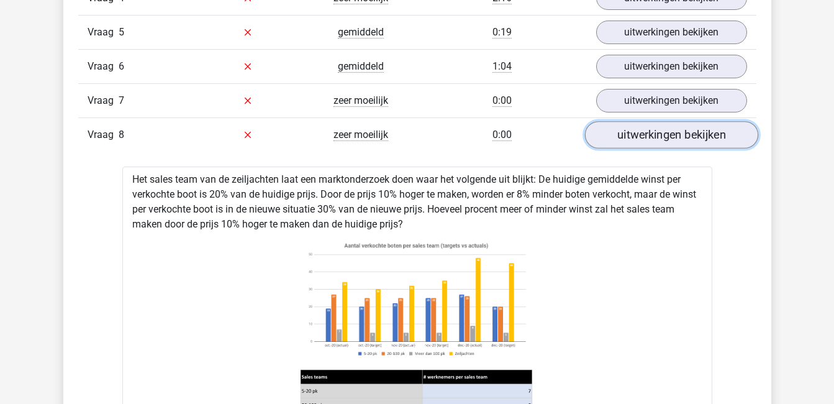
click at [651, 136] on link "uitwerkingen bekijken" at bounding box center [671, 134] width 173 height 27
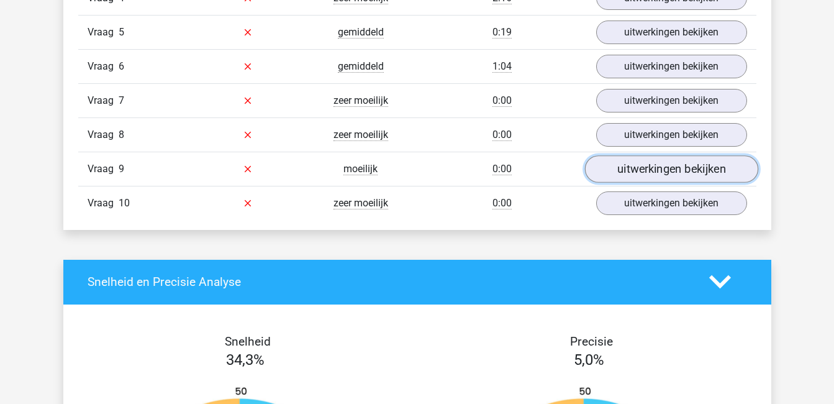
click at [667, 173] on link "uitwerkingen bekijken" at bounding box center [671, 168] width 173 height 27
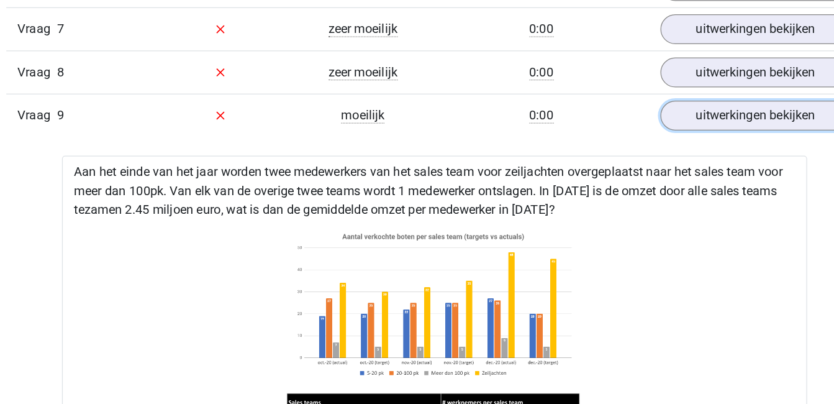
scroll to position [1053, 0]
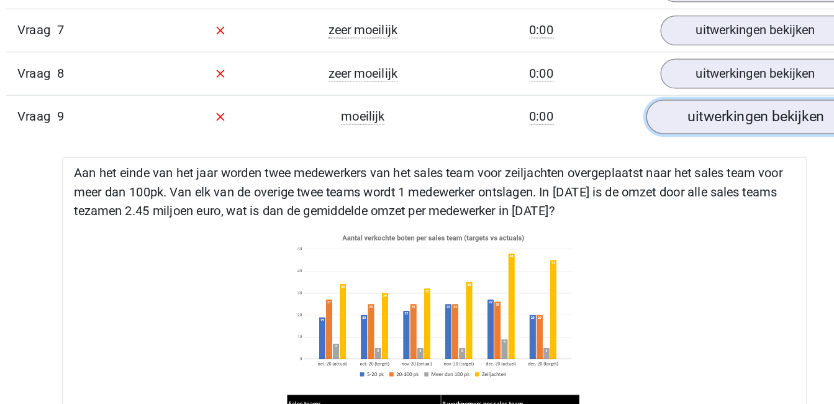
click at [662, 91] on link "uitwerkingen bekijken" at bounding box center [671, 92] width 173 height 27
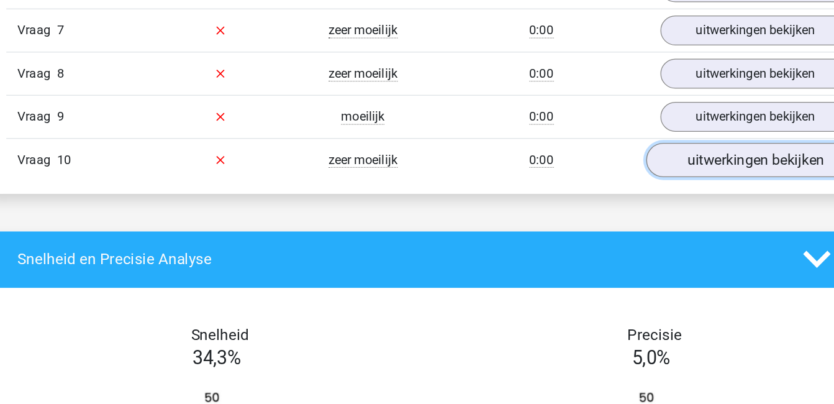
click at [666, 130] on link "uitwerkingen bekijken" at bounding box center [671, 126] width 173 height 27
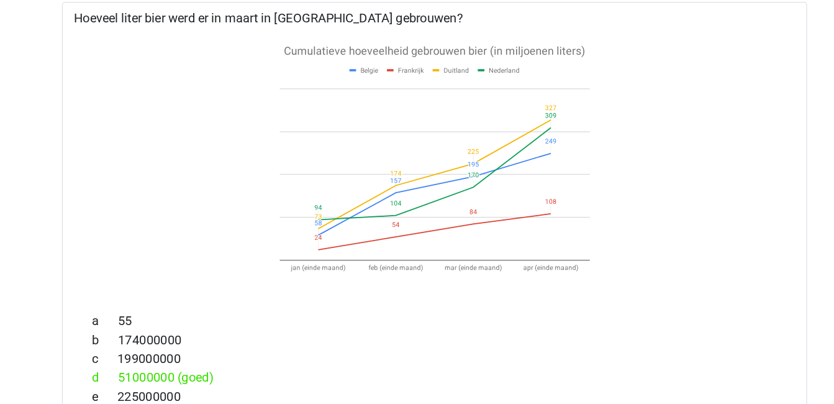
scroll to position [1125, 0]
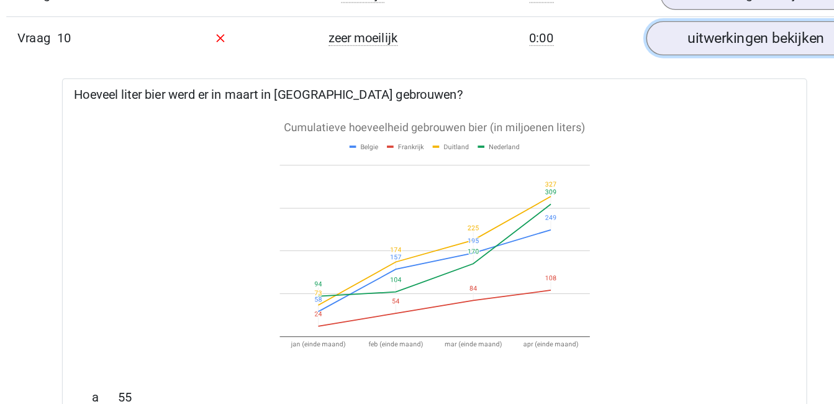
click at [676, 61] on link "uitwerkingen bekijken" at bounding box center [671, 55] width 173 height 27
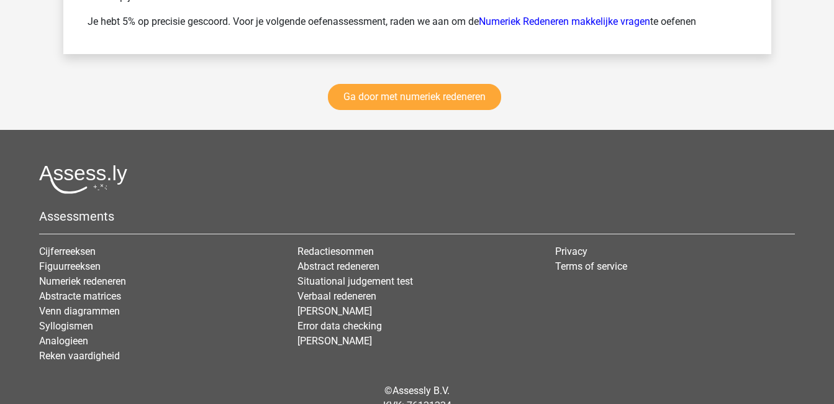
scroll to position [1837, 0]
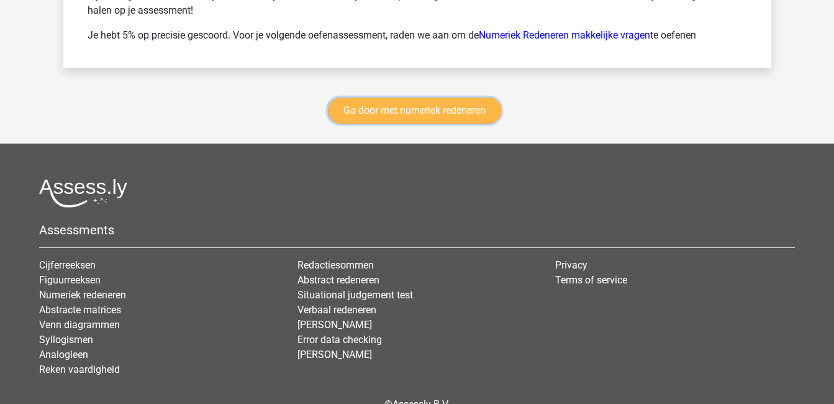
click at [409, 106] on link "Ga door met numeriek redeneren" at bounding box center [414, 111] width 173 height 26
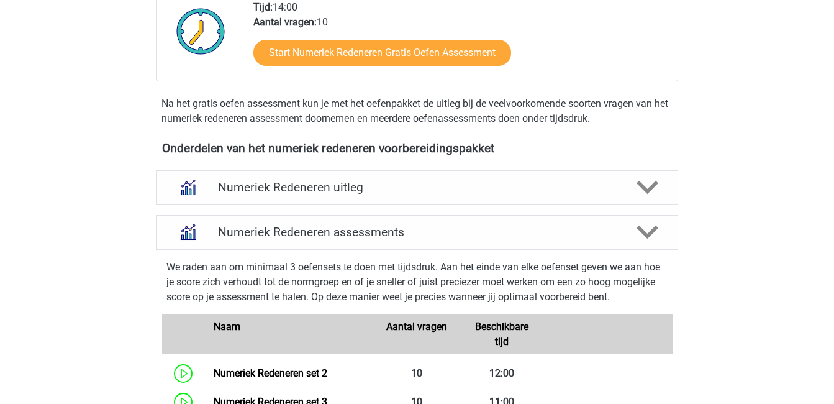
scroll to position [356, 0]
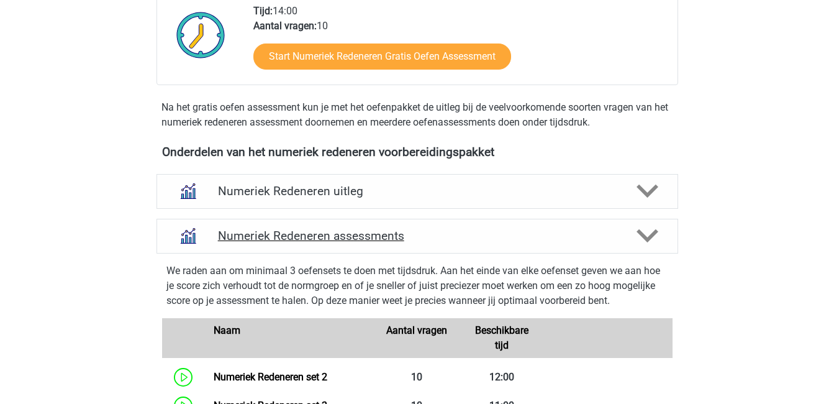
click at [643, 232] on icon at bounding box center [648, 236] width 22 height 22
click at [652, 236] on polygon at bounding box center [648, 236] width 22 height 14
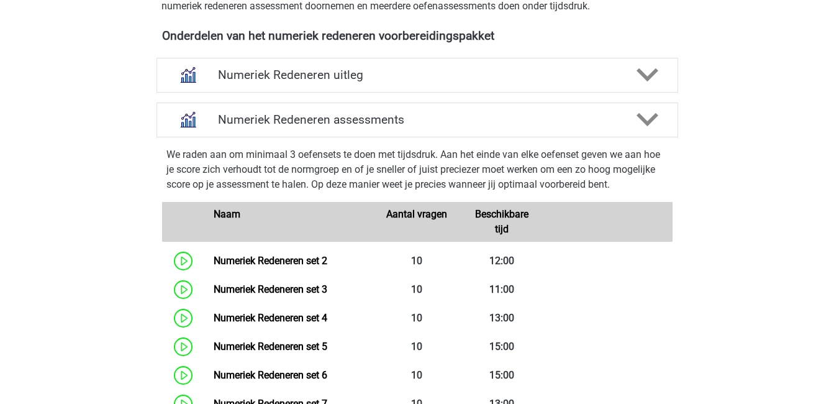
scroll to position [471, 0]
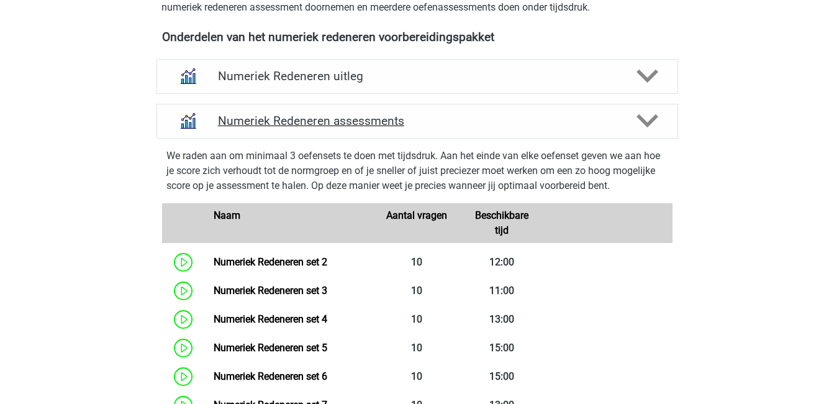
click at [650, 123] on polygon at bounding box center [648, 121] width 22 height 14
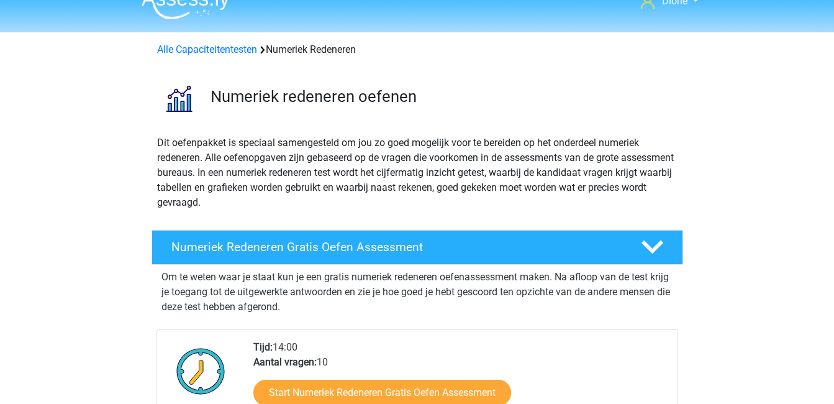
scroll to position [0, 0]
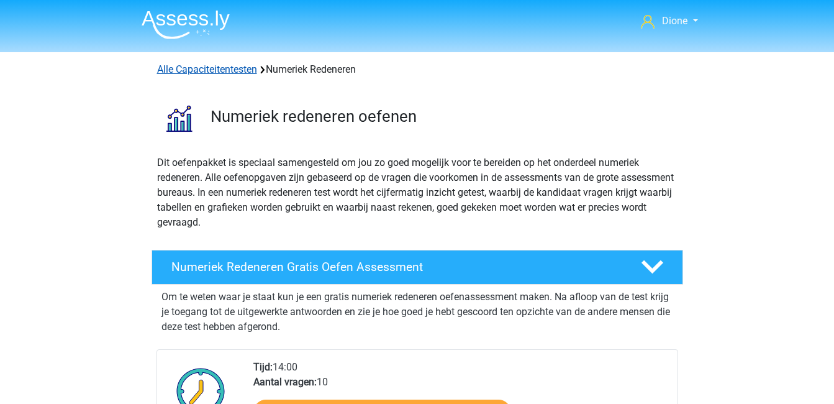
click at [222, 65] on link "Alle Capaciteitentesten" at bounding box center [207, 69] width 100 height 12
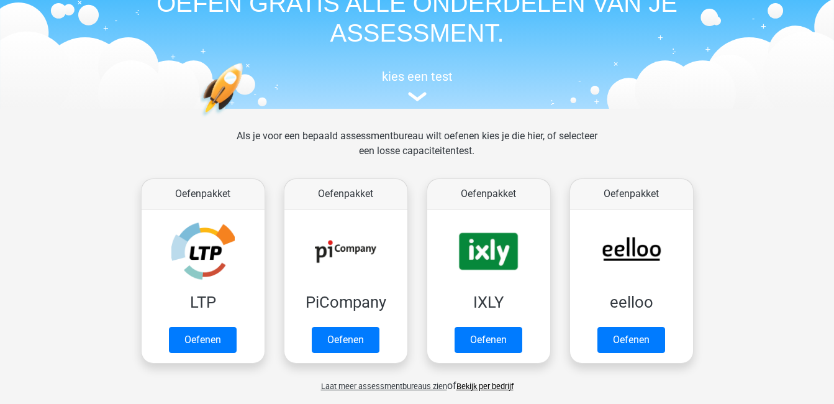
scroll to position [70, 0]
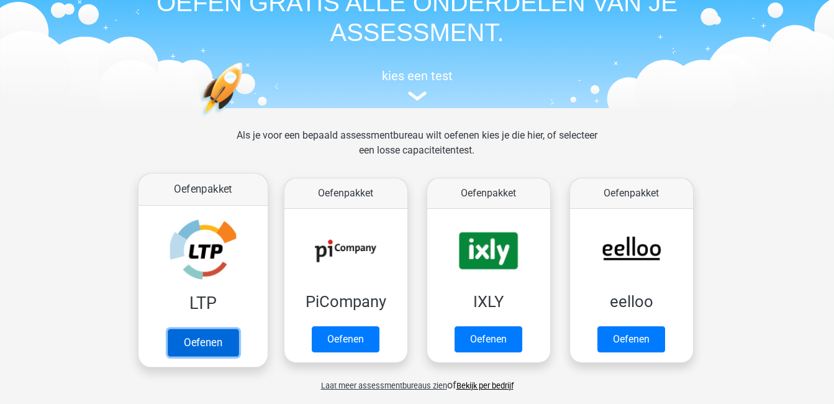
click at [206, 329] on link "Oefenen" at bounding box center [202, 342] width 71 height 27
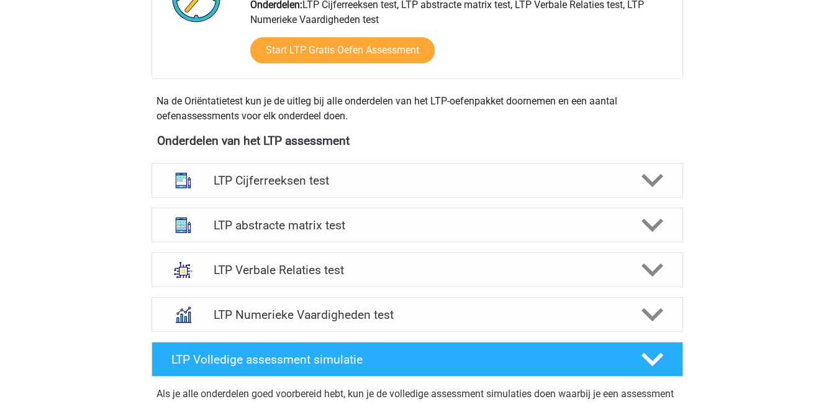
scroll to position [368, 0]
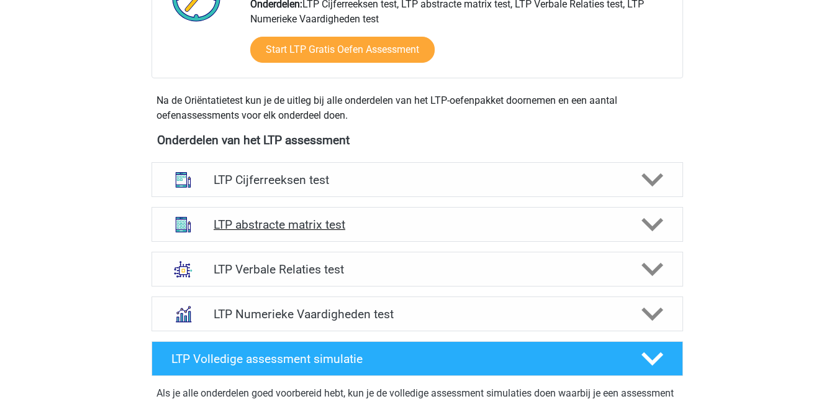
click at [653, 219] on icon at bounding box center [653, 225] width 22 height 22
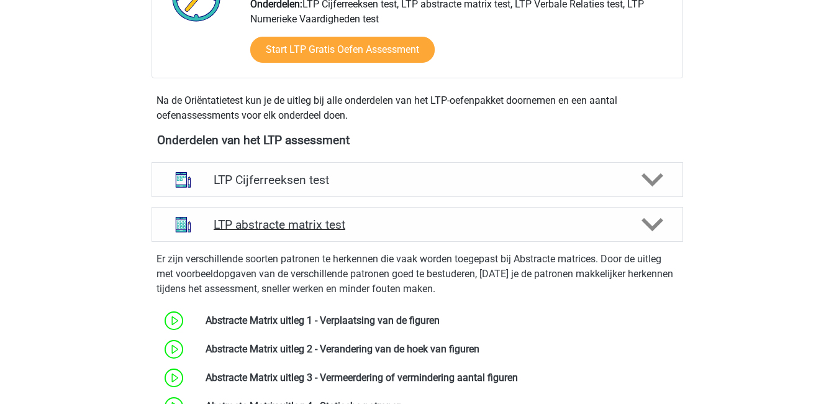
click at [653, 219] on icon at bounding box center [653, 225] width 22 height 22
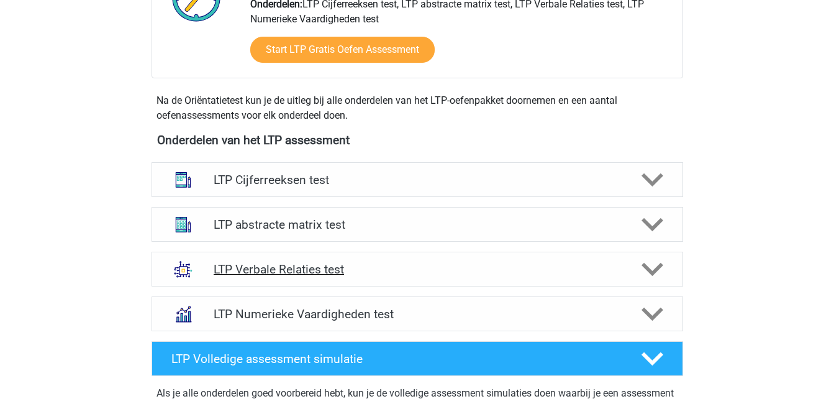
click at [653, 264] on icon at bounding box center [653, 269] width 22 height 22
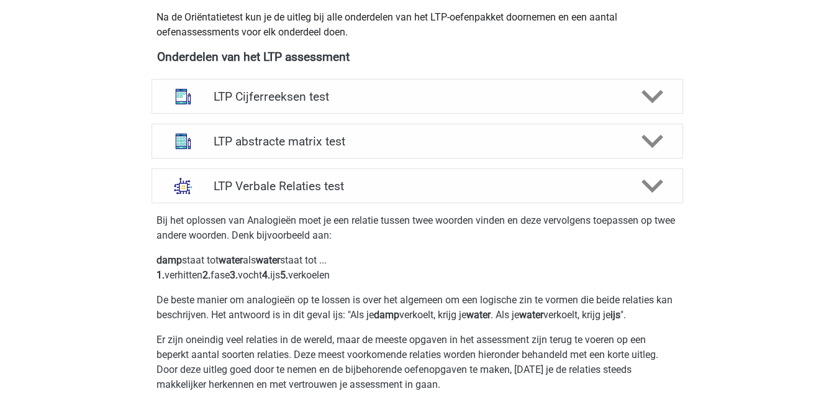
scroll to position [454, 0]
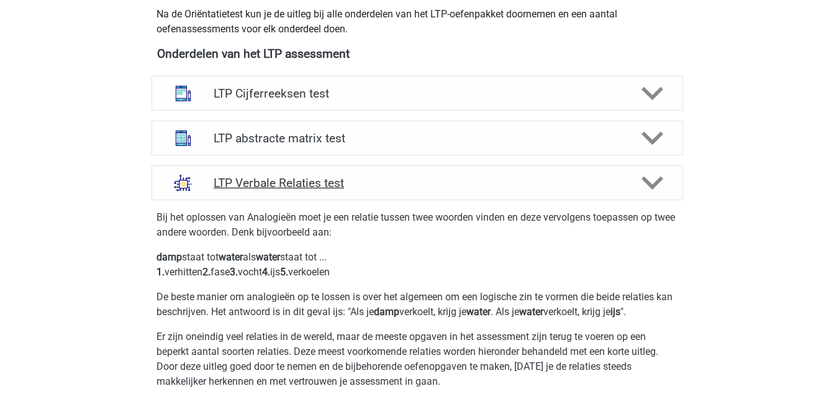
click at [656, 178] on icon at bounding box center [653, 183] width 22 height 22
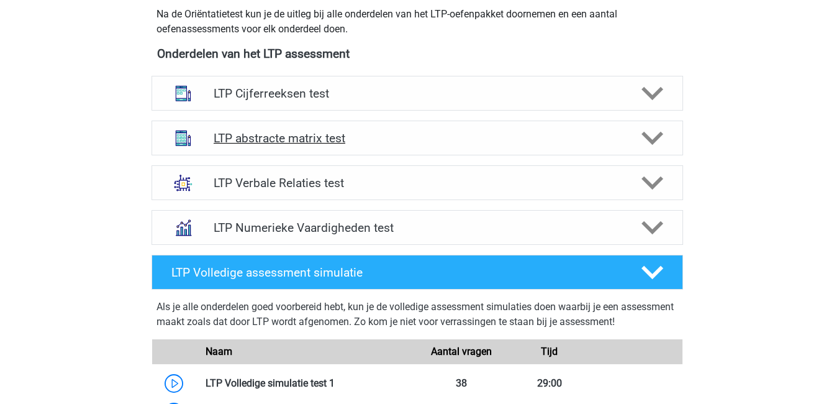
click at [651, 142] on polygon at bounding box center [653, 139] width 22 height 14
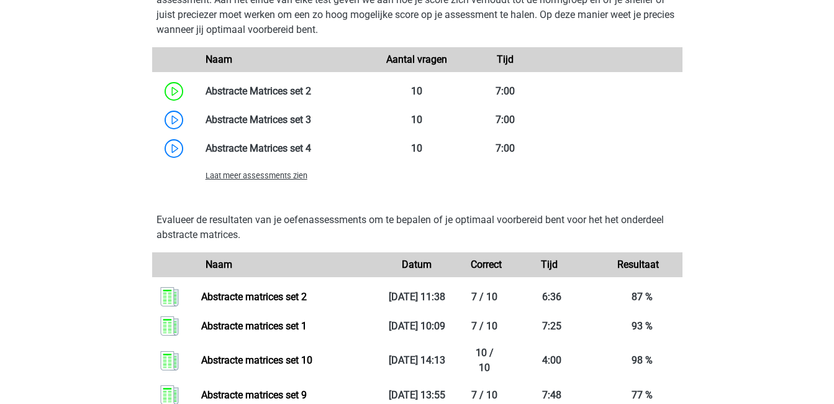
scroll to position [1005, 0]
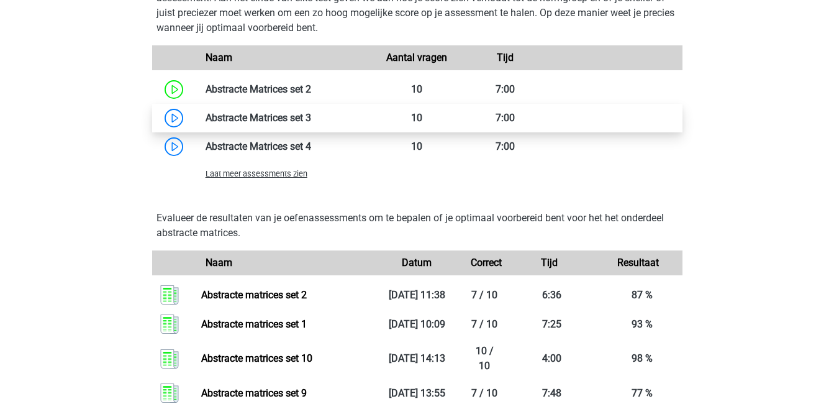
click at [311, 119] on link at bounding box center [311, 118] width 0 height 12
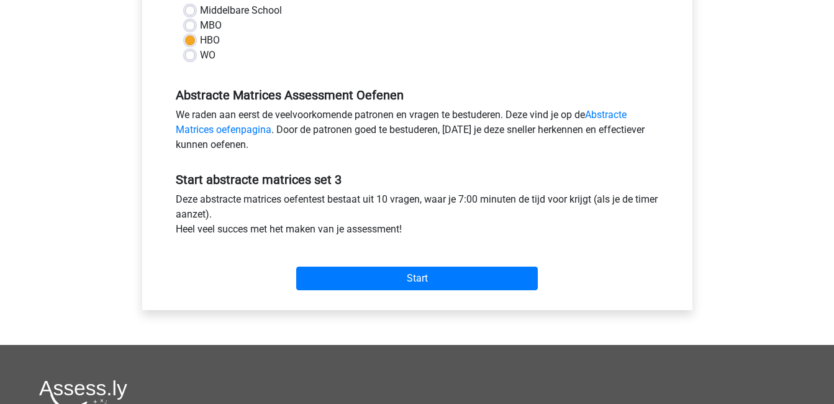
scroll to position [309, 0]
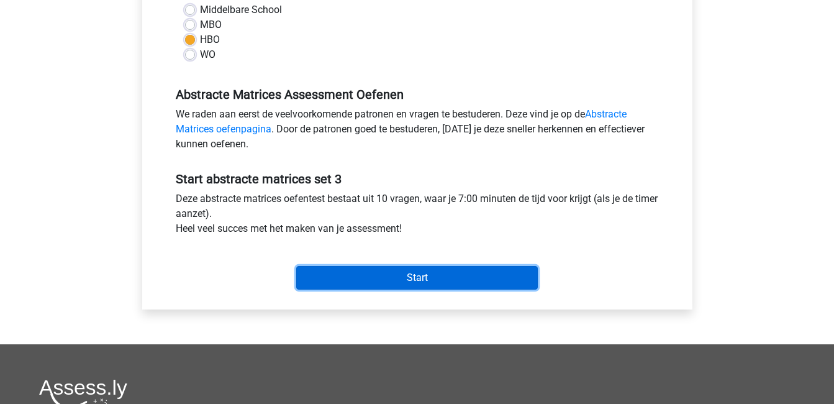
click at [482, 283] on input "Start" at bounding box center [417, 278] width 242 height 24
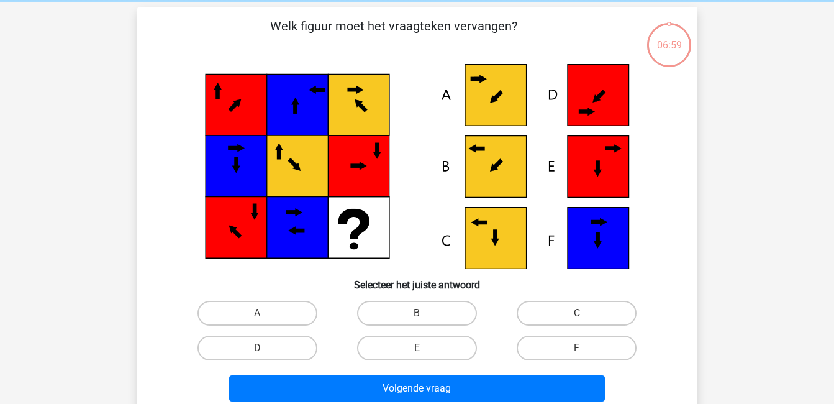
scroll to position [51, 0]
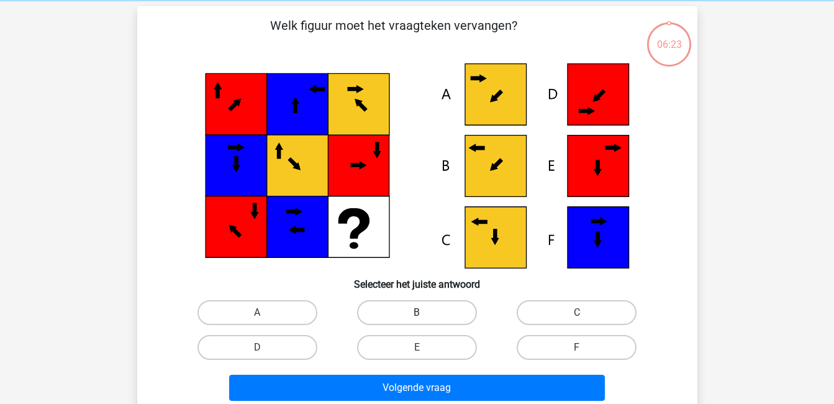
click at [462, 318] on label "B" at bounding box center [417, 312] width 120 height 25
click at [425, 318] on input "B" at bounding box center [421, 317] width 8 height 8
radio input "true"
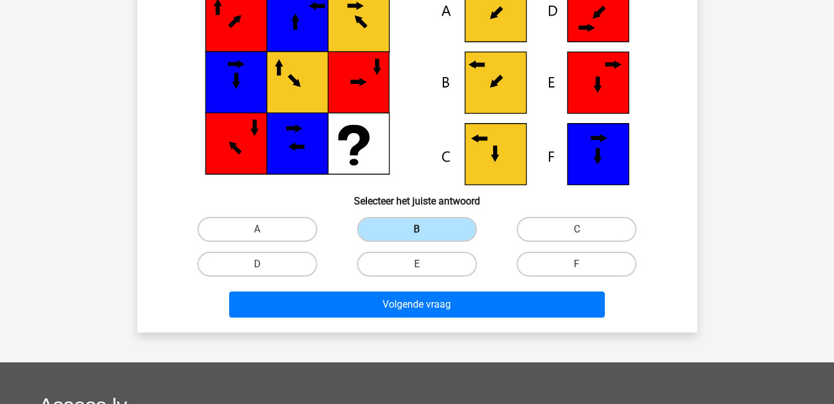
scroll to position [148, 0]
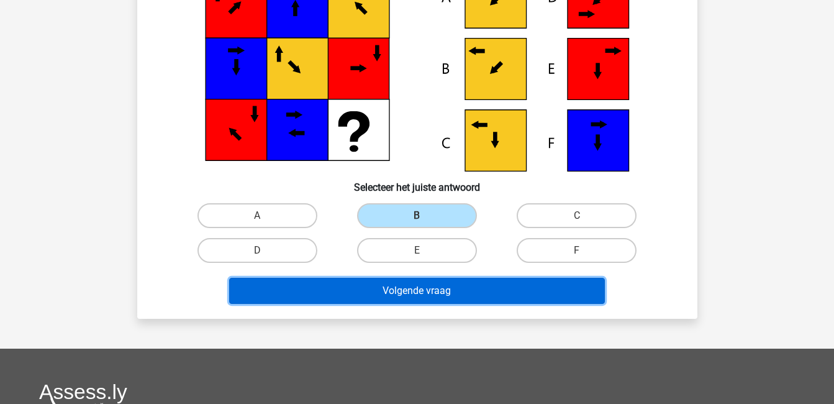
click at [491, 289] on button "Volgende vraag" at bounding box center [417, 291] width 376 height 26
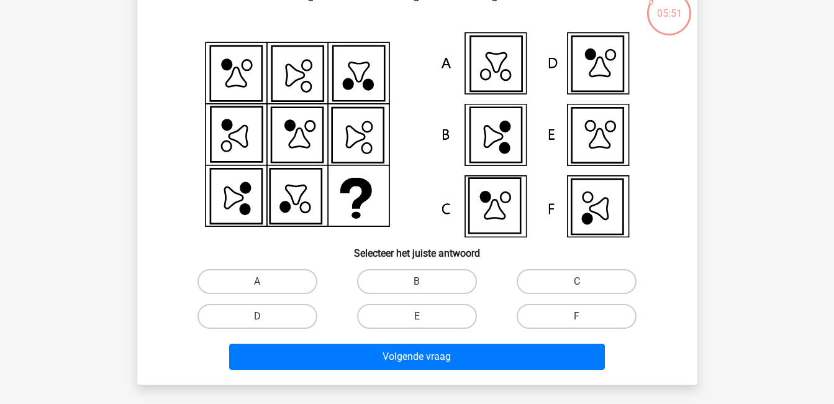
scroll to position [83, 0]
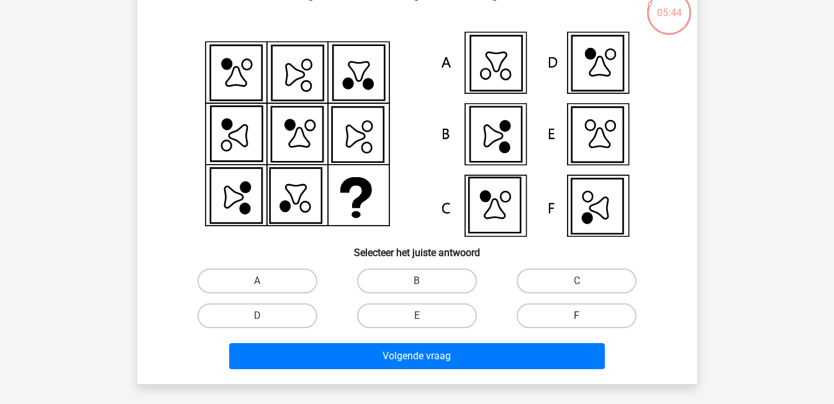
click at [567, 317] on label "F" at bounding box center [577, 315] width 120 height 25
click at [577, 317] on input "F" at bounding box center [581, 320] width 8 height 8
radio input "true"
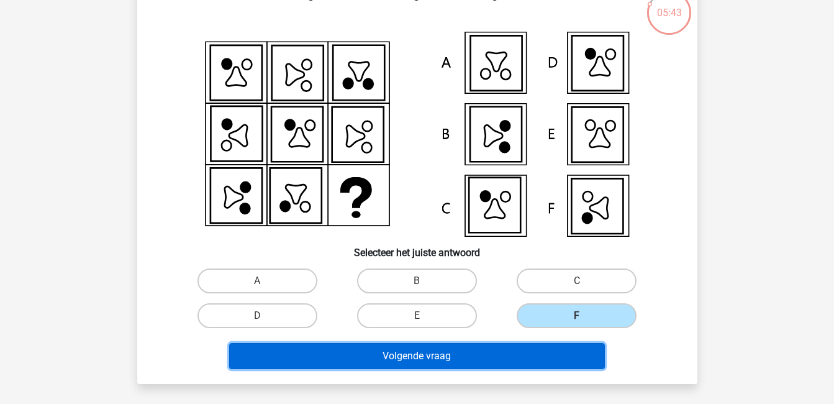
click at [590, 354] on button "Volgende vraag" at bounding box center [417, 356] width 376 height 26
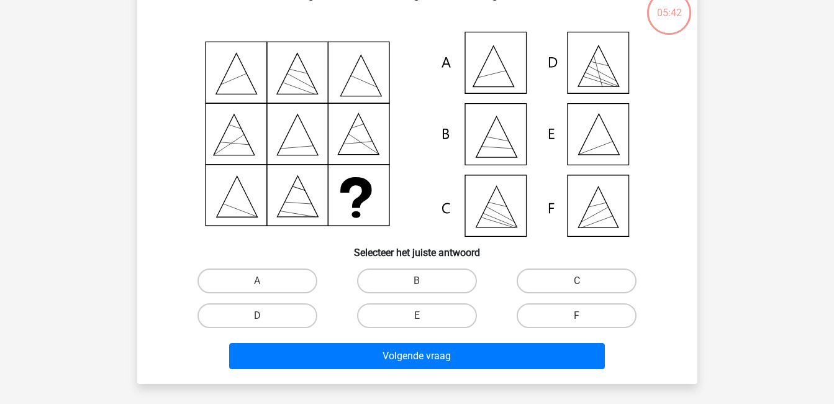
scroll to position [57, 0]
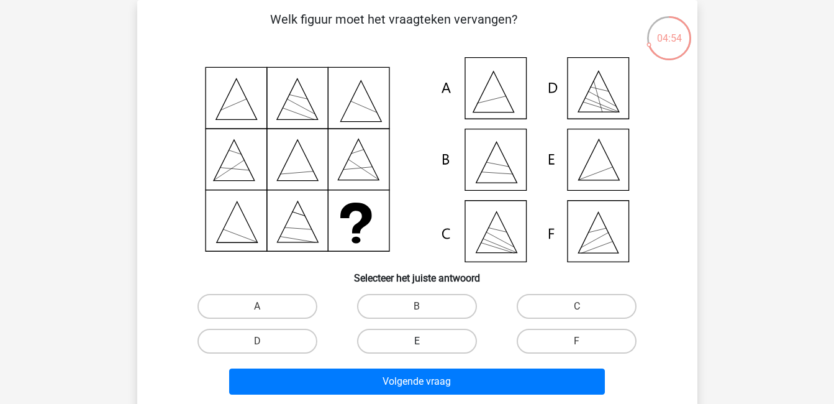
click at [467, 339] on label "E" at bounding box center [417, 341] width 120 height 25
click at [425, 341] on input "E" at bounding box center [421, 345] width 8 height 8
radio input "true"
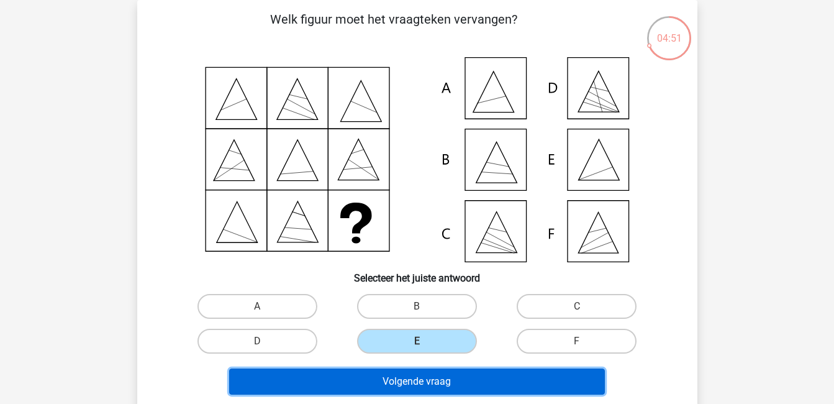
click at [465, 382] on button "Volgende vraag" at bounding box center [417, 381] width 376 height 26
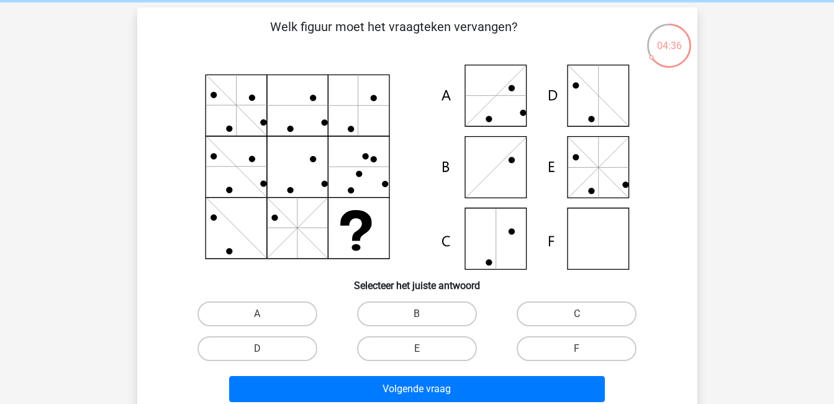
scroll to position [51, 0]
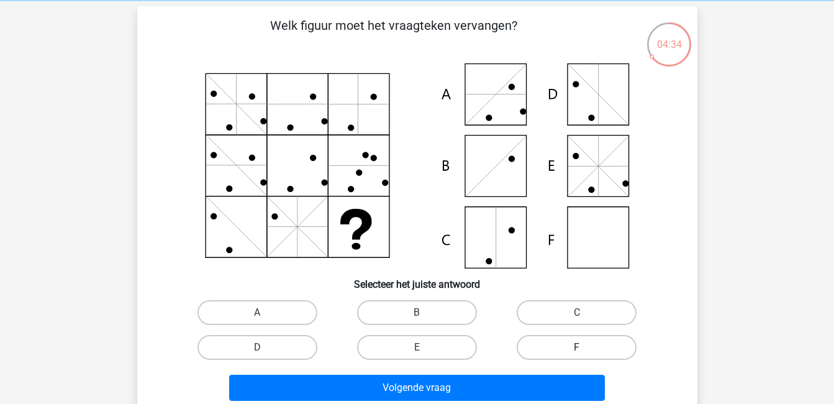
click at [592, 347] on label "F" at bounding box center [577, 347] width 120 height 25
click at [585, 347] on input "F" at bounding box center [581, 351] width 8 height 8
radio input "true"
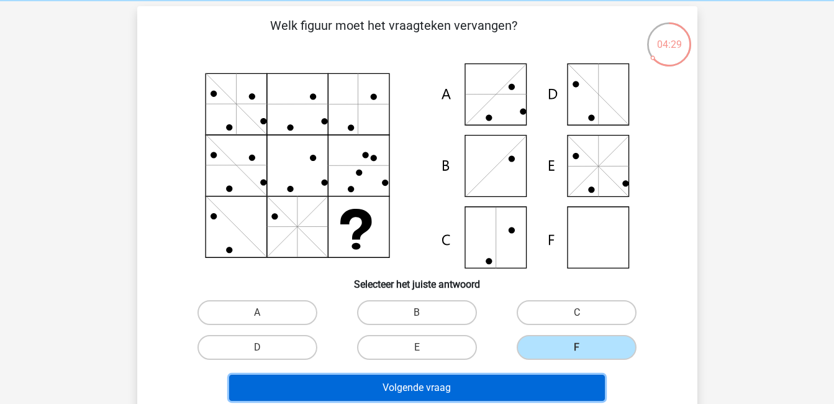
click at [548, 386] on button "Volgende vraag" at bounding box center [417, 388] width 376 height 26
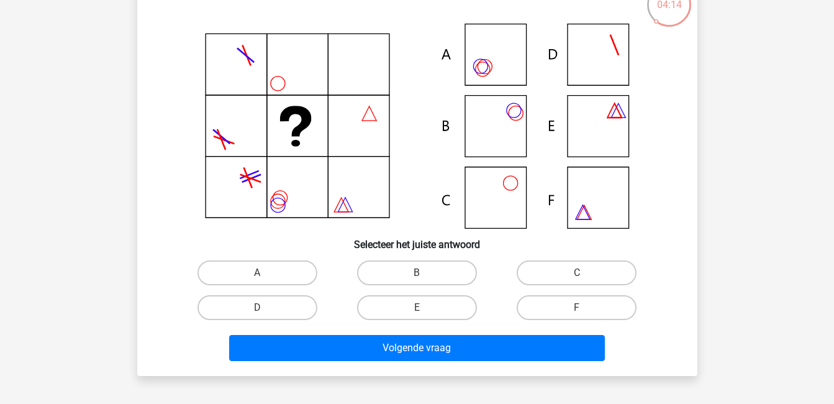
scroll to position [92, 0]
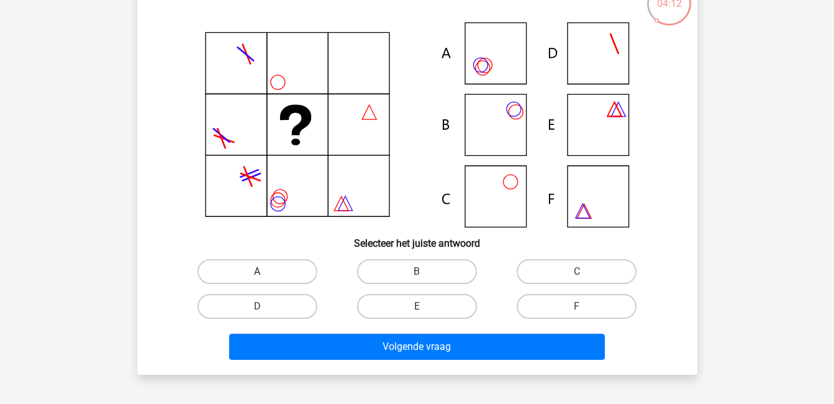
click at [307, 272] on label "A" at bounding box center [258, 271] width 120 height 25
click at [265, 272] on input "A" at bounding box center [261, 276] width 8 height 8
radio input "true"
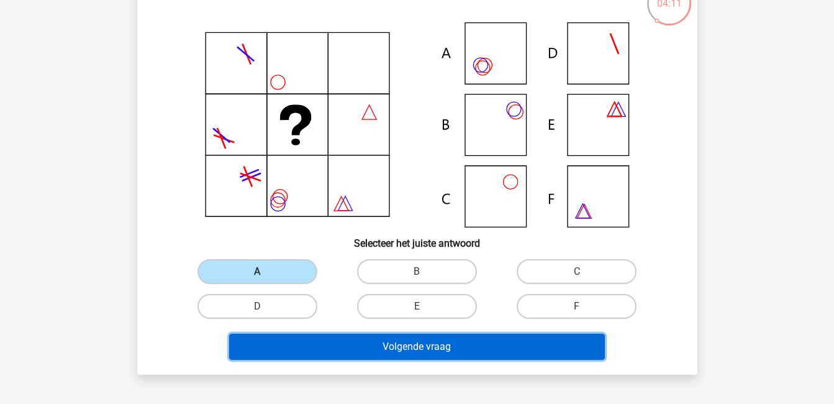
click at [454, 345] on button "Volgende vraag" at bounding box center [417, 347] width 376 height 26
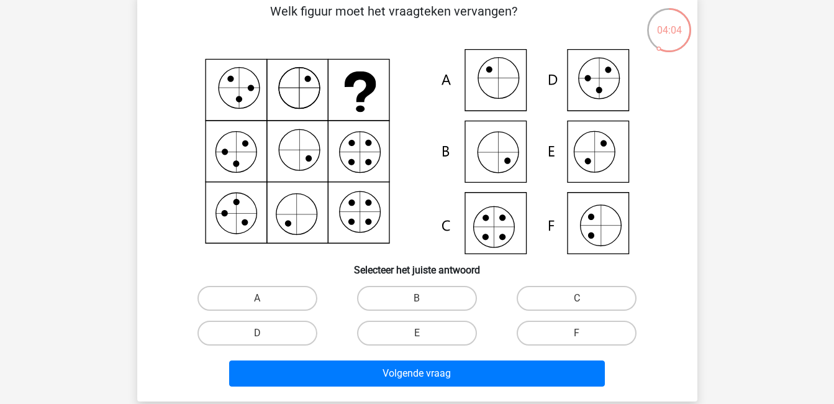
scroll to position [66, 0]
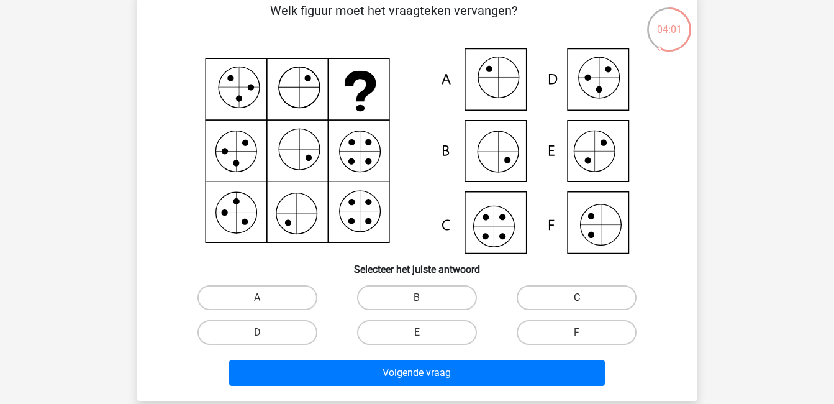
click at [596, 293] on label "C" at bounding box center [577, 297] width 120 height 25
click at [585, 298] on input "C" at bounding box center [581, 302] width 8 height 8
radio input "true"
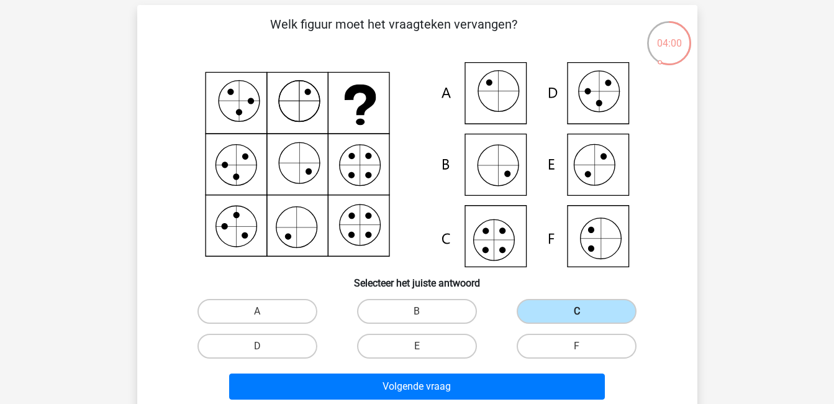
scroll to position [52, 0]
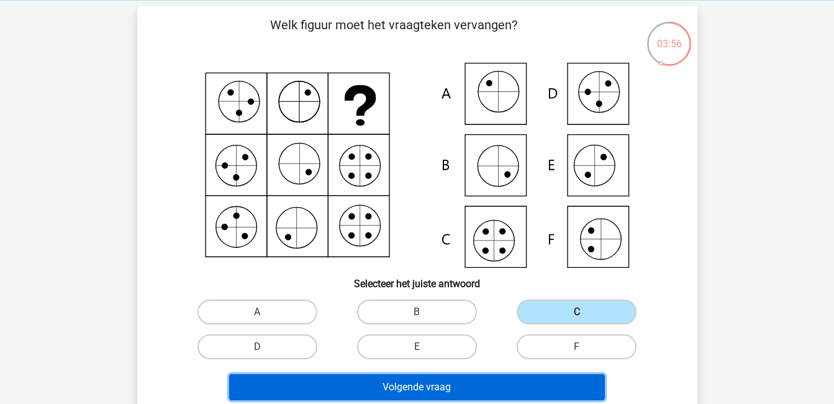
click at [509, 382] on button "Volgende vraag" at bounding box center [417, 387] width 376 height 26
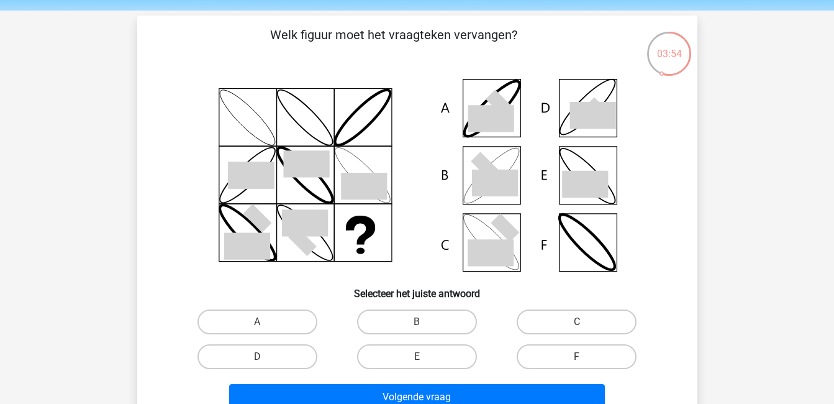
scroll to position [40, 0]
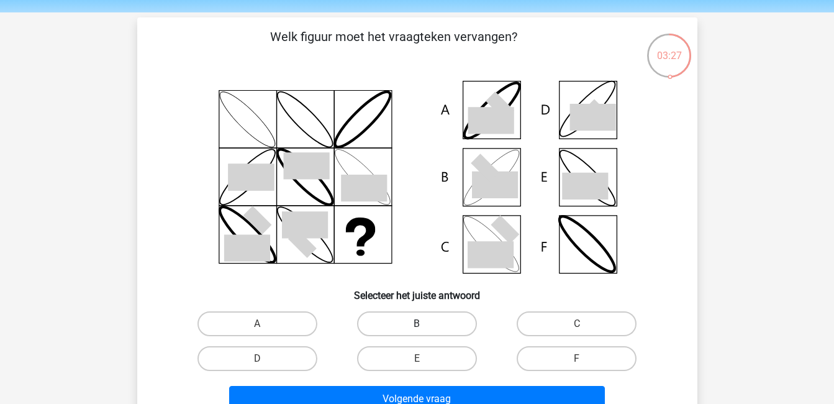
click at [445, 324] on label "B" at bounding box center [417, 323] width 120 height 25
click at [425, 324] on input "B" at bounding box center [421, 328] width 8 height 8
radio input "true"
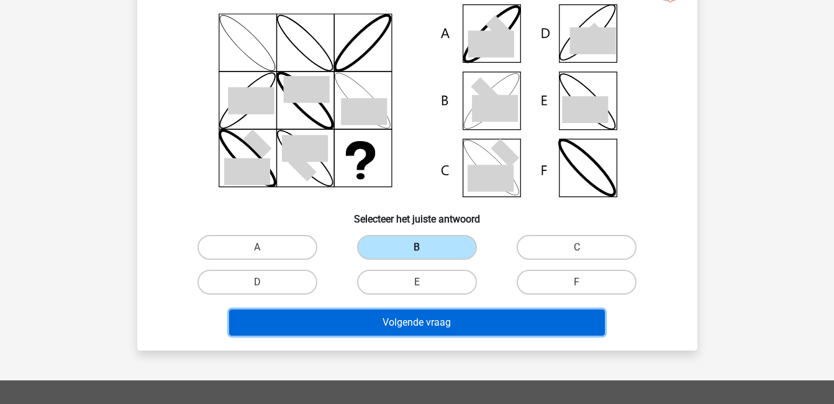
click at [445, 324] on button "Volgende vraag" at bounding box center [417, 322] width 376 height 26
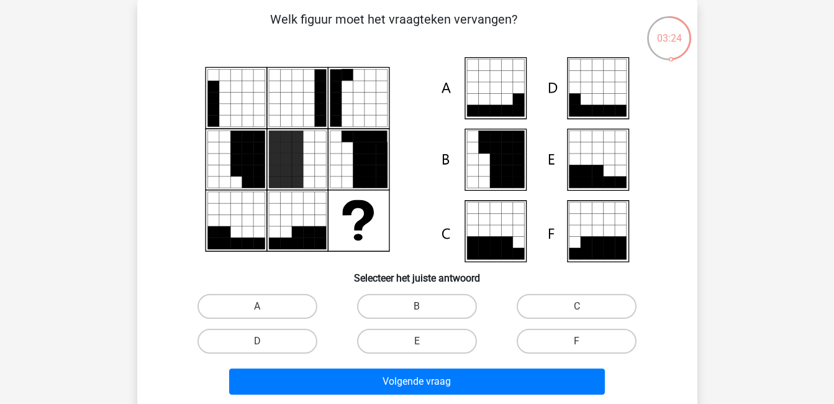
scroll to position [40, 0]
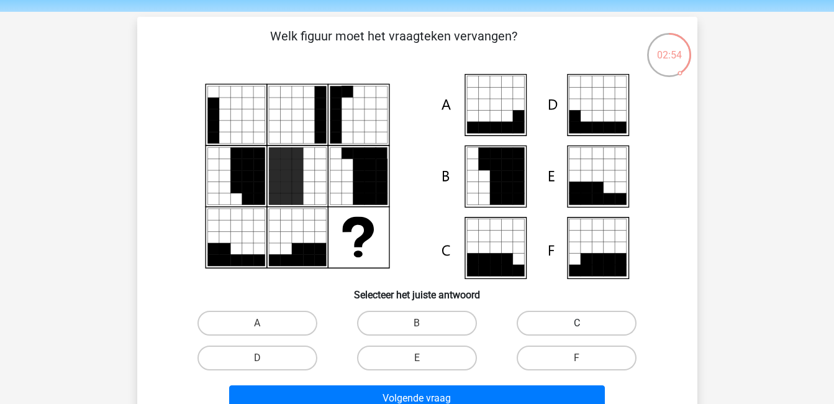
click at [614, 321] on label "C" at bounding box center [577, 323] width 120 height 25
click at [585, 323] on input "C" at bounding box center [581, 327] width 8 height 8
radio input "true"
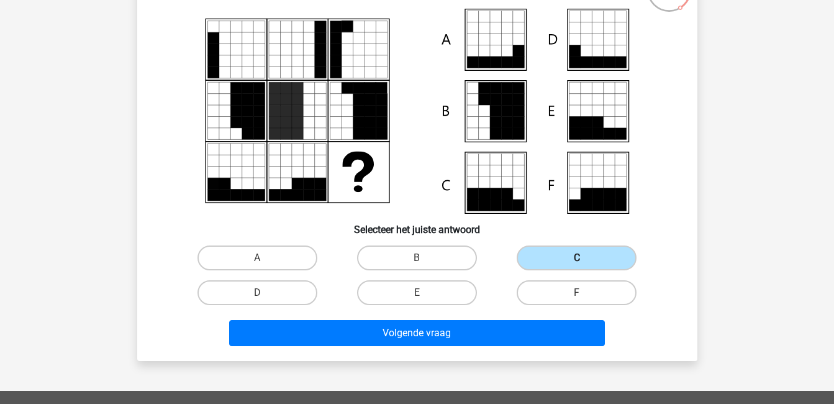
scroll to position [109, 0]
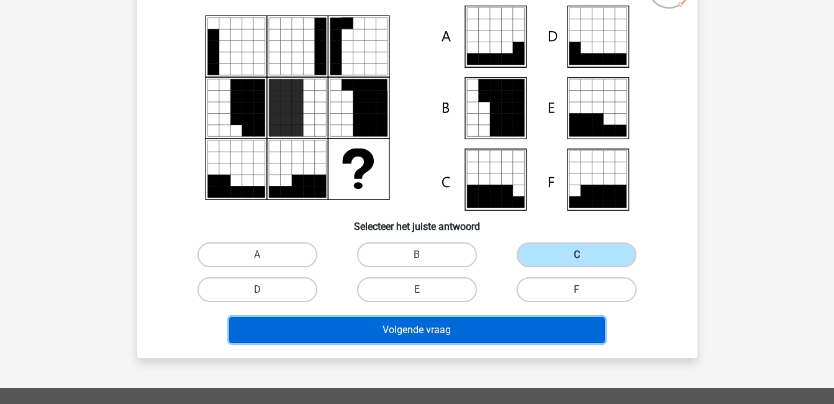
click at [575, 325] on button "Volgende vraag" at bounding box center [417, 330] width 376 height 26
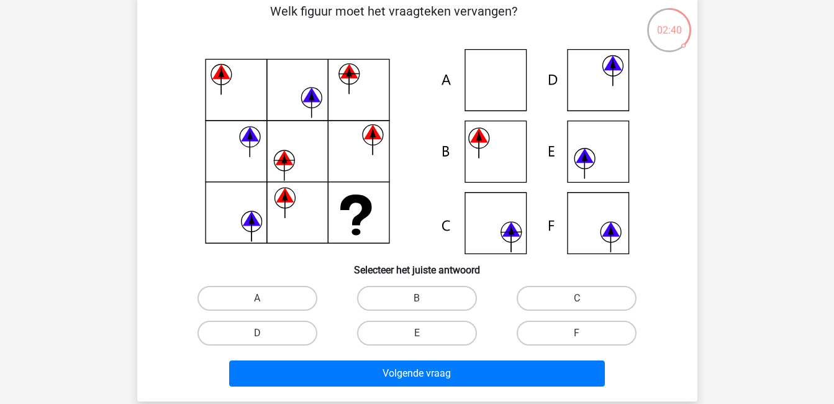
scroll to position [66, 0]
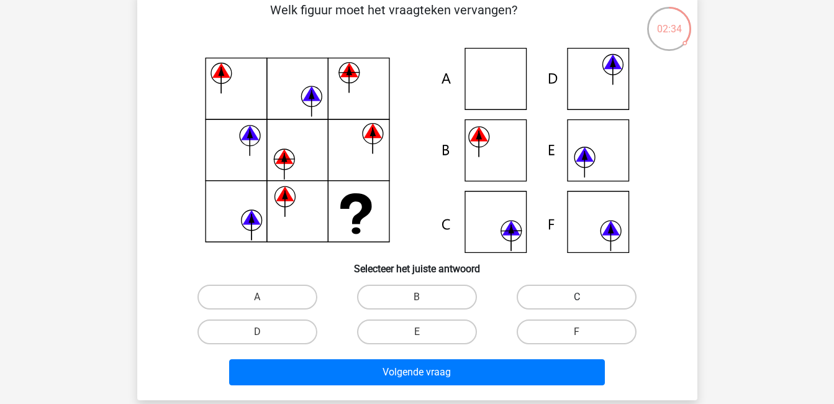
click at [550, 291] on label "C" at bounding box center [577, 297] width 120 height 25
click at [577, 297] on input "C" at bounding box center [581, 301] width 8 height 8
radio input "true"
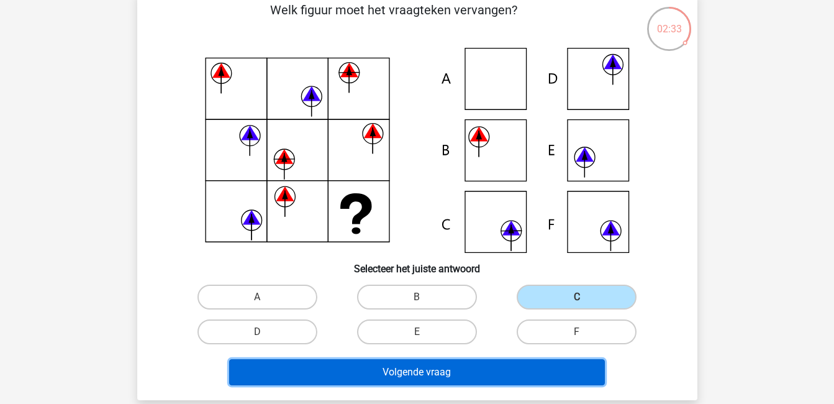
click at [559, 371] on button "Volgende vraag" at bounding box center [417, 372] width 376 height 26
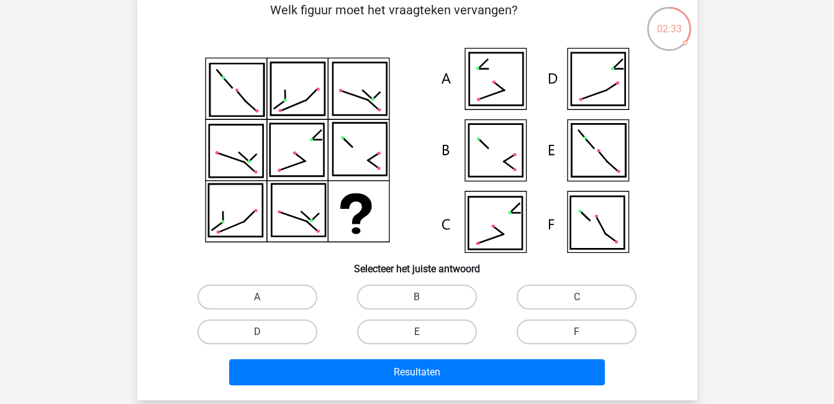
scroll to position [57, 0]
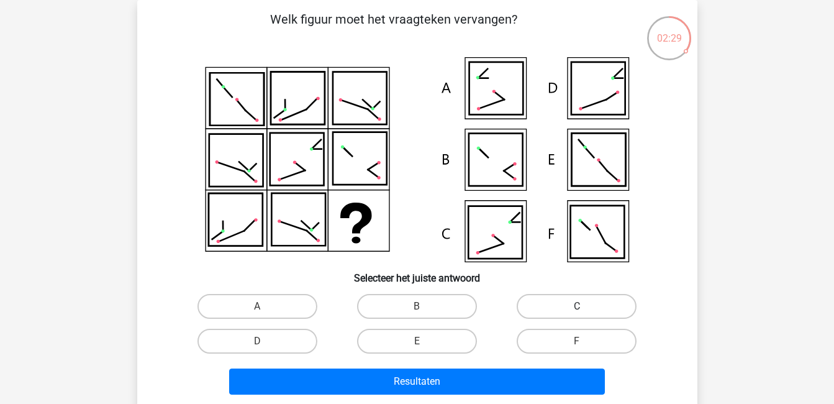
click at [554, 303] on label "C" at bounding box center [577, 306] width 120 height 25
click at [577, 306] on input "C" at bounding box center [581, 310] width 8 height 8
radio input "true"
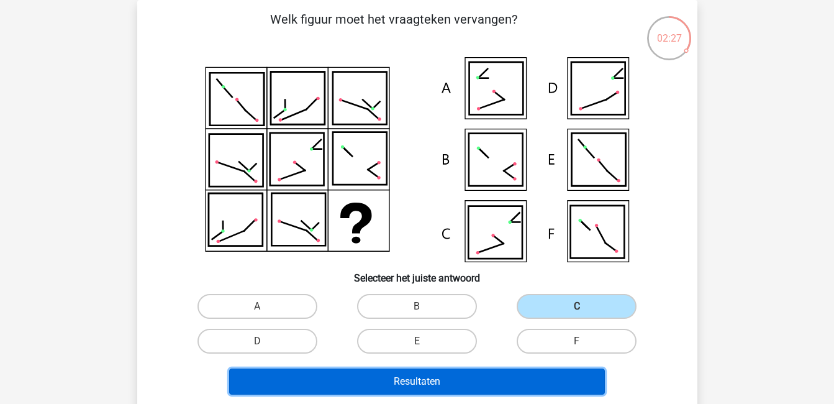
click at [533, 372] on button "Resultaten" at bounding box center [417, 381] width 376 height 26
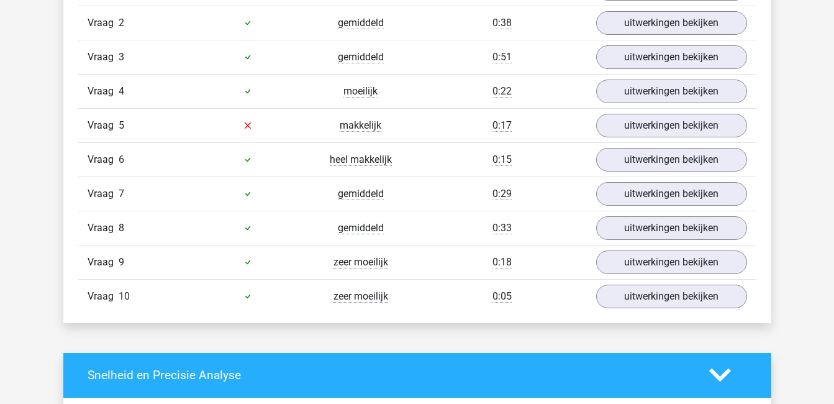
scroll to position [886, 0]
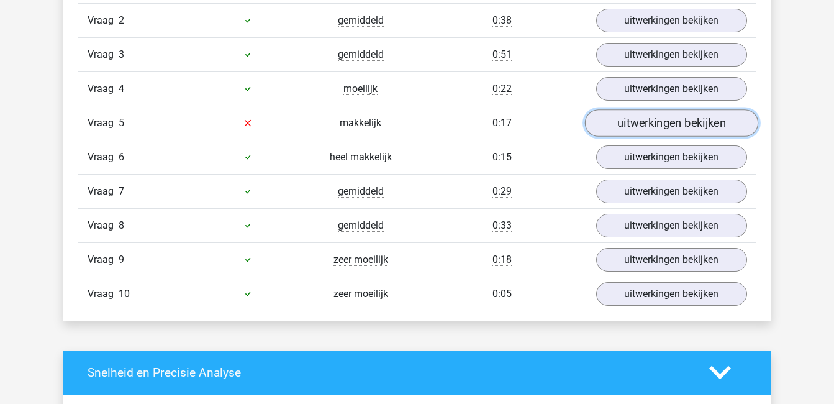
click at [651, 127] on link "uitwerkingen bekijken" at bounding box center [671, 122] width 173 height 27
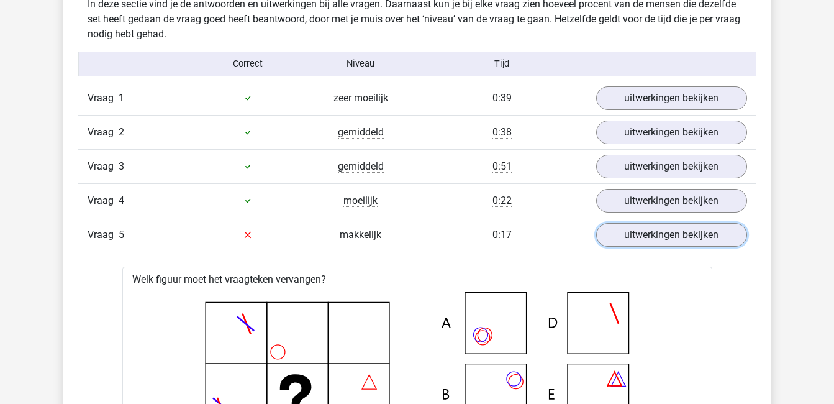
scroll to position [774, 0]
click at [665, 245] on link "uitwerkingen bekijken" at bounding box center [671, 235] width 173 height 27
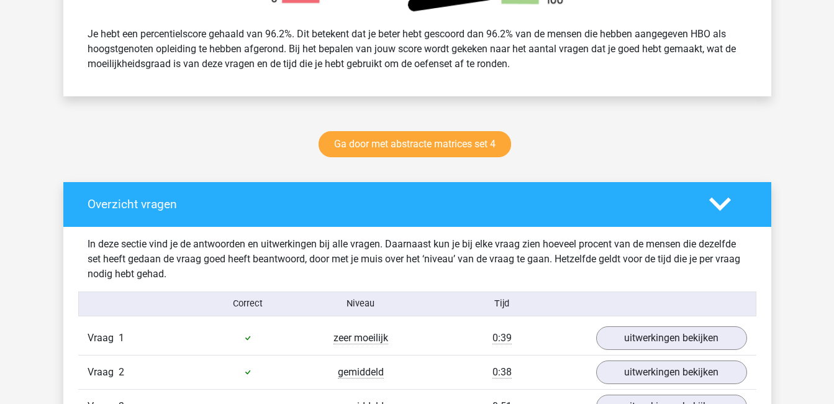
scroll to position [534, 0]
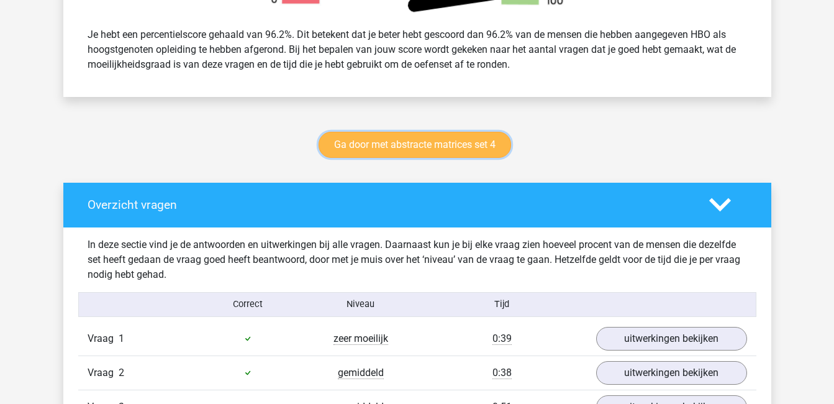
click at [462, 140] on link "Ga door met abstracte matrices set 4" at bounding box center [415, 145] width 193 height 26
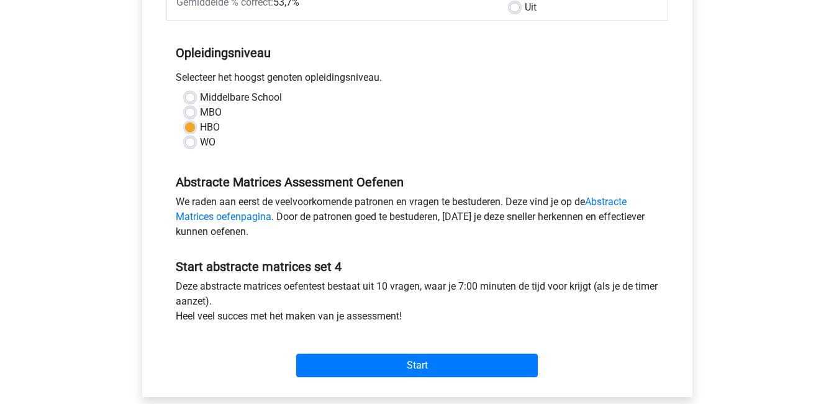
scroll to position [223, 0]
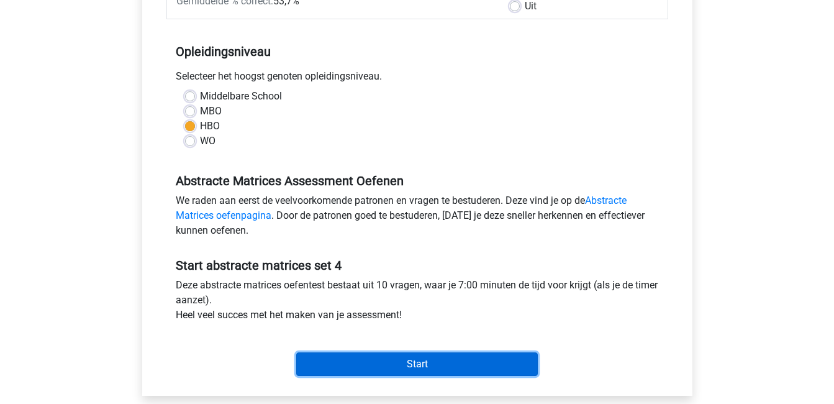
click at [506, 364] on input "Start" at bounding box center [417, 364] width 242 height 24
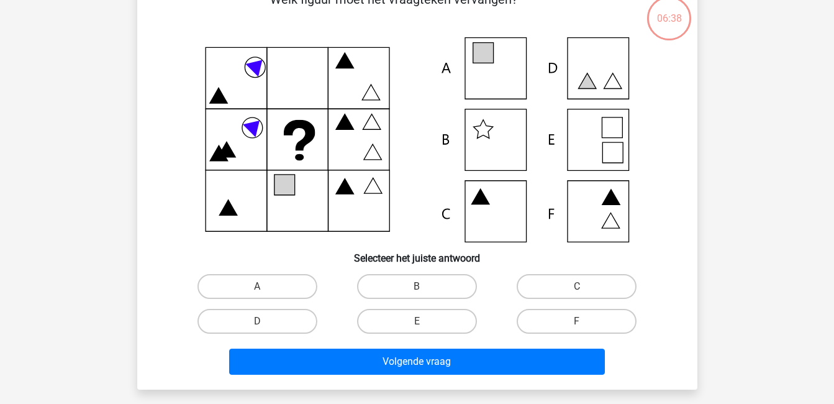
scroll to position [74, 0]
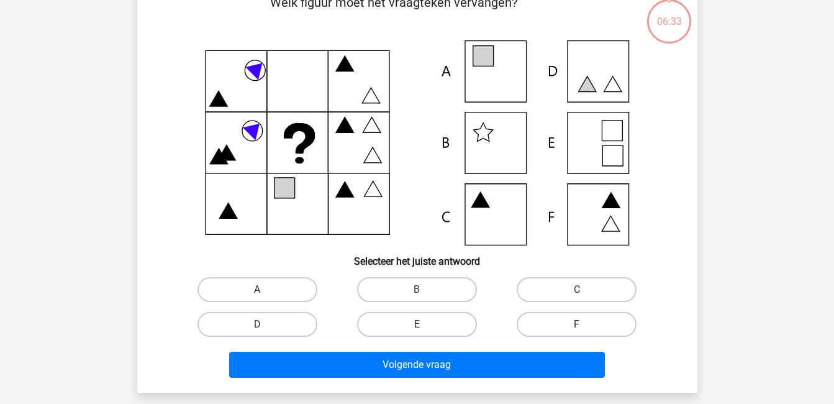
click at [272, 284] on label "A" at bounding box center [258, 289] width 120 height 25
click at [265, 290] on input "A" at bounding box center [261, 294] width 8 height 8
radio input "true"
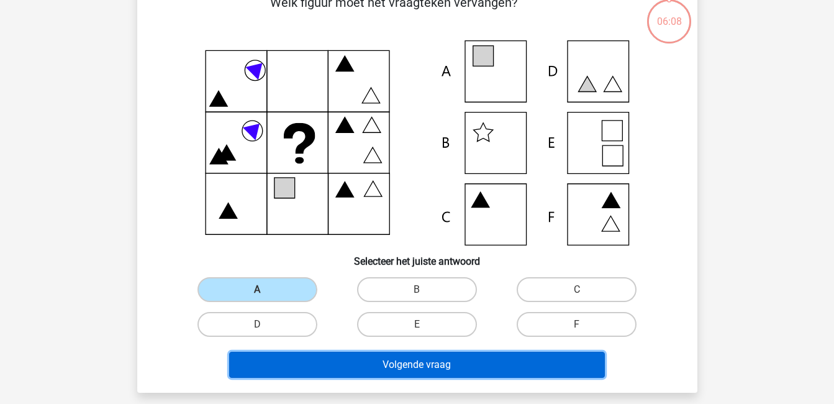
click at [456, 362] on button "Volgende vraag" at bounding box center [417, 365] width 376 height 26
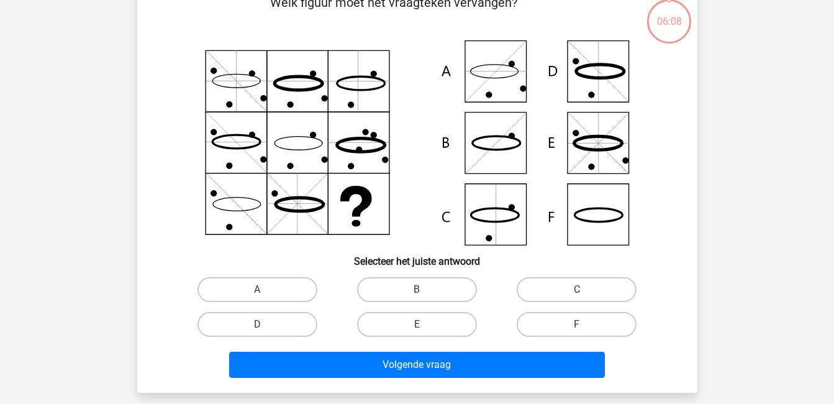
scroll to position [57, 0]
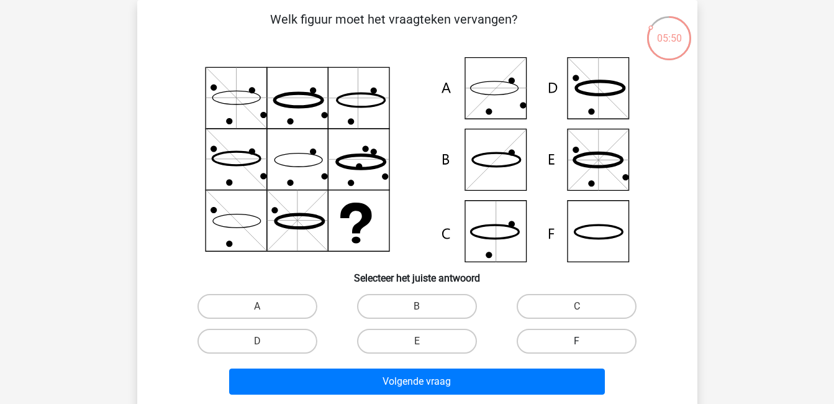
click at [585, 338] on label "F" at bounding box center [577, 341] width 120 height 25
click at [585, 341] on input "F" at bounding box center [581, 345] width 8 height 8
radio input "true"
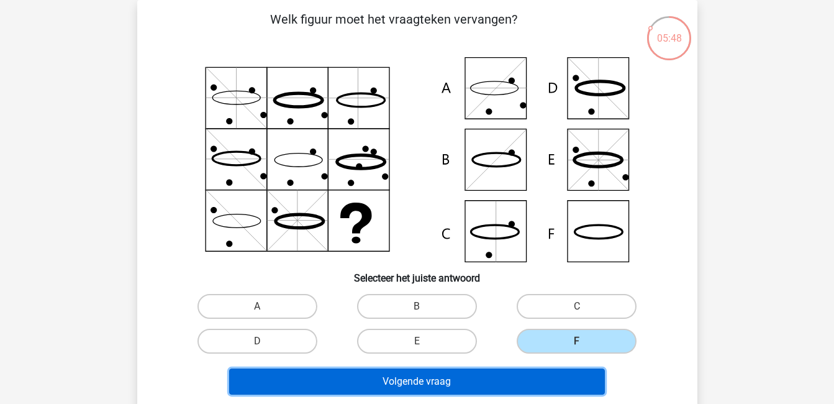
click at [549, 381] on button "Volgende vraag" at bounding box center [417, 381] width 376 height 26
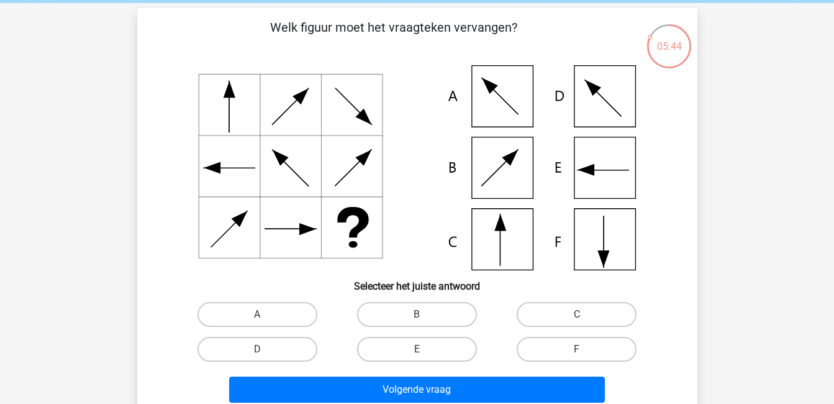
scroll to position [47, 0]
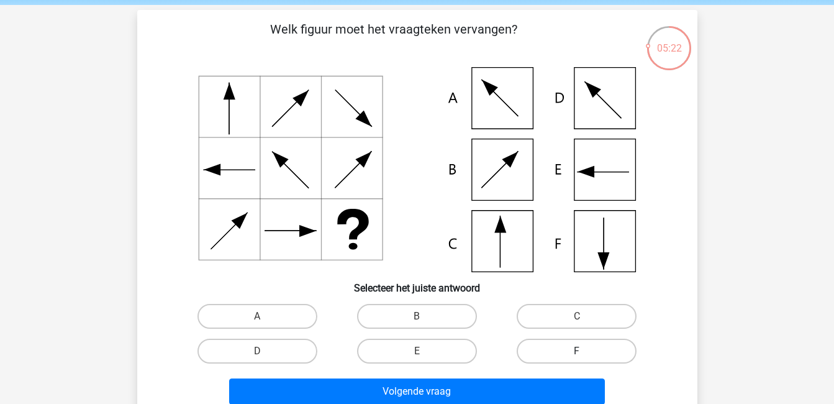
click at [602, 349] on label "F" at bounding box center [577, 351] width 120 height 25
click at [585, 351] on input "F" at bounding box center [581, 355] width 8 height 8
radio input "true"
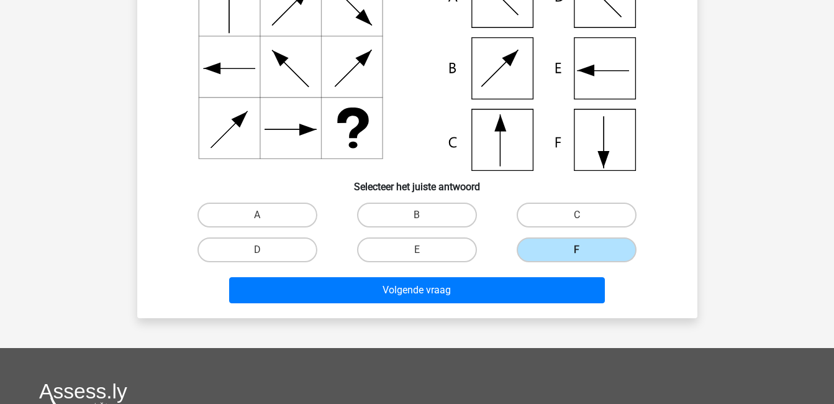
scroll to position [149, 0]
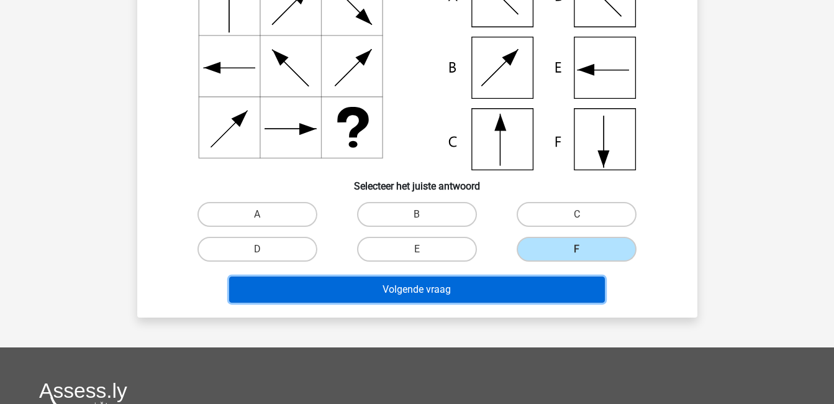
click at [546, 291] on button "Volgende vraag" at bounding box center [417, 289] width 376 height 26
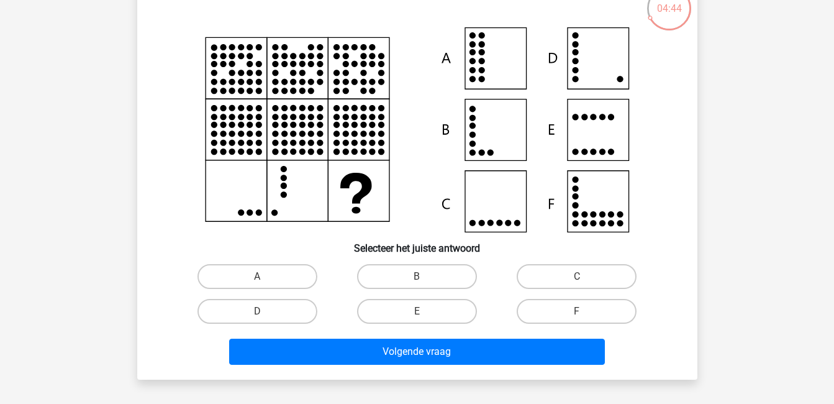
scroll to position [89, 0]
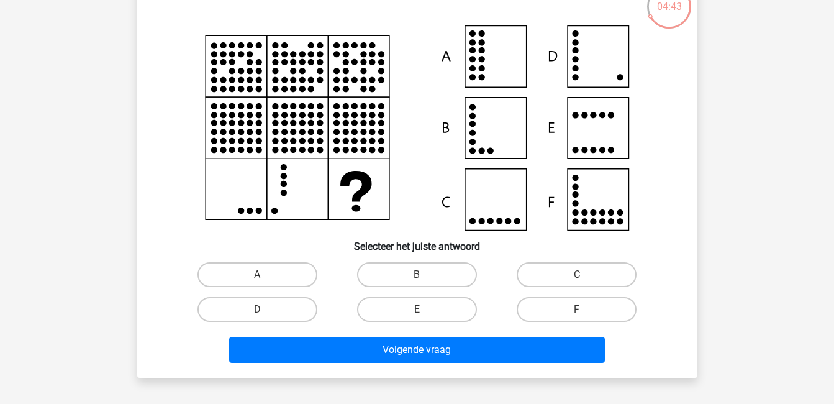
click at [260, 311] on input "D" at bounding box center [261, 313] width 8 height 8
radio input "true"
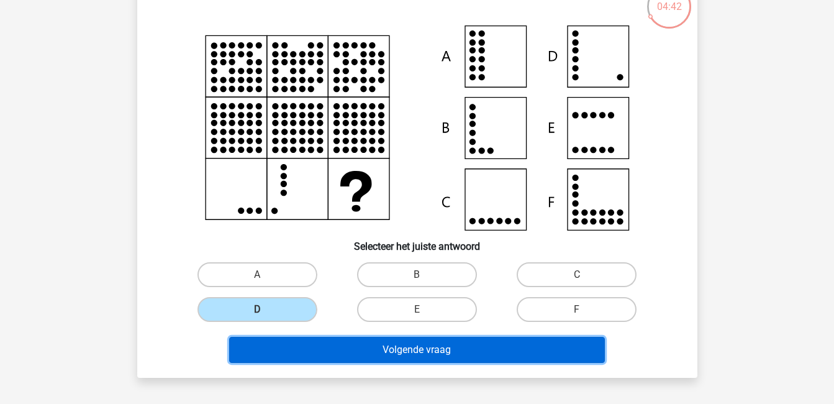
click at [378, 343] on button "Volgende vraag" at bounding box center [417, 350] width 376 height 26
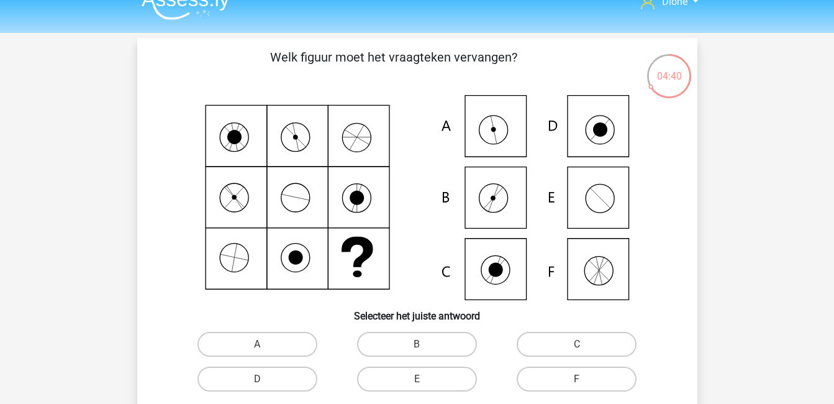
scroll to position [19, 0]
click at [298, 345] on label "A" at bounding box center [258, 344] width 120 height 25
click at [265, 345] on input "A" at bounding box center [261, 349] width 8 height 8
radio input "true"
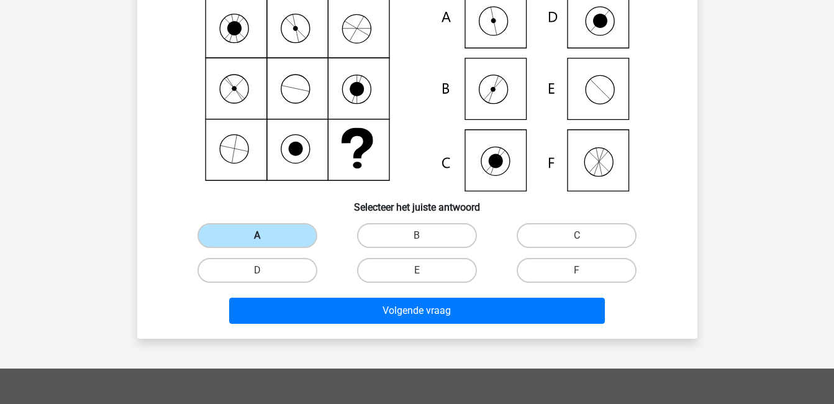
scroll to position [129, 0]
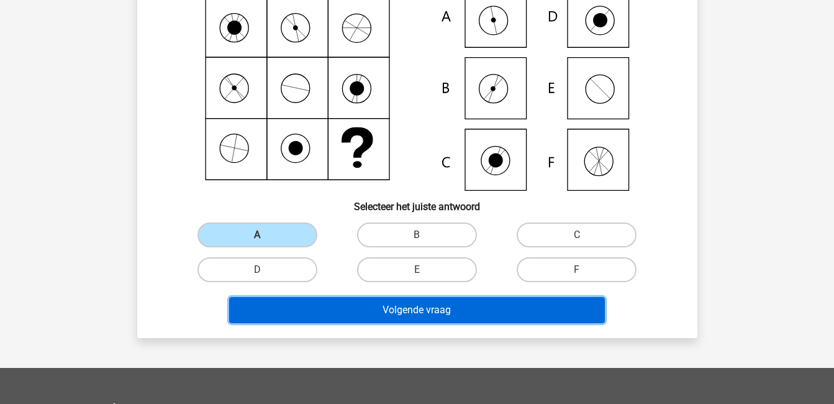
click at [347, 311] on button "Volgende vraag" at bounding box center [417, 310] width 376 height 26
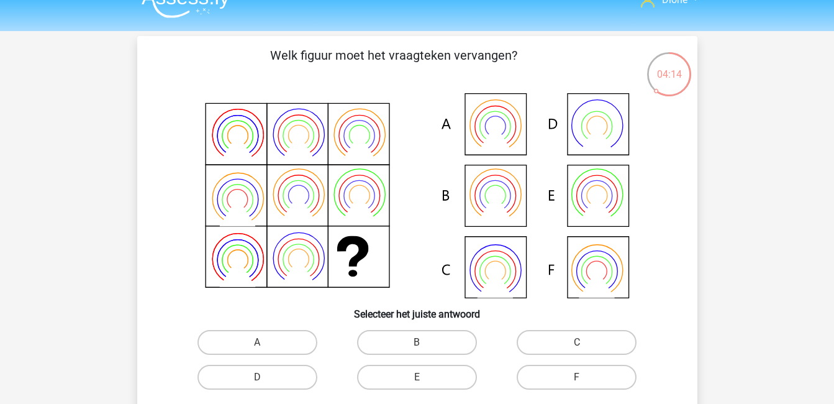
scroll to position [18, 0]
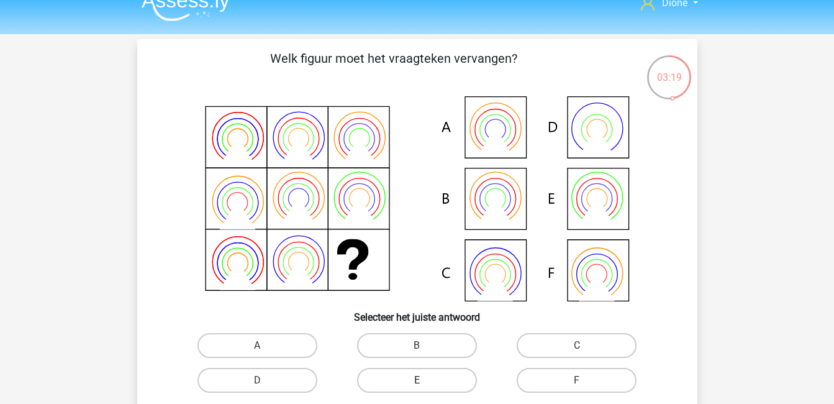
click at [424, 375] on label "E" at bounding box center [417, 380] width 120 height 25
click at [424, 380] on input "E" at bounding box center [421, 384] width 8 height 8
radio input "true"
click at [506, 206] on icon at bounding box center [417, 198] width 501 height 205
click at [432, 350] on label "B" at bounding box center [417, 345] width 120 height 25
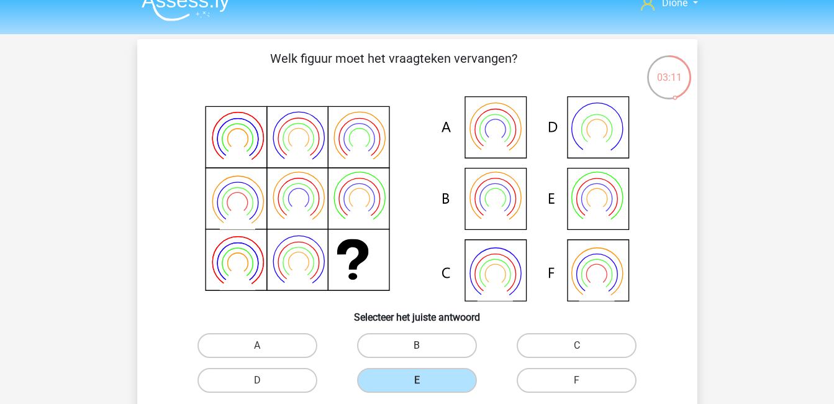
click at [425, 350] on input "B" at bounding box center [421, 349] width 8 height 8
radio input "true"
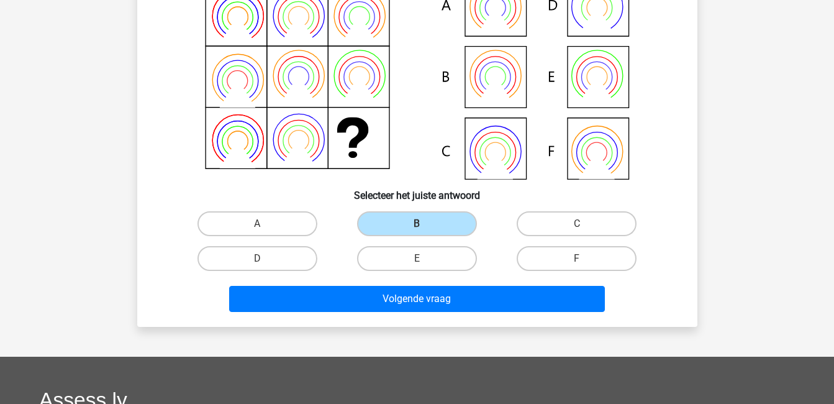
scroll to position [137, 0]
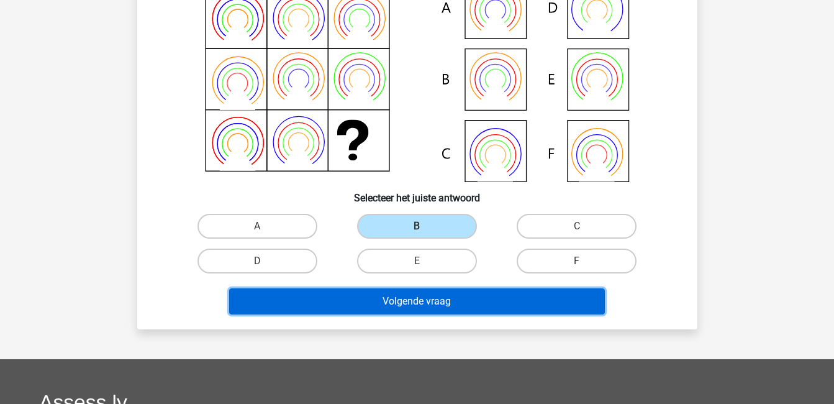
click at [457, 293] on button "Volgende vraag" at bounding box center [417, 301] width 376 height 26
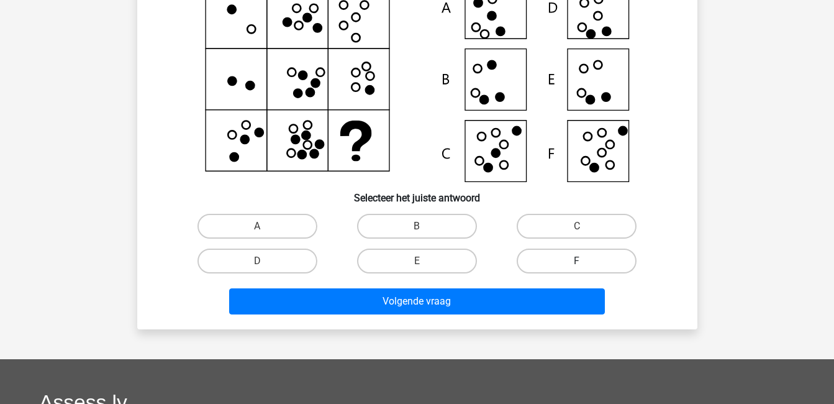
click at [558, 267] on label "F" at bounding box center [577, 261] width 120 height 25
click at [577, 267] on input "F" at bounding box center [581, 265] width 8 height 8
radio input "true"
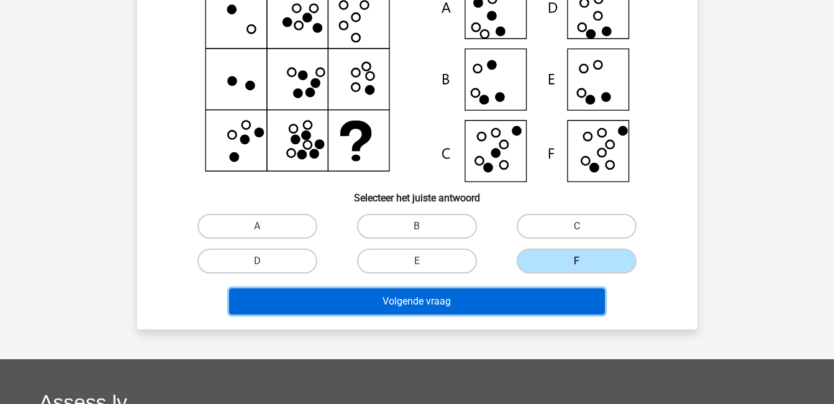
click at [553, 305] on button "Volgende vraag" at bounding box center [417, 301] width 376 height 26
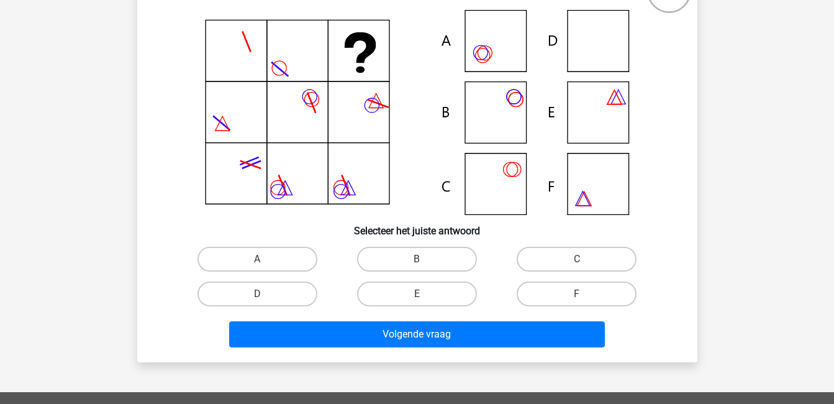
scroll to position [105, 0]
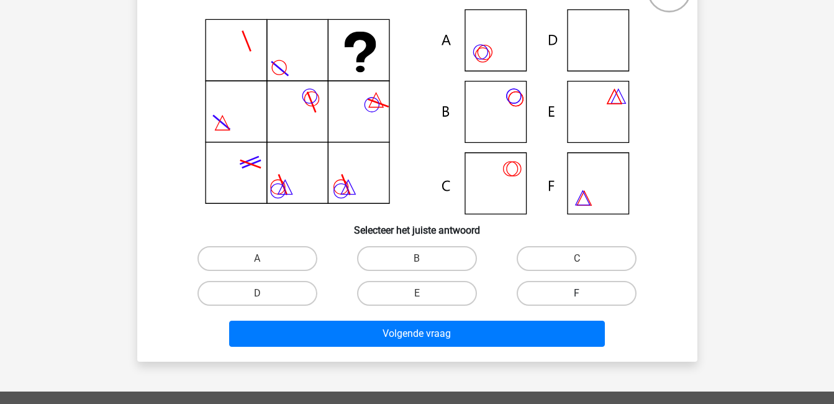
click at [584, 289] on label "F" at bounding box center [577, 293] width 120 height 25
click at [584, 293] on input "F" at bounding box center [581, 297] width 8 height 8
radio input "true"
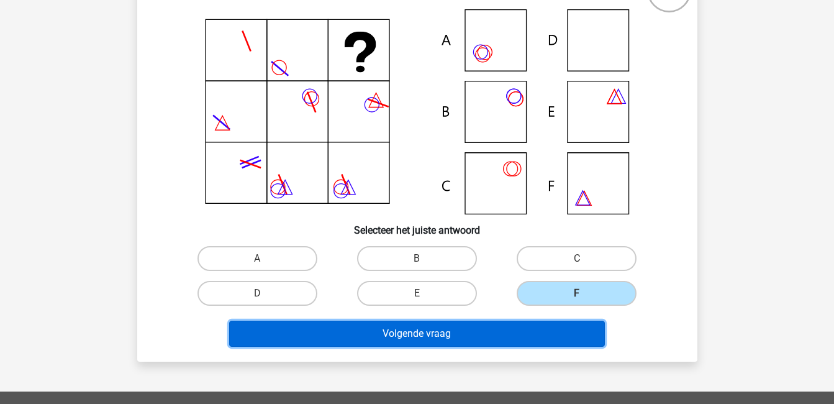
click at [579, 333] on button "Volgende vraag" at bounding box center [417, 334] width 376 height 26
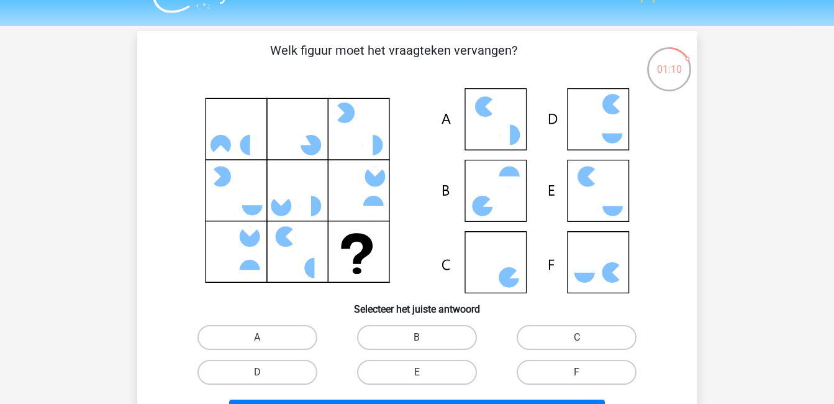
scroll to position [27, 0]
click at [575, 336] on label "C" at bounding box center [577, 336] width 120 height 25
click at [577, 337] on input "C" at bounding box center [581, 341] width 8 height 8
radio input "true"
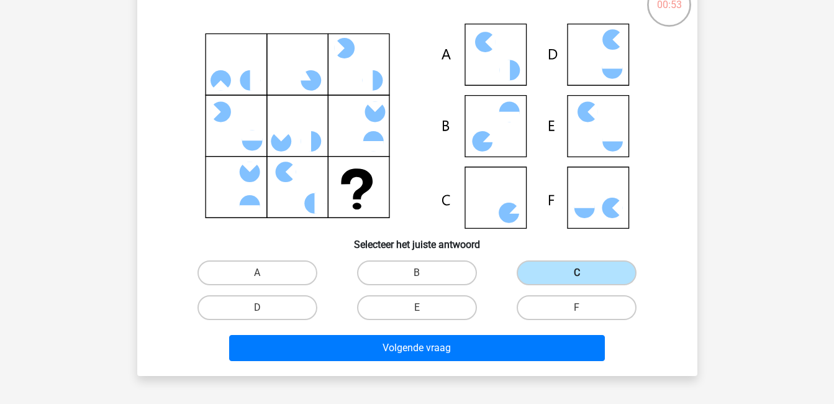
scroll to position [91, 0]
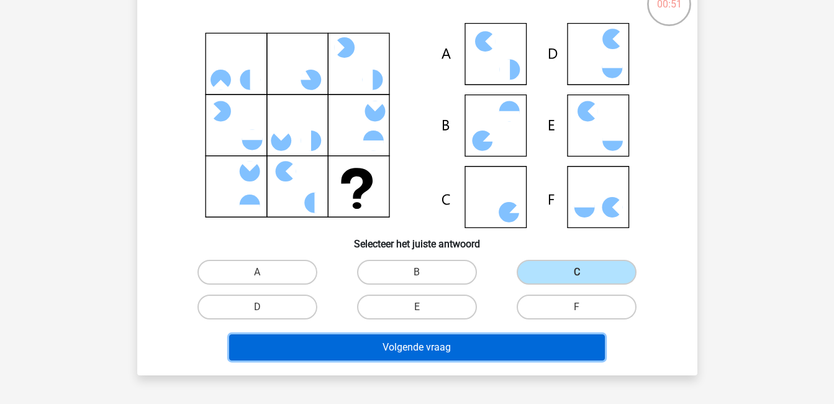
click at [555, 344] on button "Volgende vraag" at bounding box center [417, 347] width 376 height 26
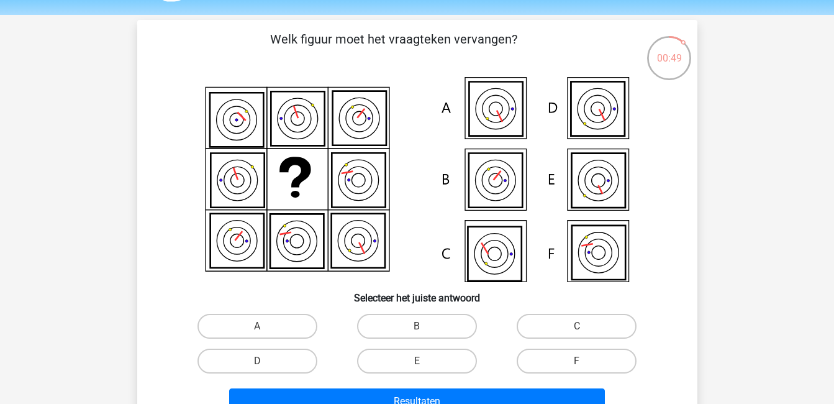
scroll to position [37, 0]
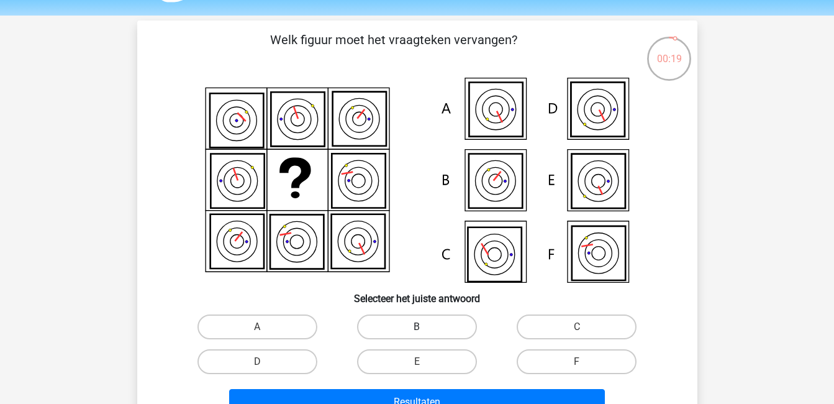
click at [466, 322] on label "B" at bounding box center [417, 326] width 120 height 25
click at [425, 327] on input "B" at bounding box center [421, 331] width 8 height 8
radio input "true"
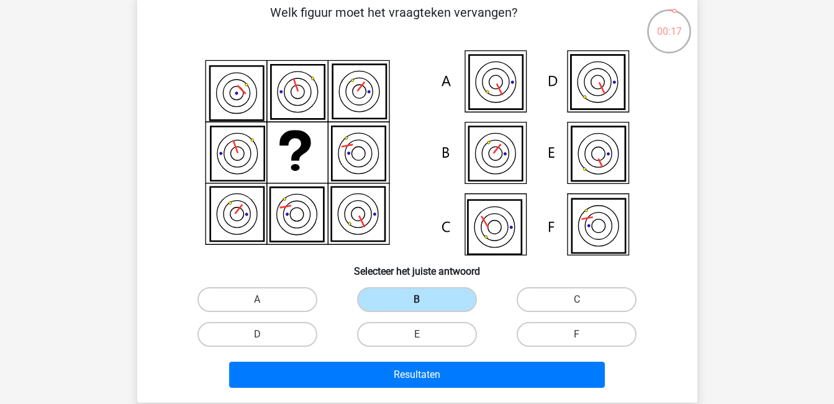
scroll to position [65, 0]
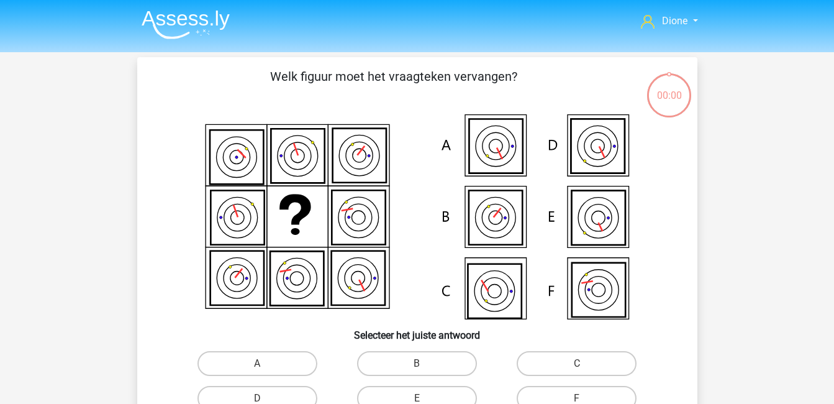
scroll to position [65, 0]
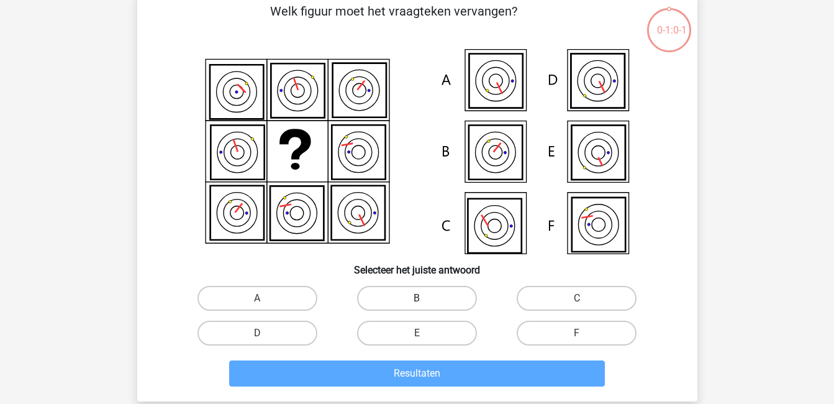
drag, startPoint x: 0, startPoint y: 0, endPoint x: 434, endPoint y: 293, distance: 523.5
click at [434, 293] on div "Welk figuur moet het vraagteken vervangen?" at bounding box center [417, 197] width 550 height 390
click at [434, 293] on label "B" at bounding box center [417, 298] width 120 height 25
click at [425, 298] on input "B" at bounding box center [421, 302] width 8 height 8
radio input "true"
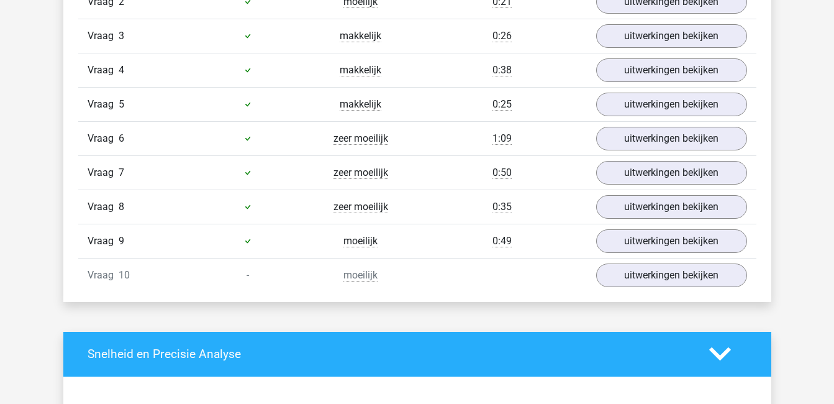
scroll to position [909, 0]
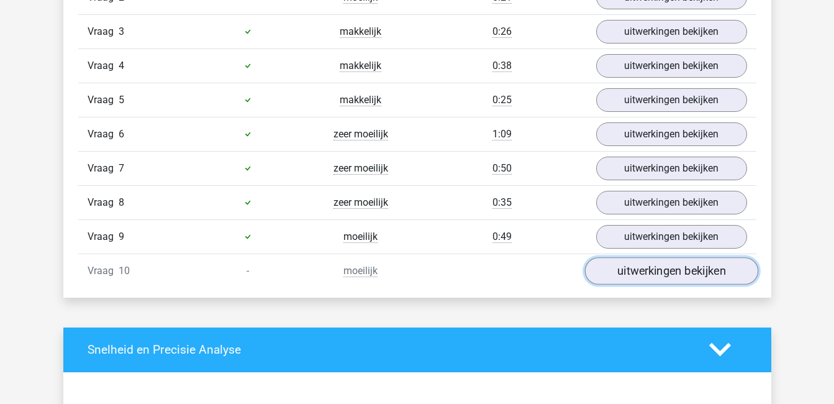
click at [648, 275] on link "uitwerkingen bekijken" at bounding box center [671, 270] width 173 height 27
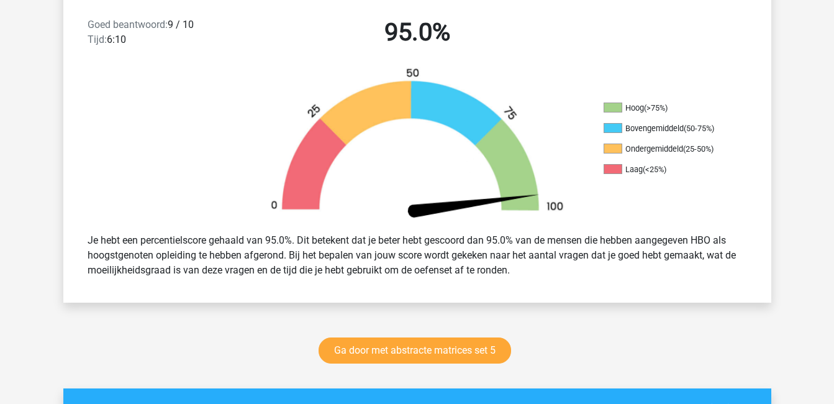
scroll to position [329, 0]
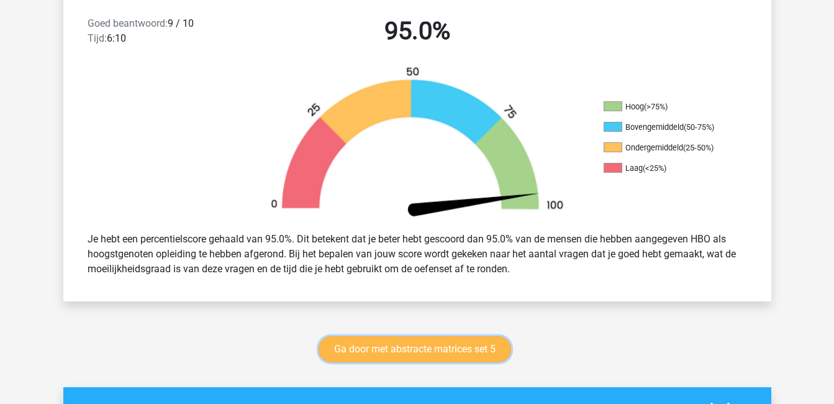
click at [455, 354] on link "Ga door met abstracte matrices set 5" at bounding box center [415, 349] width 193 height 26
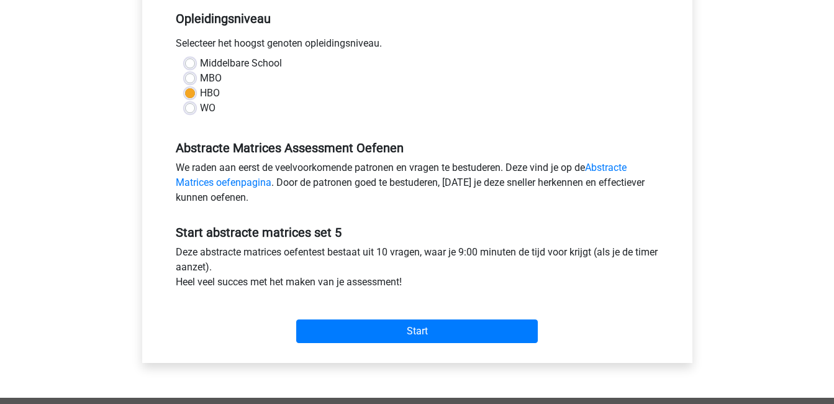
scroll to position [257, 0]
